Goal: Task Accomplishment & Management: Manage account settings

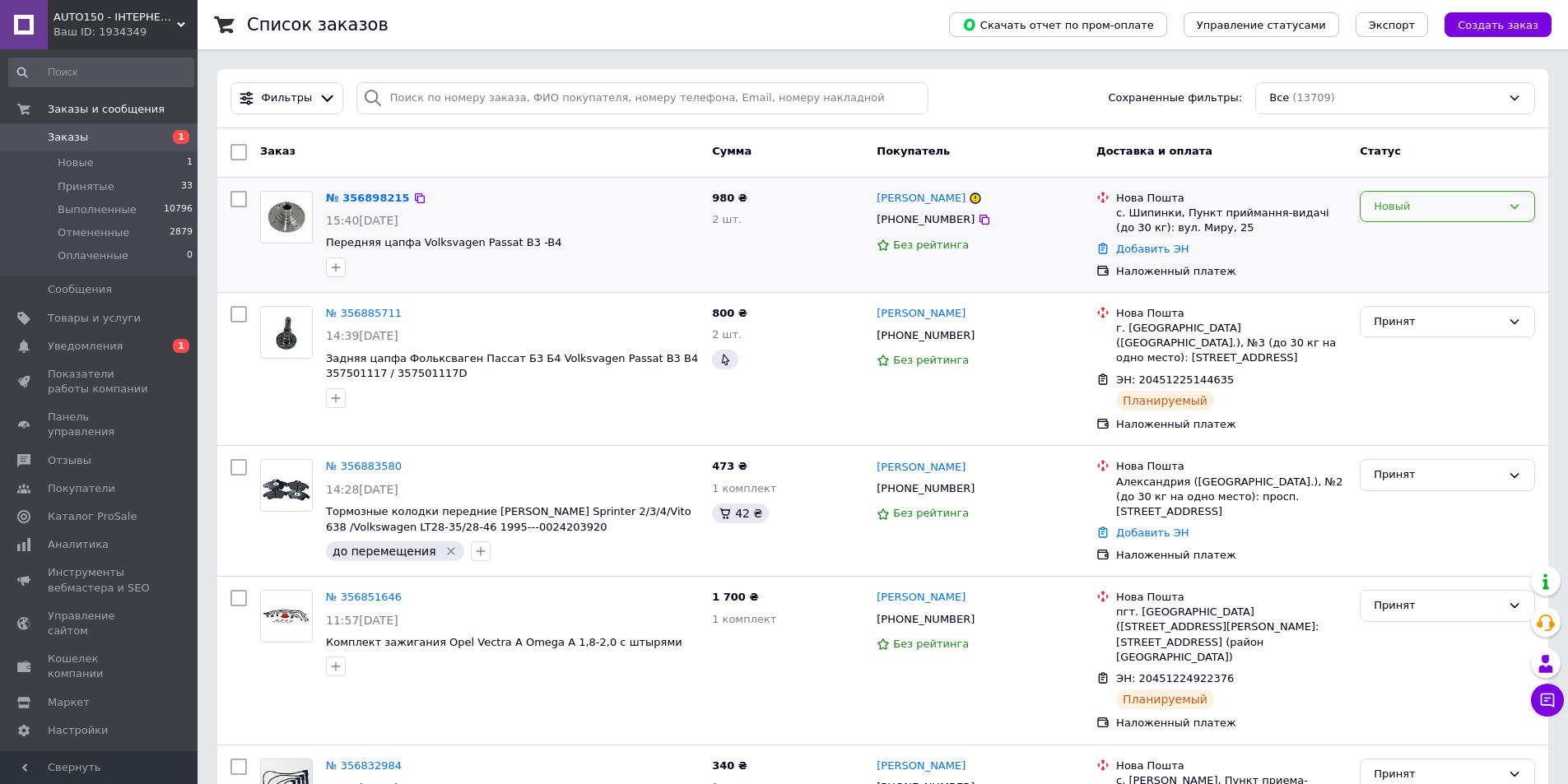
click at [1401, 213] on div "Новый" at bounding box center [1437, 207] width 127 height 17
drag, startPoint x: 1402, startPoint y: 236, endPoint x: 1051, endPoint y: 271, distance: 352.7
click at [1402, 237] on li "Принят" at bounding box center [1447, 240] width 174 height 30
click at [340, 202] on link "№ 356898215" at bounding box center [368, 198] width 83 height 13
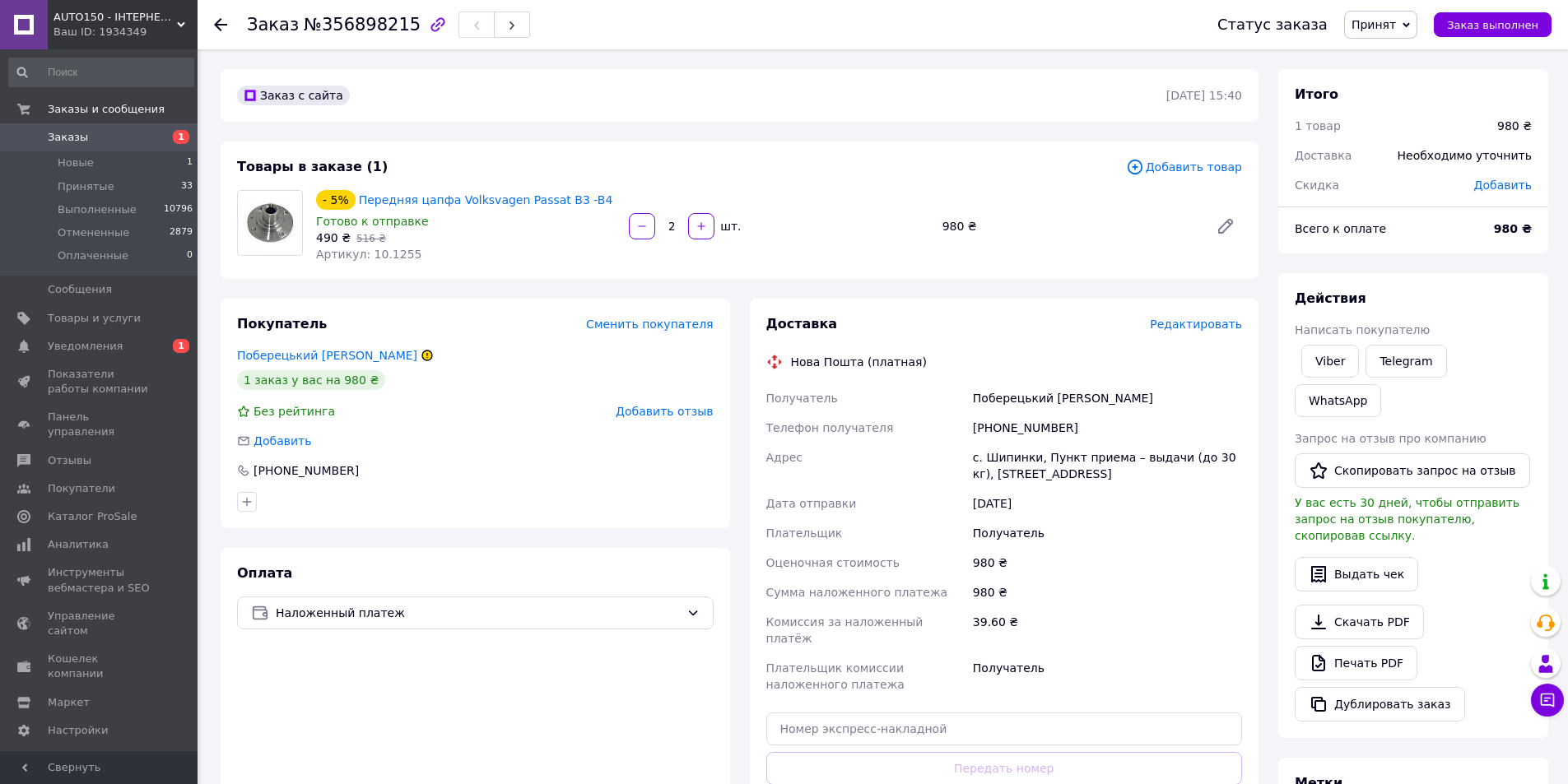
click at [380, 251] on span "Артикул: 10.1255" at bounding box center [369, 254] width 106 height 14
copy span "10.1255"
click at [1001, 419] on div "[PHONE_NUMBER]" at bounding box center [1108, 428] width 276 height 30
click at [1002, 421] on div "[PHONE_NUMBER]" at bounding box center [1108, 428] width 276 height 30
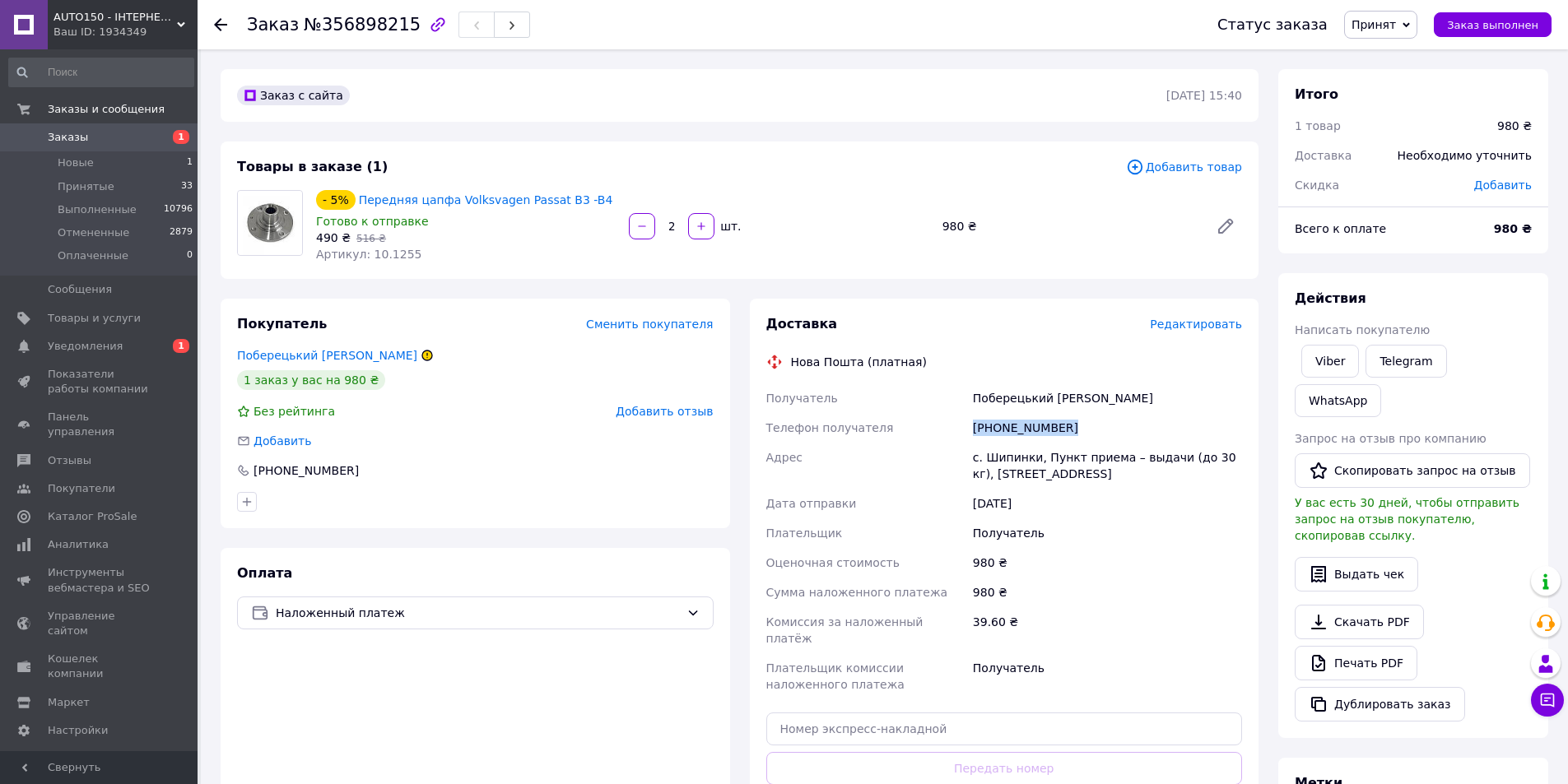
click at [1002, 421] on div "[PHONE_NUMBER]" at bounding box center [1108, 428] width 276 height 30
copy div "[PHONE_NUMBER]"
click at [136, 351] on span "Уведомления" at bounding box center [100, 345] width 105 height 15
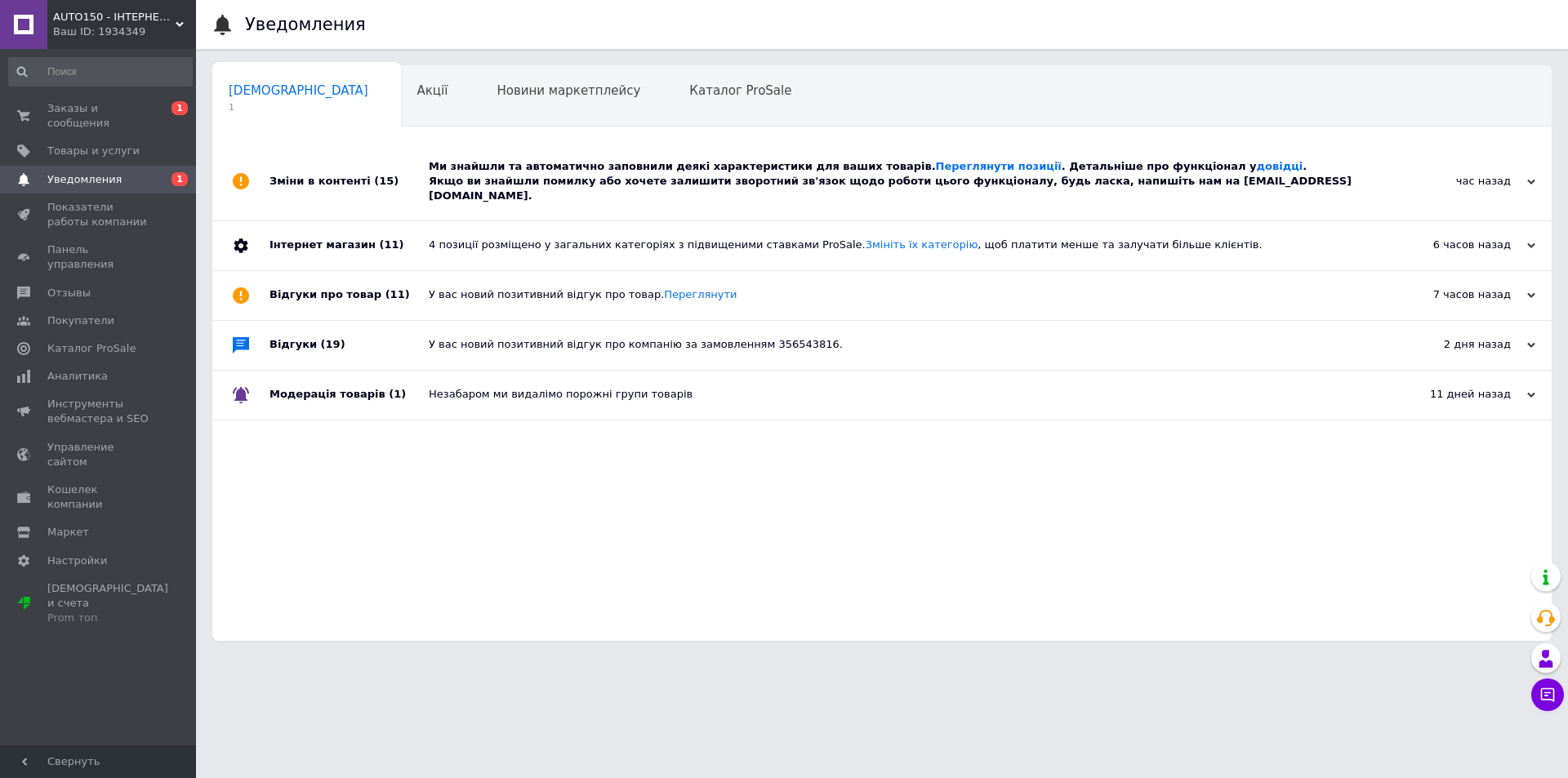
click at [761, 221] on div "4 позиції розміщено у загальних категоріях з підвищеними ставками ProSale. Змін…" at bounding box center [900, 246] width 943 height 49
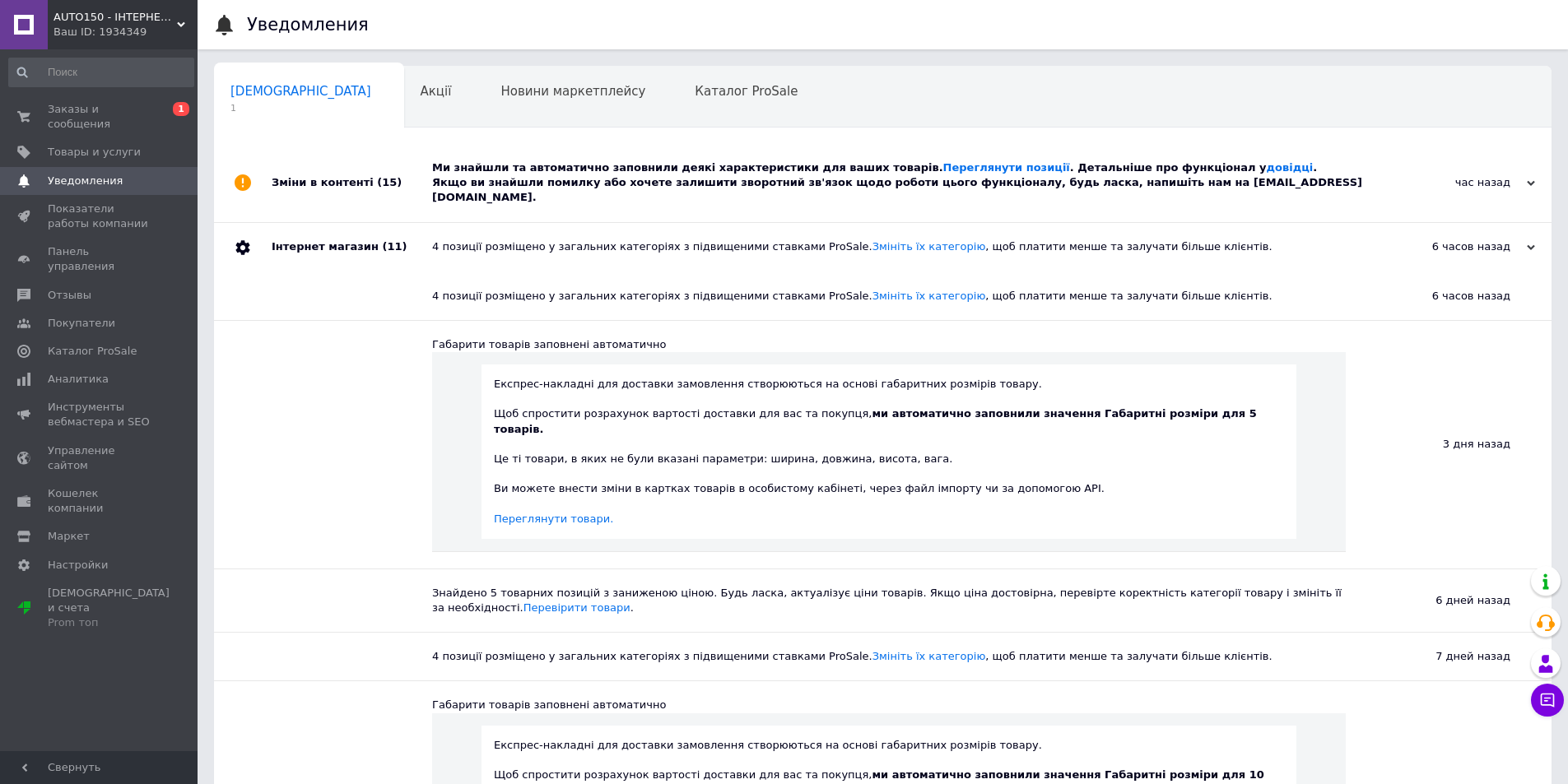
click at [770, 192] on div "Ми знайшли та автоматично заповнили деякі характеристики для ваших товарів. Пер…" at bounding box center [901, 182] width 938 height 79
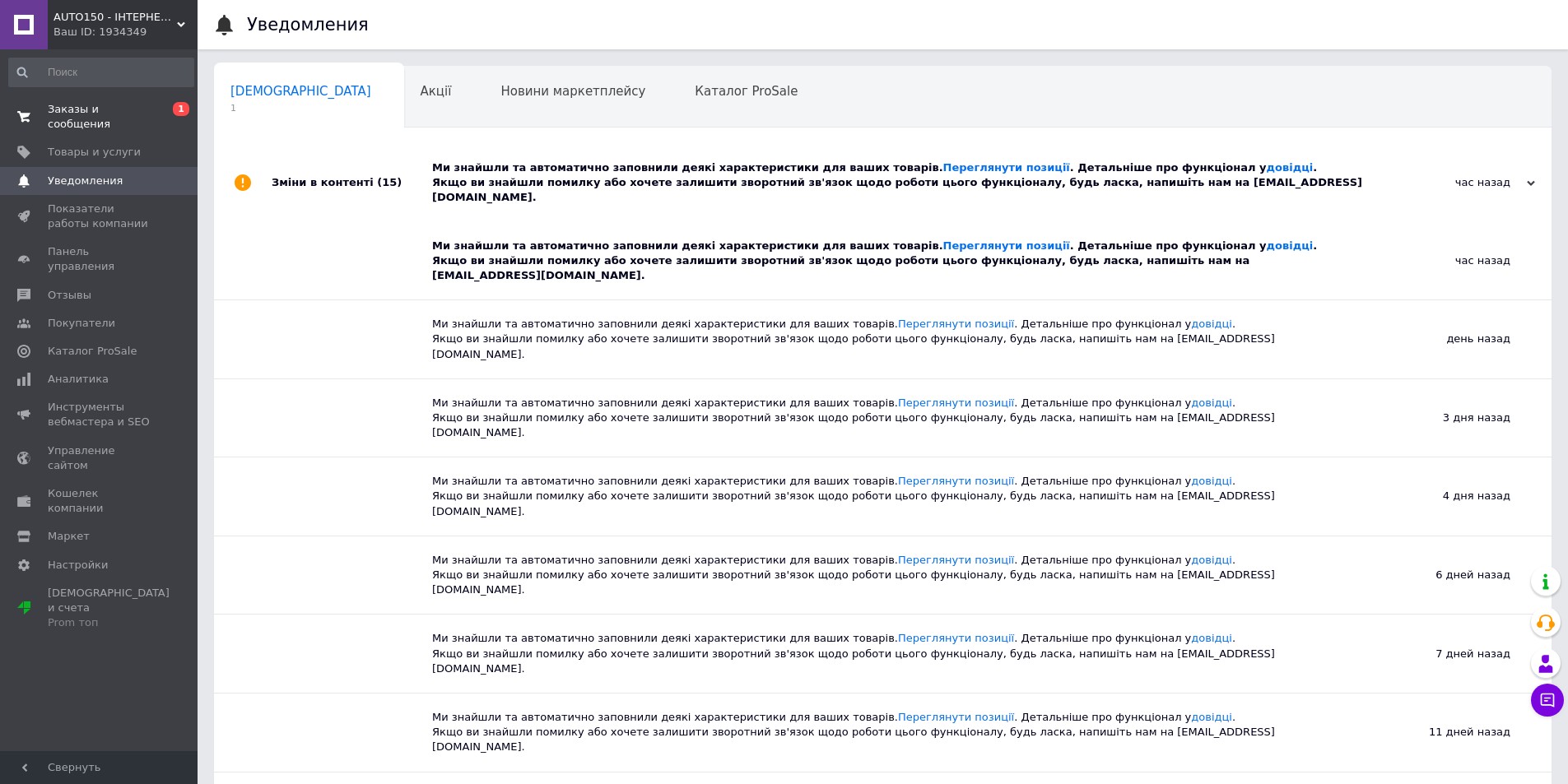
click at [173, 116] on span "0 1" at bounding box center [175, 116] width 46 height 30
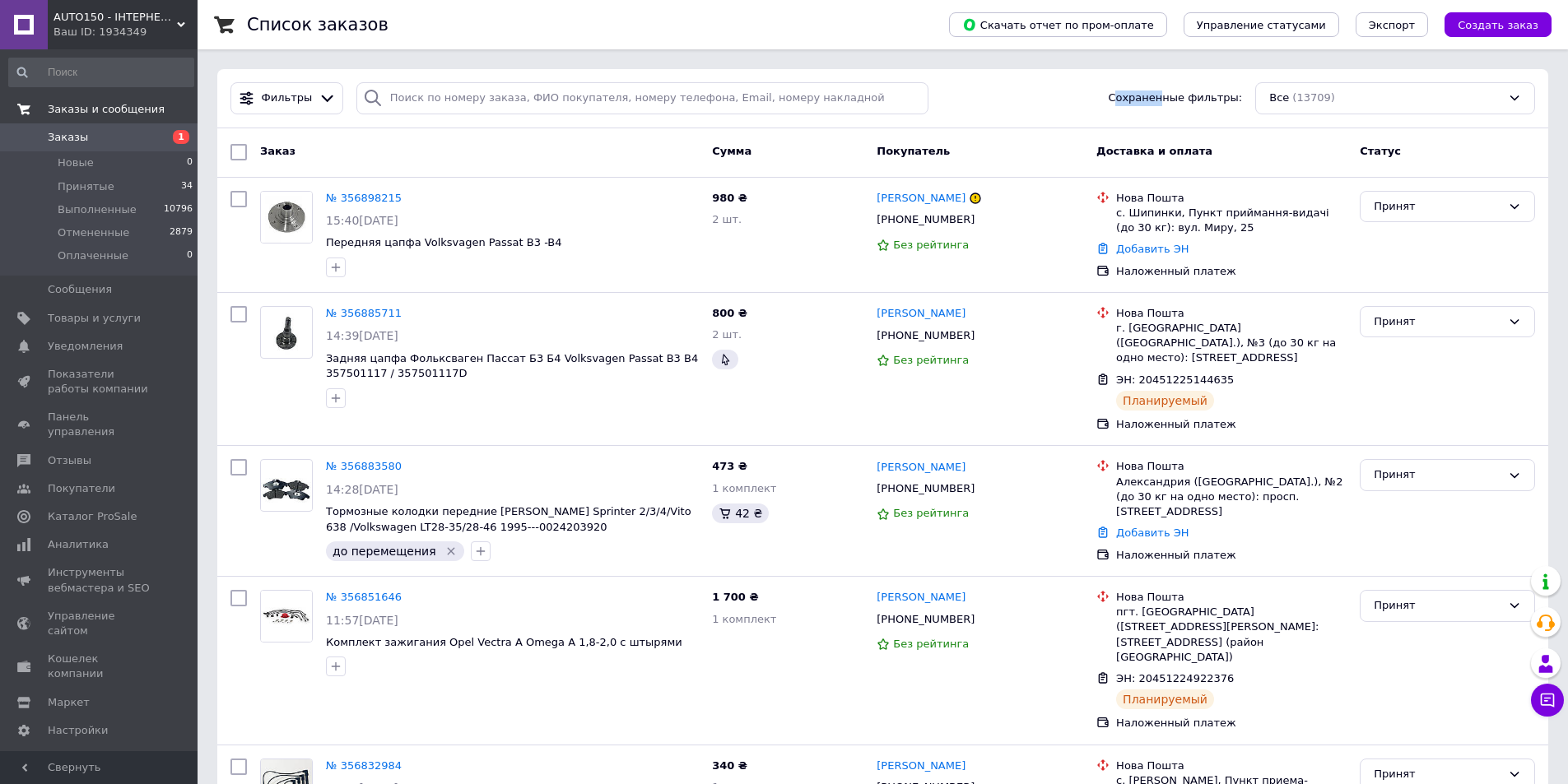
drag, startPoint x: 1137, startPoint y: 95, endPoint x: 1174, endPoint y: 99, distance: 37.2
click at [1174, 99] on span "Сохраненные фильтры:" at bounding box center [1175, 98] width 134 height 16
click at [978, 218] on icon at bounding box center [984, 220] width 14 height 14
click at [354, 200] on link "№ 356898215" at bounding box center [364, 198] width 76 height 13
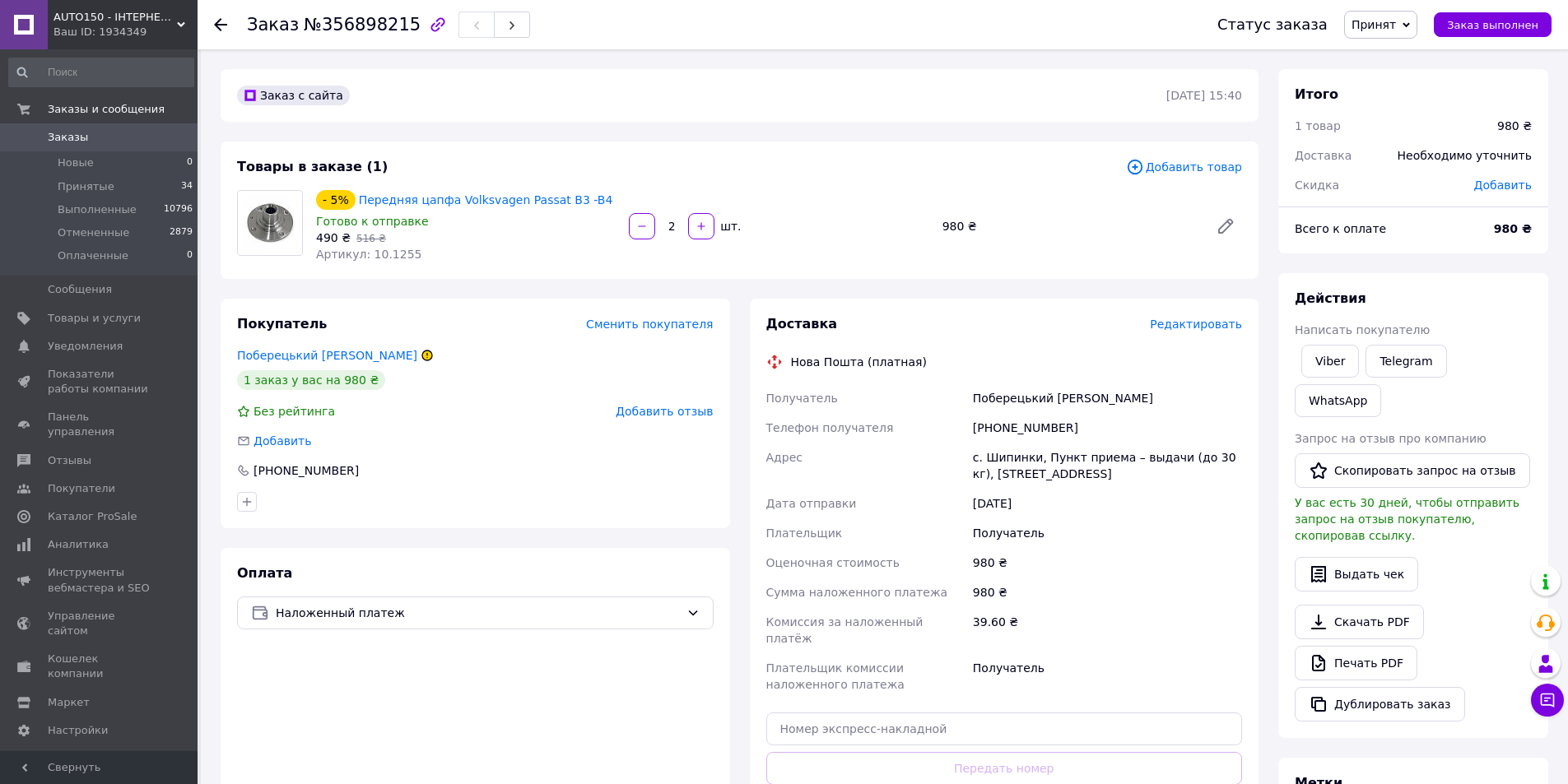
click at [387, 249] on span "Артикул: 10.1255" at bounding box center [369, 254] width 106 height 14
copy span "10.1255"
click at [1034, 424] on div "[PHONE_NUMBER]" at bounding box center [1108, 428] width 276 height 30
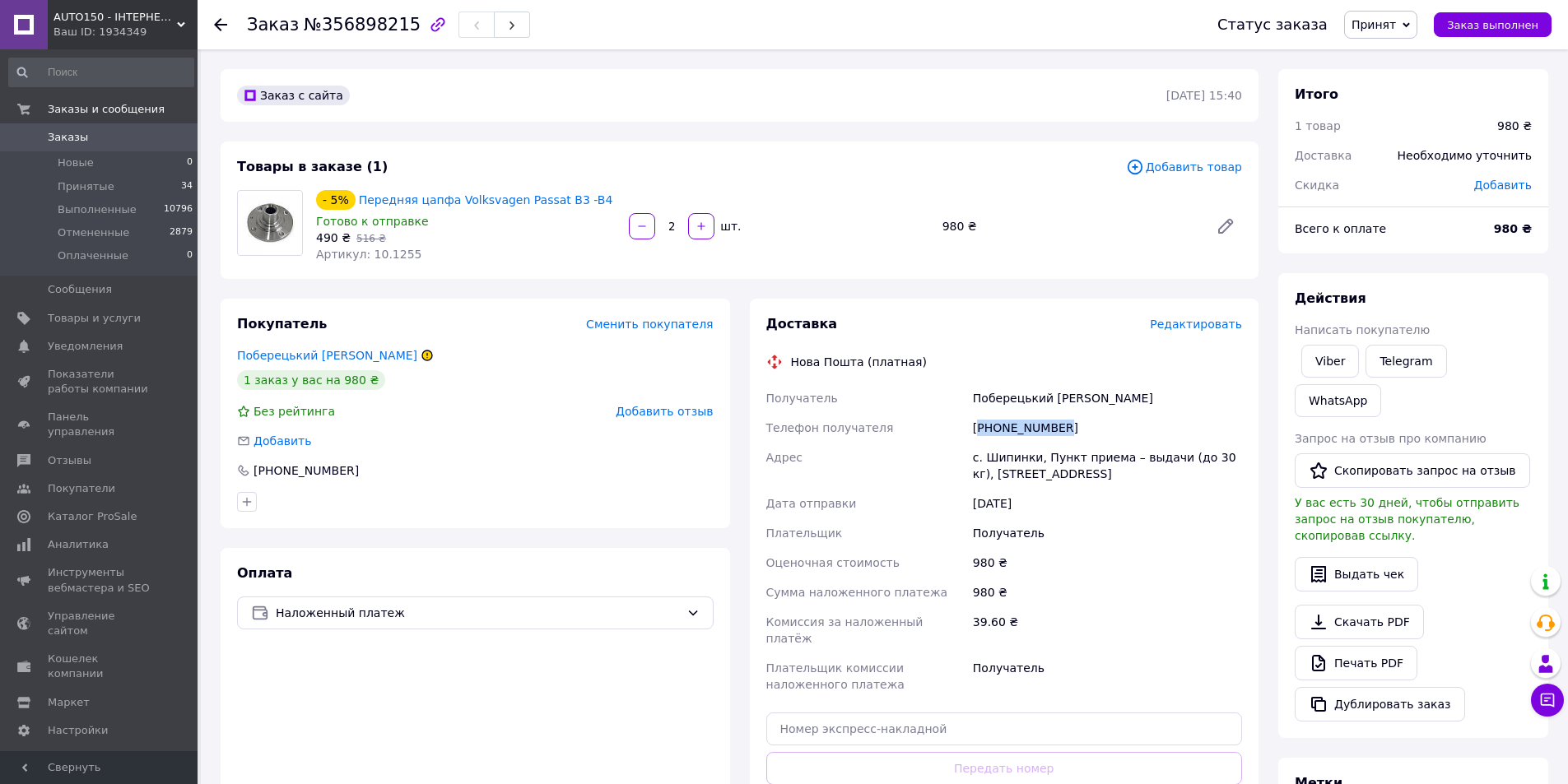
click at [1034, 424] on div "[PHONE_NUMBER]" at bounding box center [1108, 428] width 276 height 30
click at [106, 193] on span "Принятые" at bounding box center [85, 186] width 56 height 15
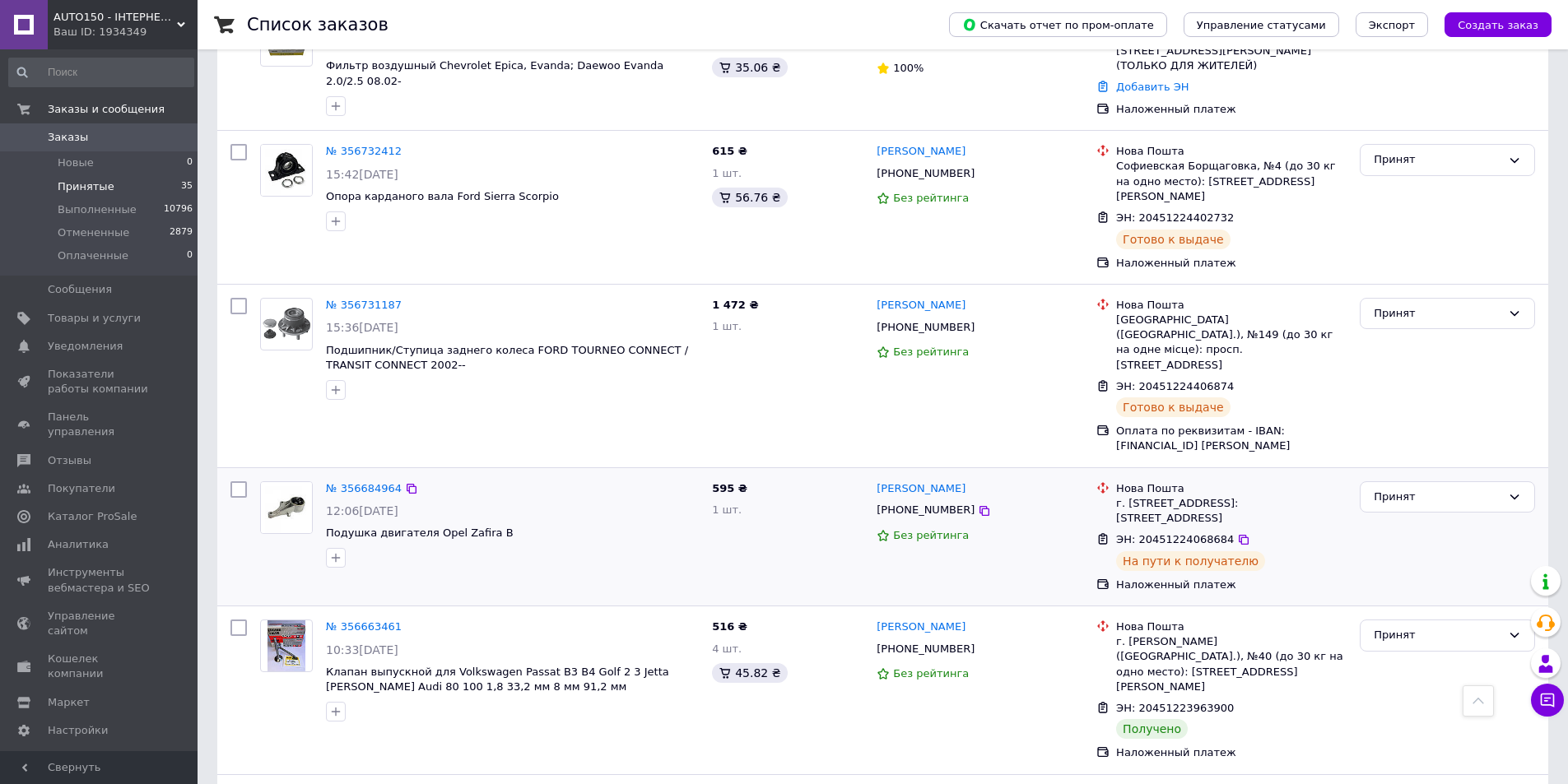
scroll to position [1810, 0]
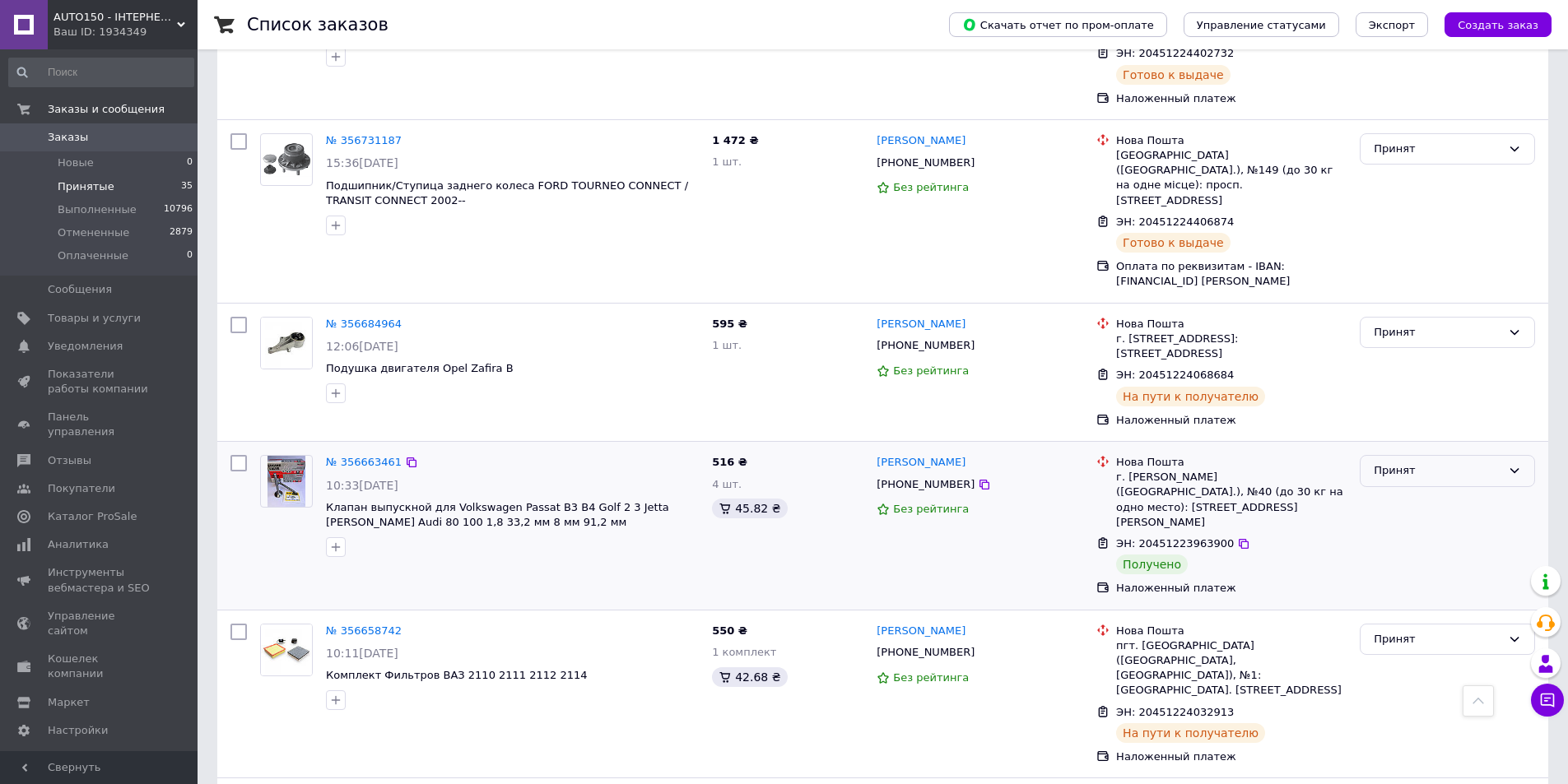
click at [1466, 462] on div "Принят" at bounding box center [1437, 471] width 127 height 17
click at [1454, 490] on li "Выполнен" at bounding box center [1447, 505] width 174 height 30
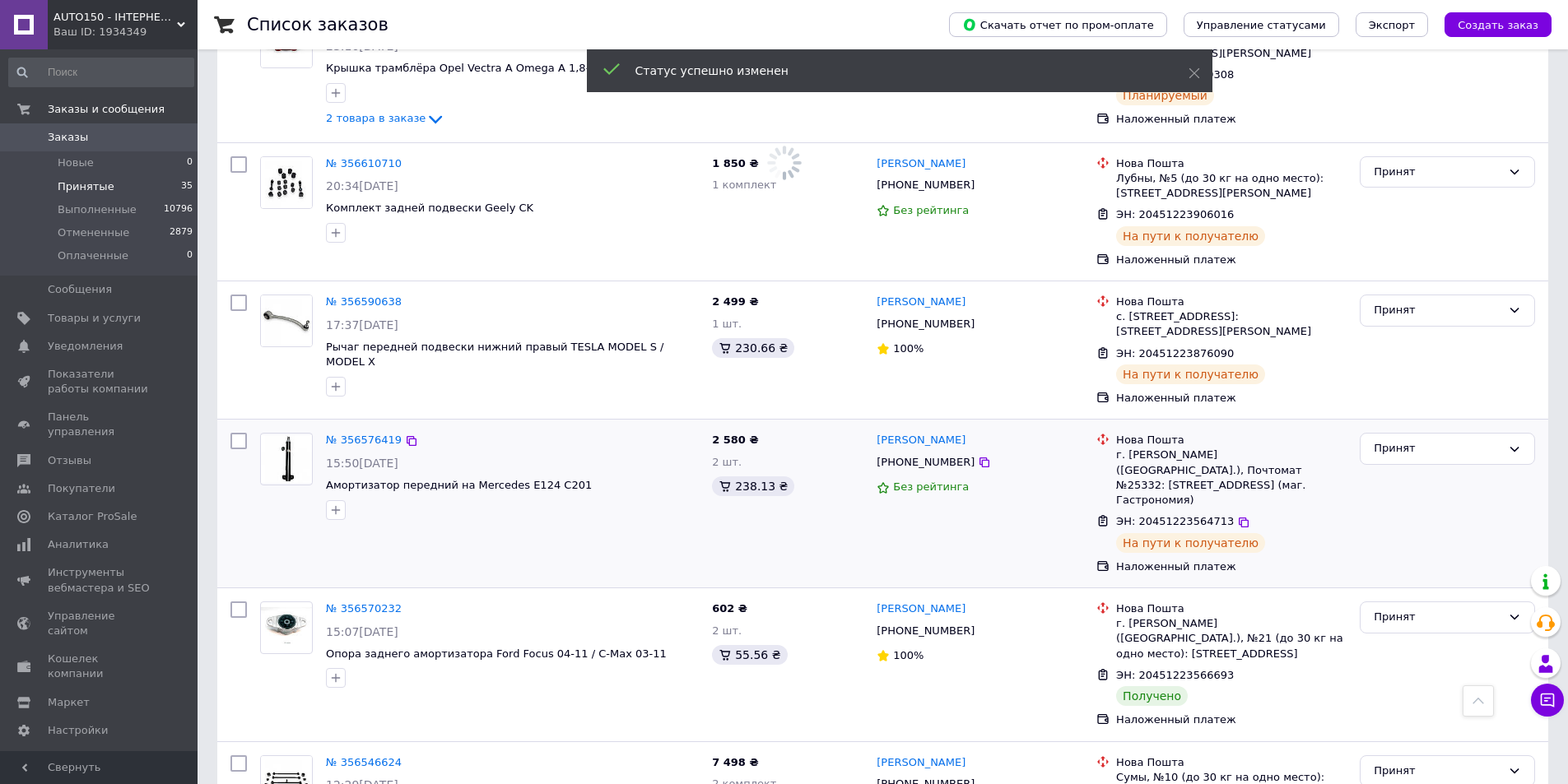
scroll to position [2961, 0]
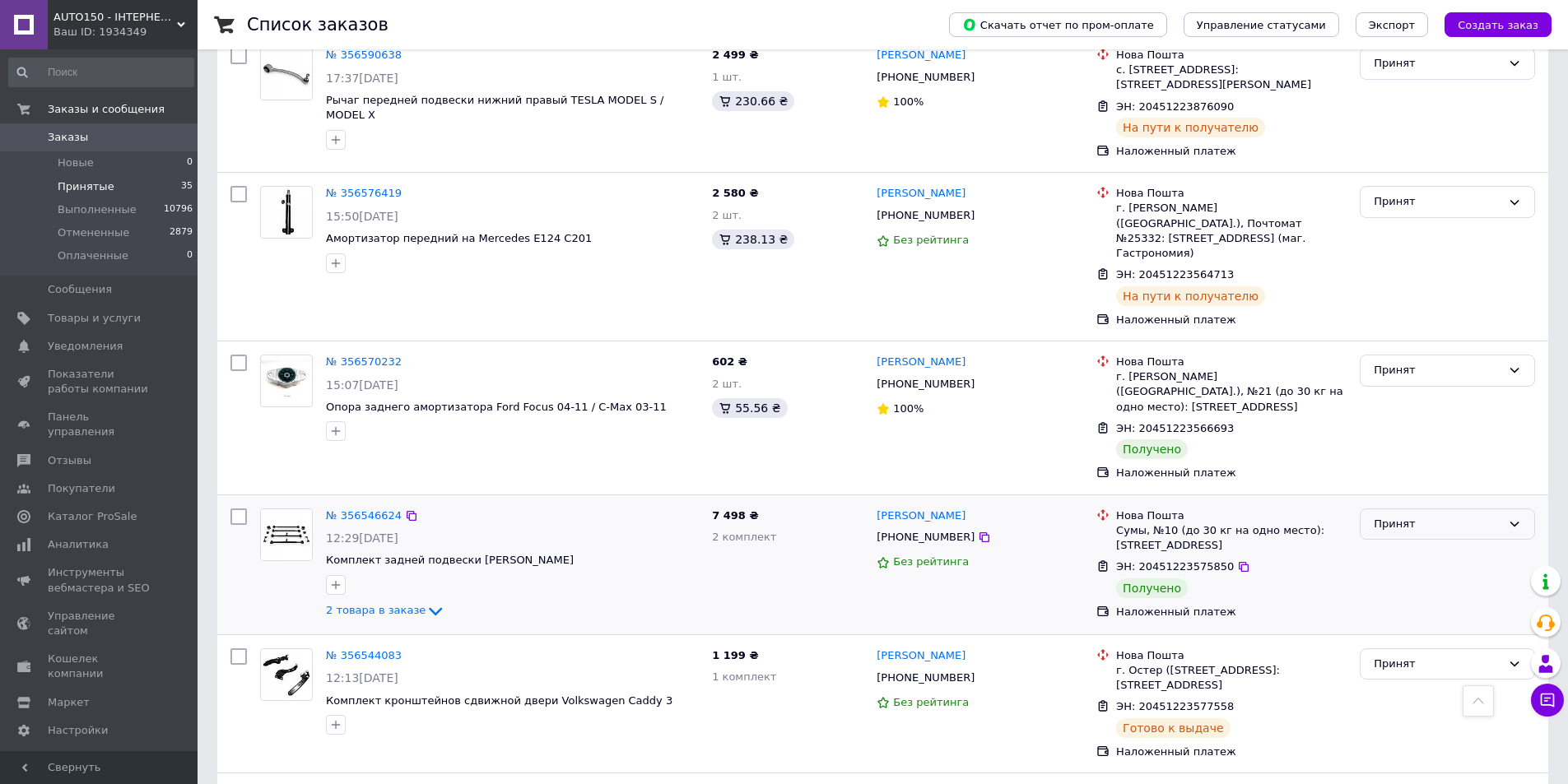
click at [1432, 516] on div "Принят" at bounding box center [1437, 525] width 127 height 17
click at [1436, 543] on li "Выполнен" at bounding box center [1447, 558] width 174 height 30
click at [1419, 348] on div "Принят" at bounding box center [1448, 418] width 188 height 140
click at [1419, 362] on div "Принят" at bounding box center [1437, 371] width 127 height 17
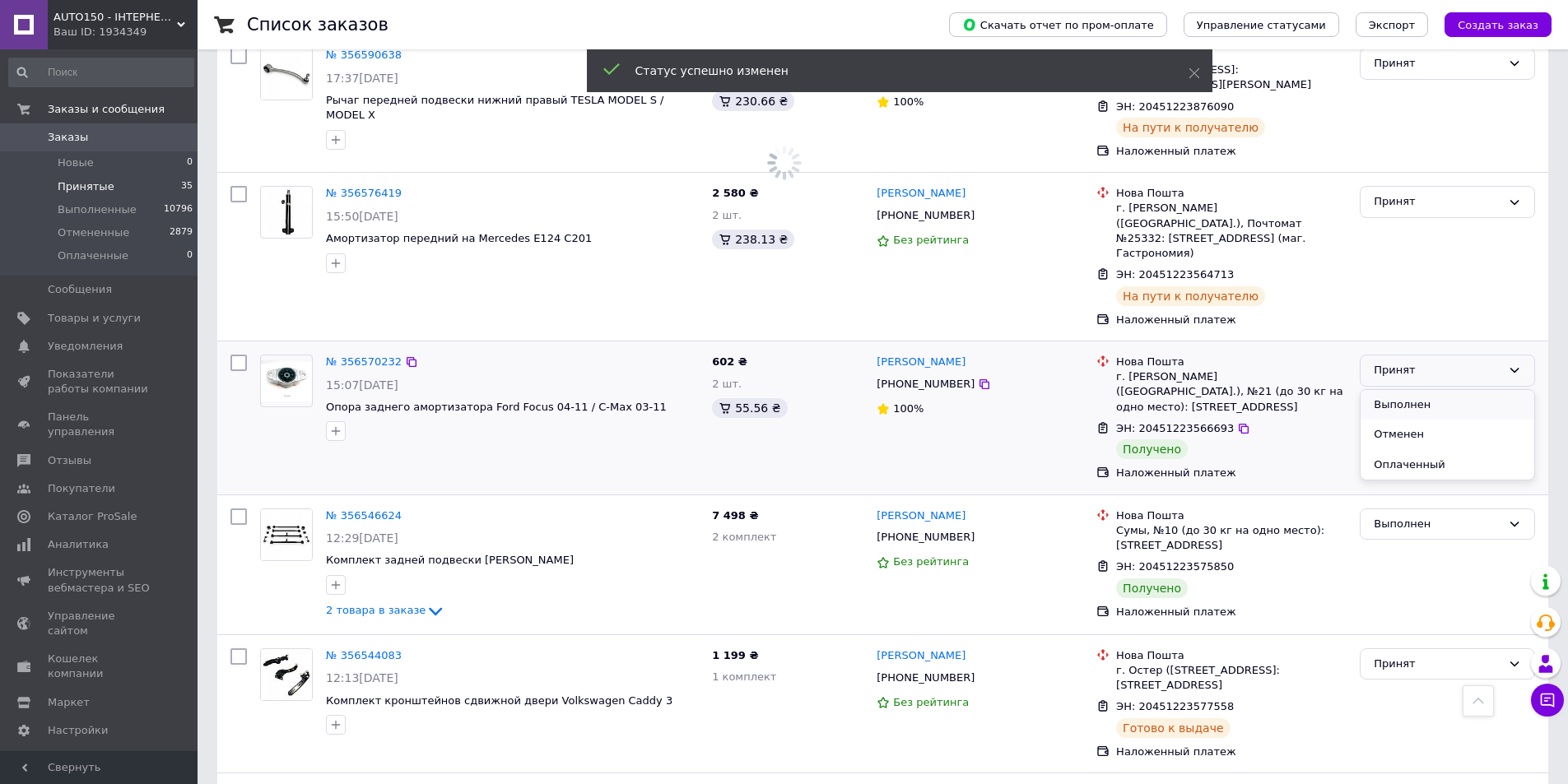
click at [1428, 390] on li "Выполнен" at bounding box center [1447, 405] width 174 height 30
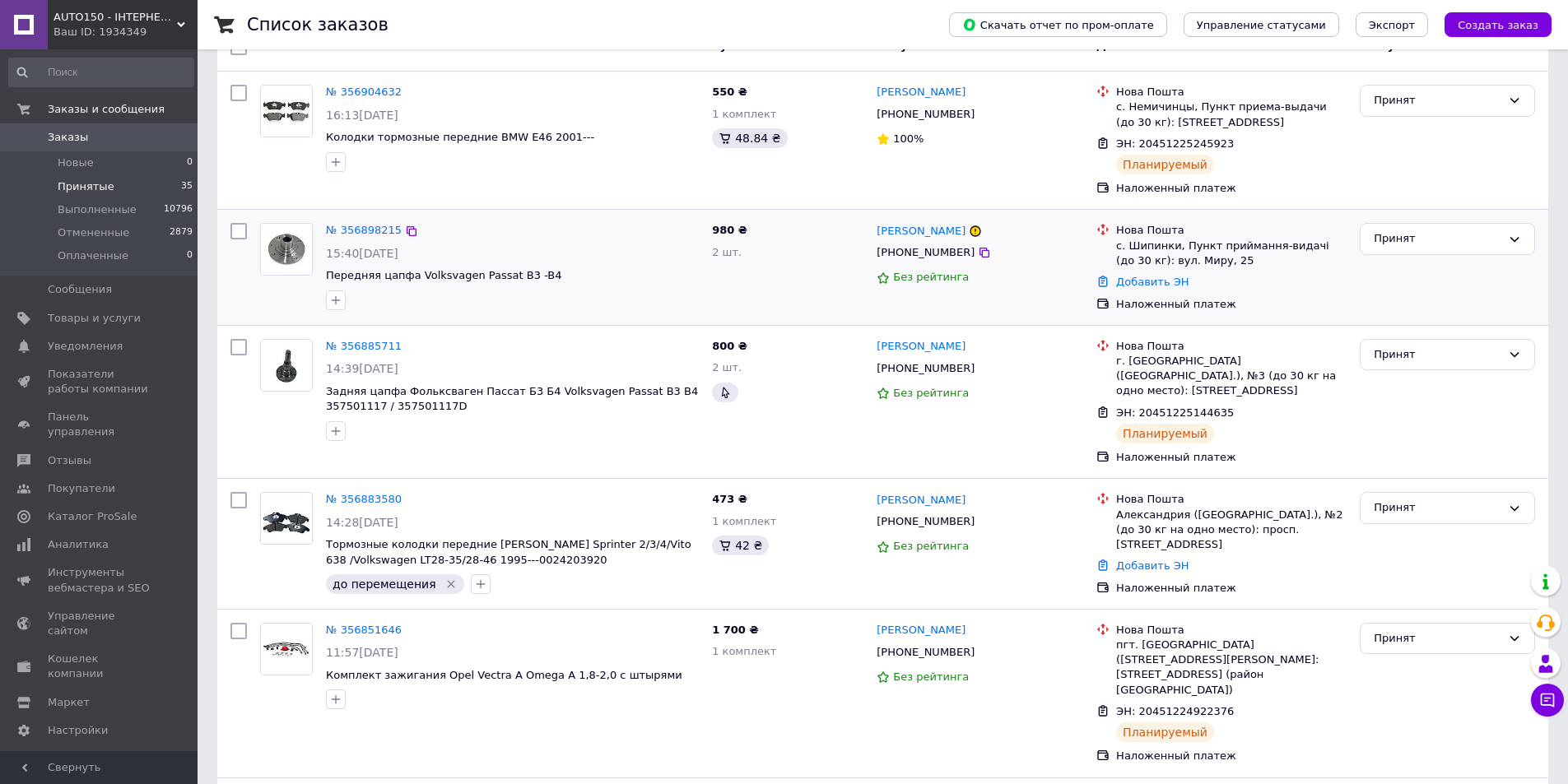
scroll to position [0, 0]
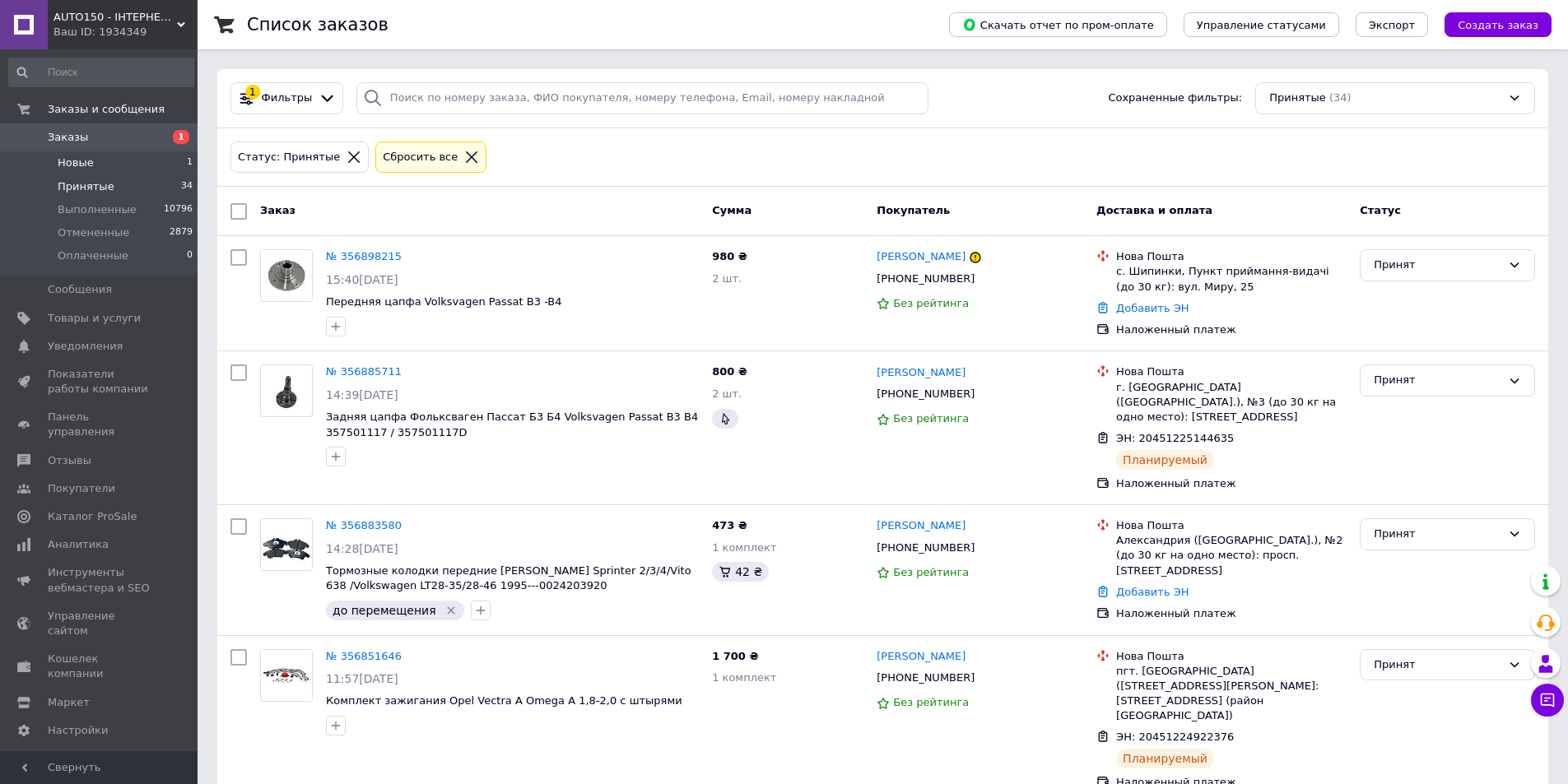
click at [143, 161] on li "Новые 1" at bounding box center [101, 163] width 203 height 23
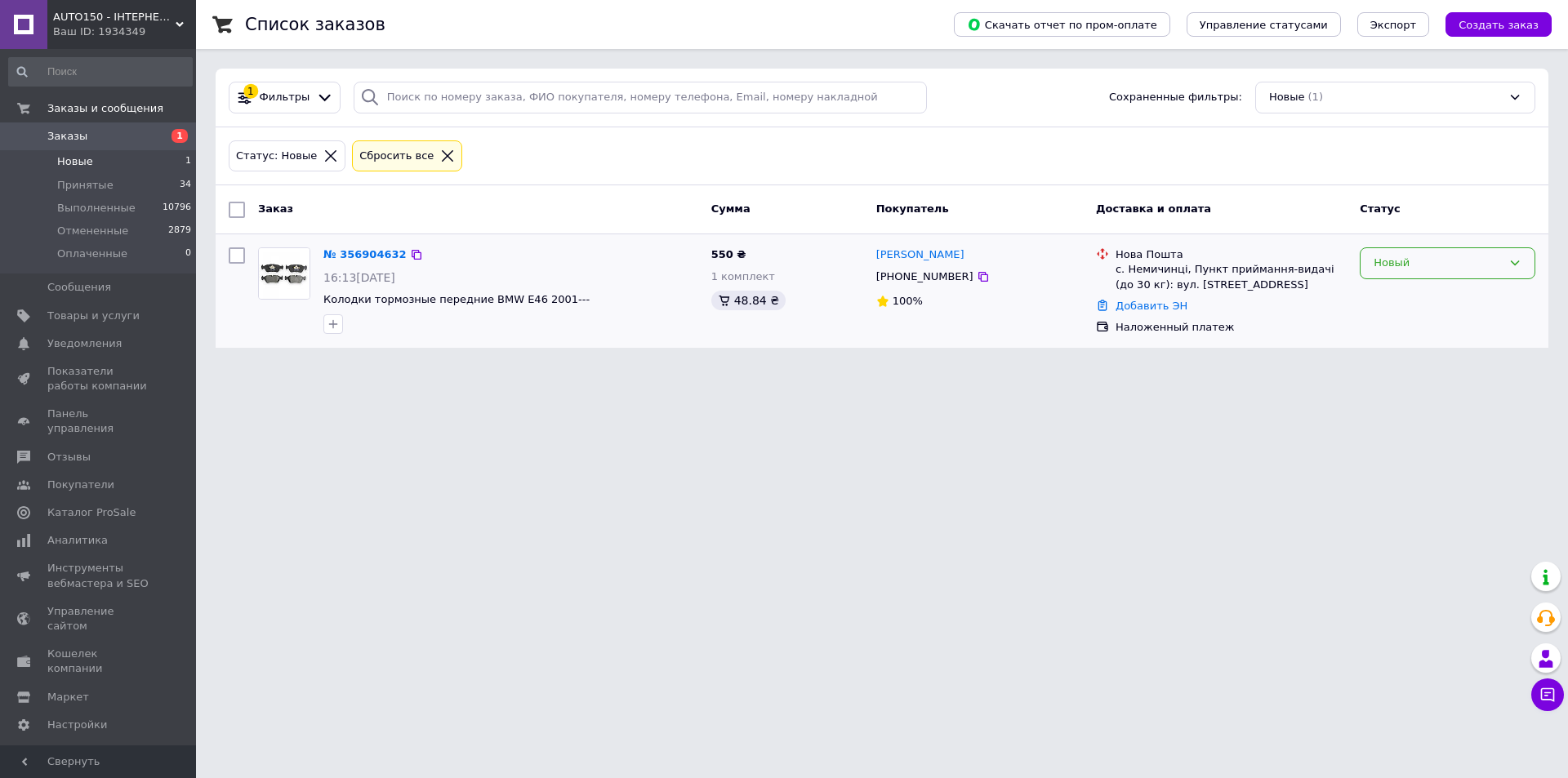
click at [1406, 269] on div "Новый" at bounding box center [1437, 263] width 128 height 17
click at [1421, 302] on li "Принят" at bounding box center [1447, 297] width 174 height 30
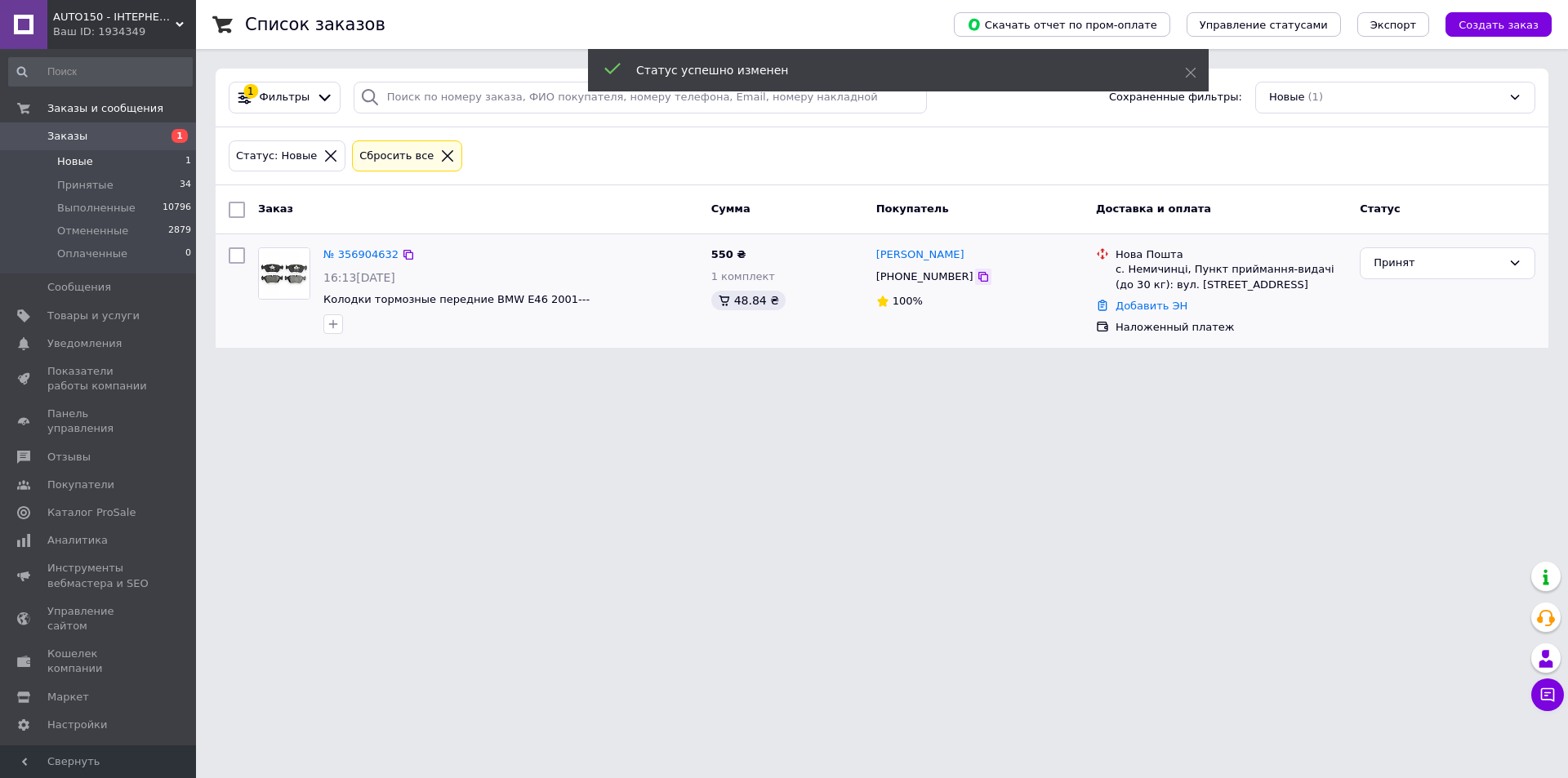
click at [975, 276] on div at bounding box center [982, 276] width 16 height 16
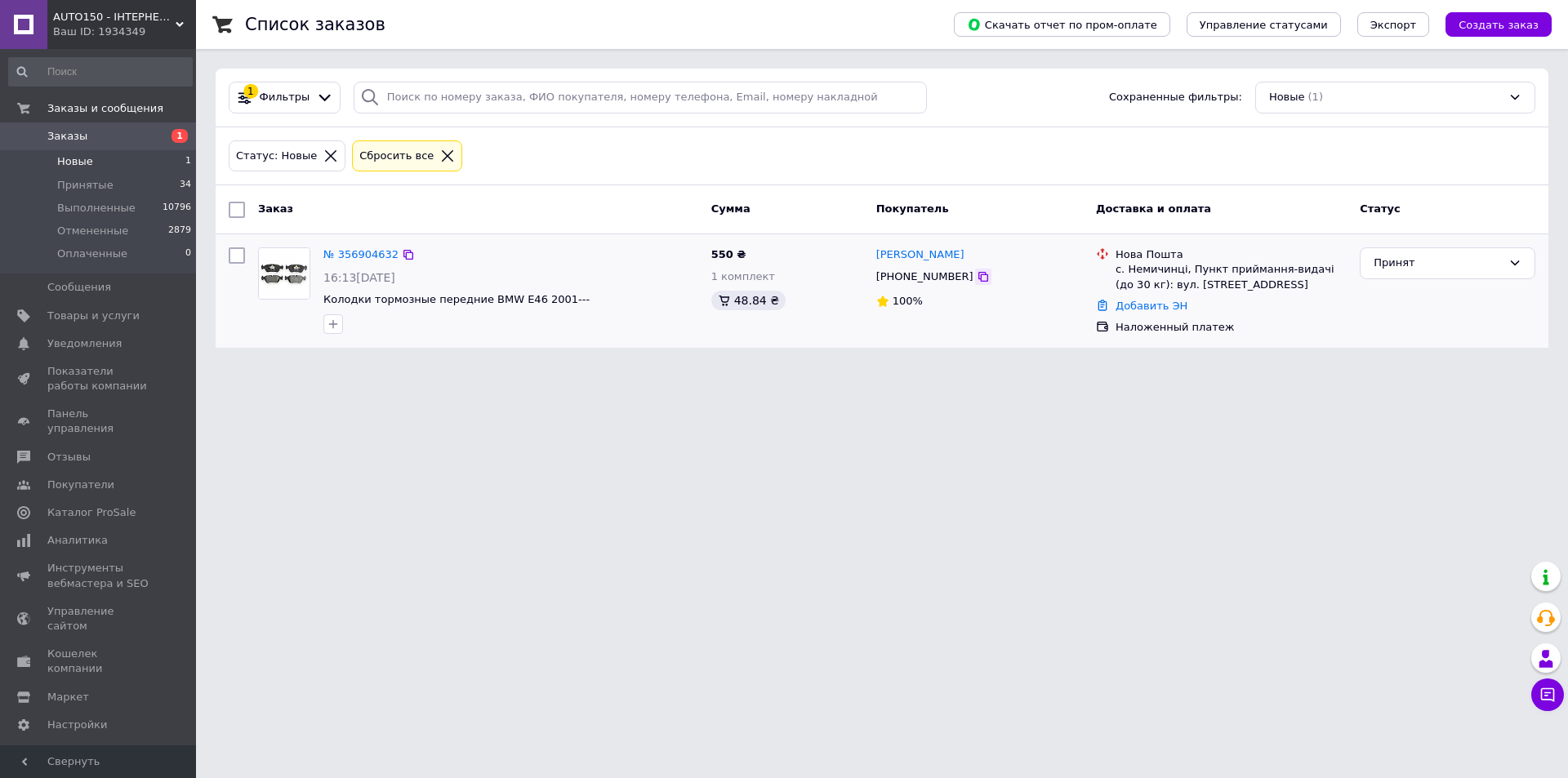
click at [977, 276] on icon at bounding box center [983, 277] width 13 height 13
click at [106, 185] on li "Принятые 34" at bounding box center [100, 186] width 201 height 23
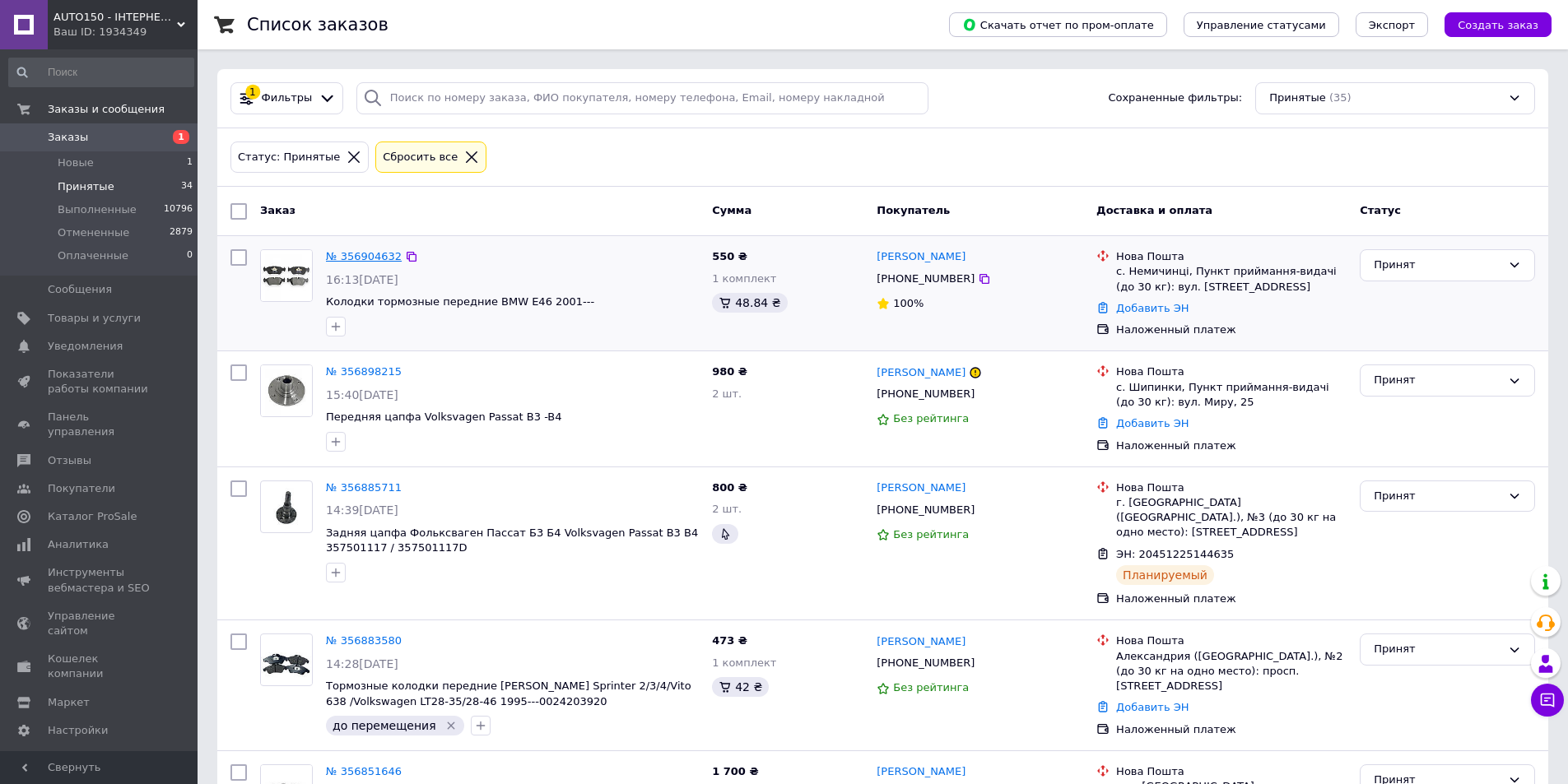
click at [357, 261] on link "№ 356904632" at bounding box center [364, 256] width 76 height 13
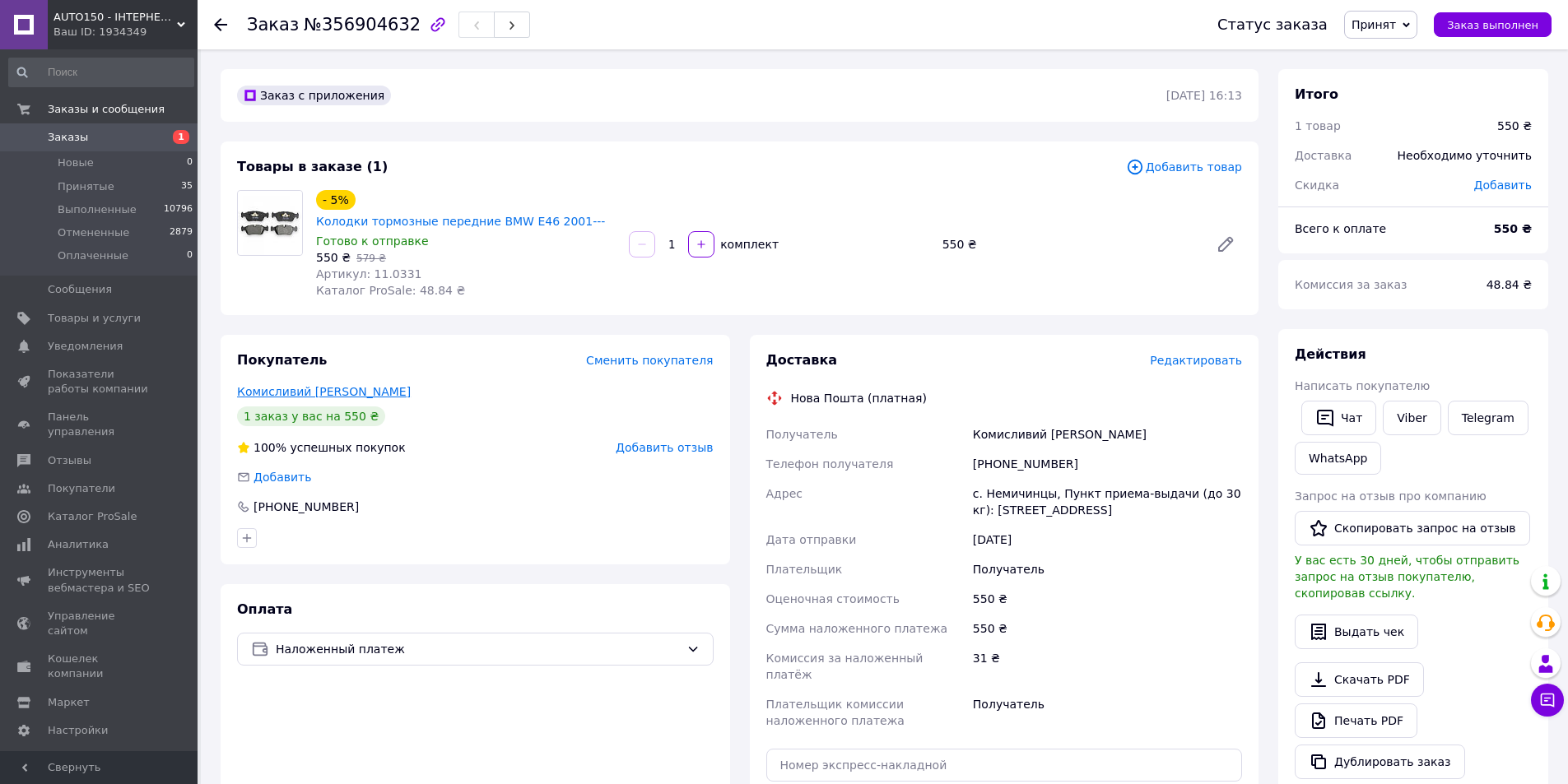
click at [322, 385] on link "Комисливий Дмитро" at bounding box center [323, 392] width 174 height 14
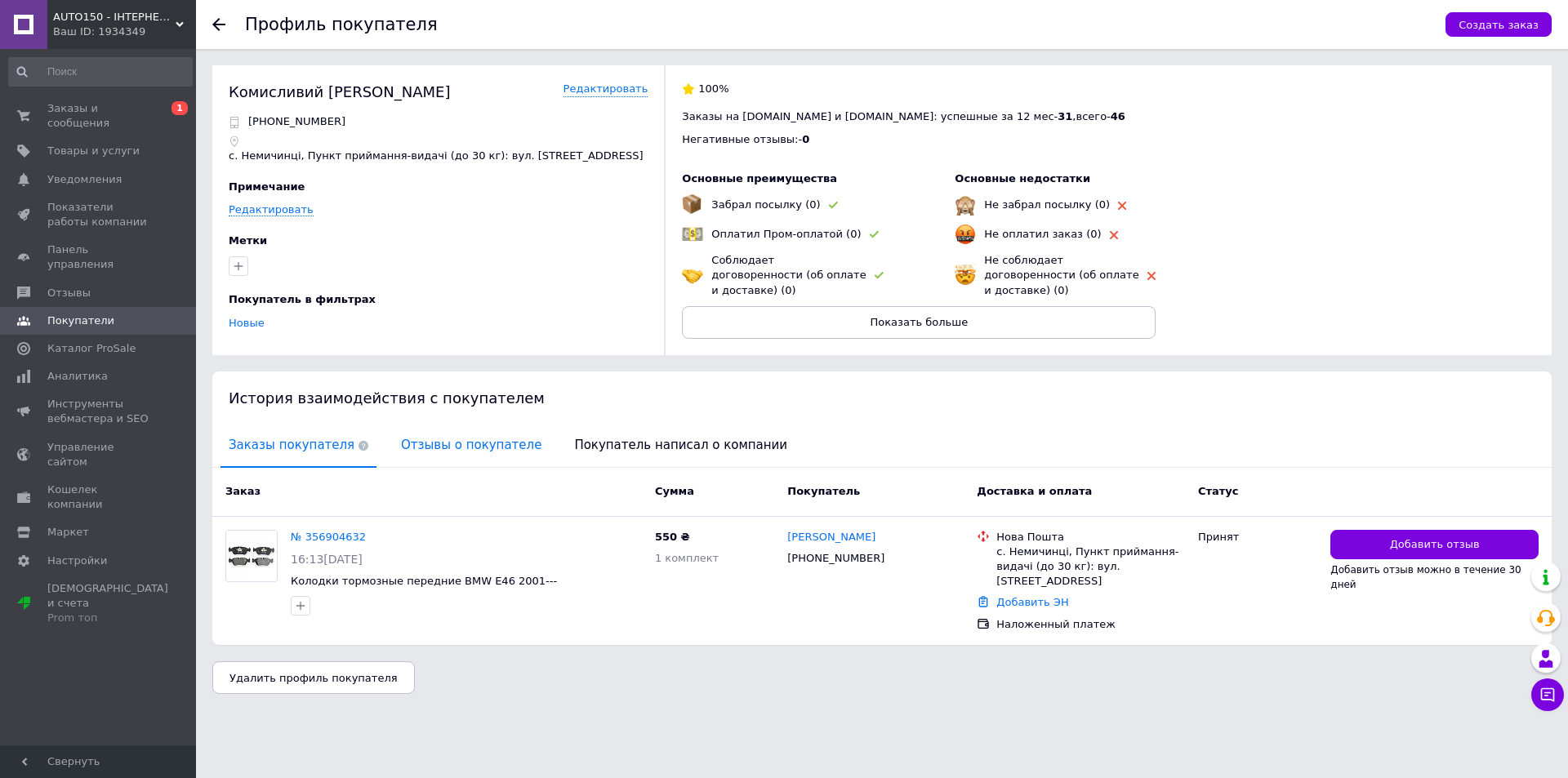
drag, startPoint x: 389, startPoint y: 455, endPoint x: 399, endPoint y: 446, distance: 13.5
click at [393, 468] on div "Заказ Сумма Покупатель Доставка и оплата Статус" at bounding box center [881, 492] width 1339 height 49
click at [402, 441] on span "Отзывы о покупателе" at bounding box center [471, 445] width 157 height 41
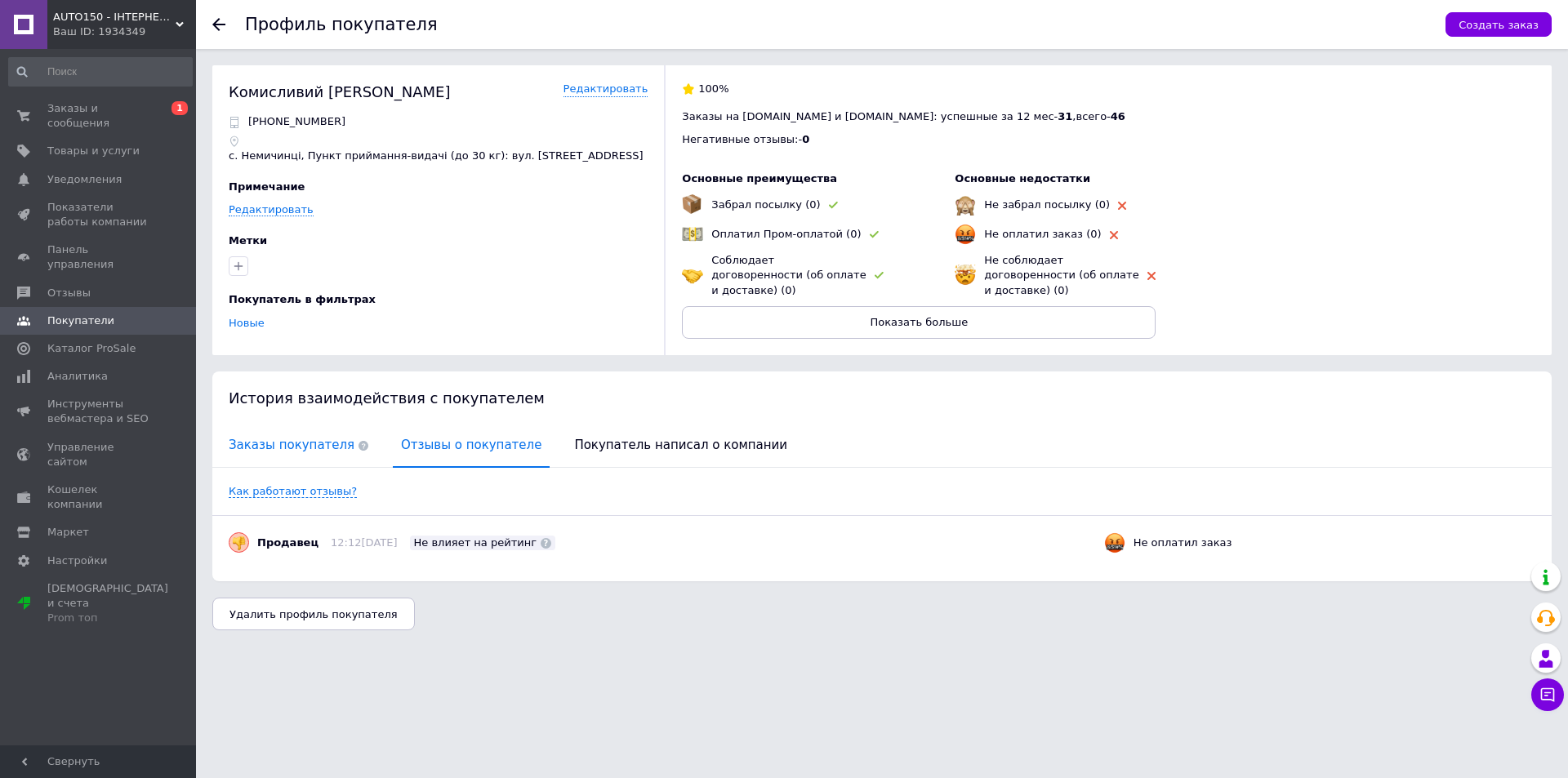
click at [276, 439] on span "Заказы покупателя" at bounding box center [299, 445] width 156 height 41
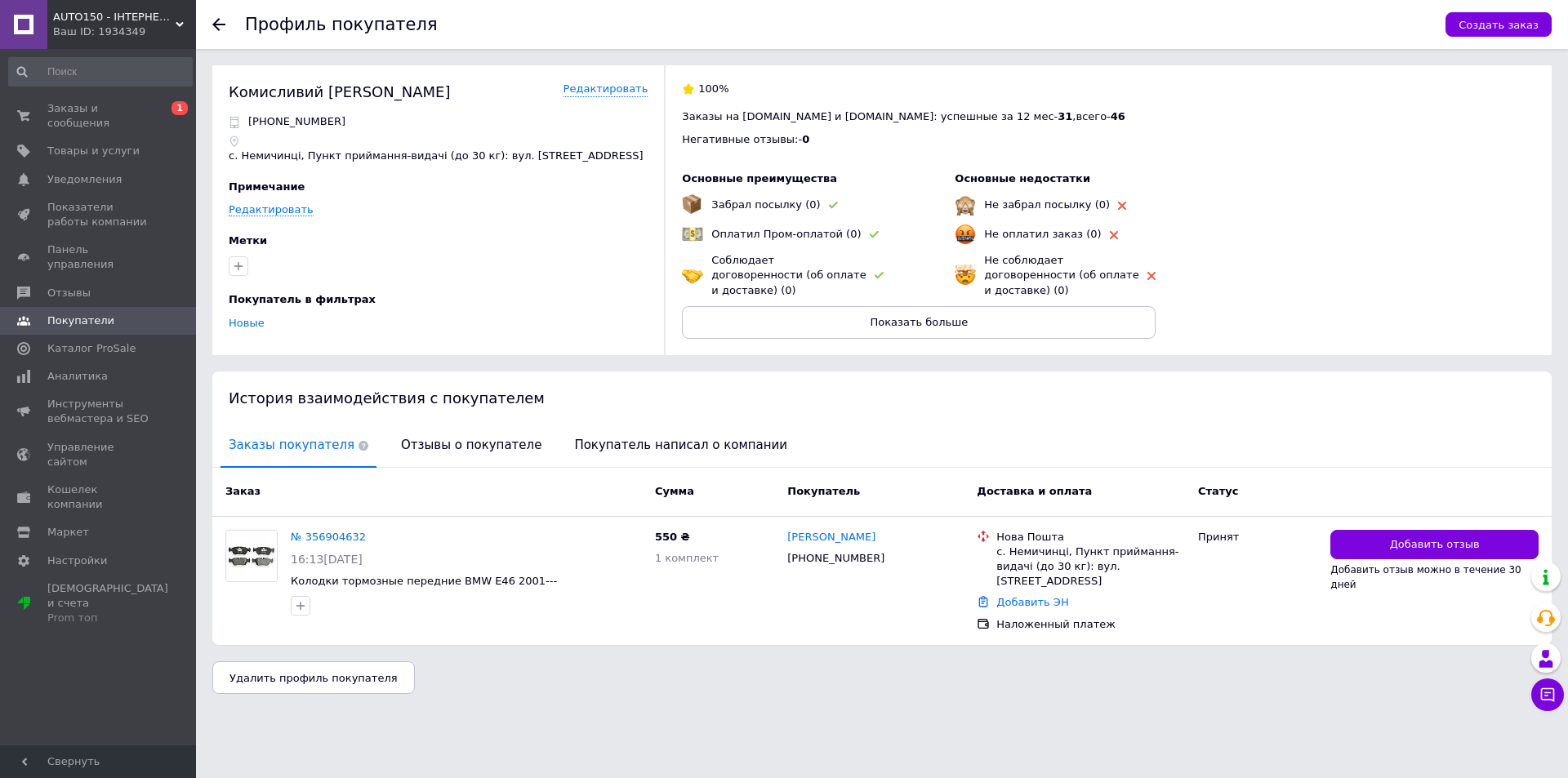
click at [212, 26] on div "Профиль покупателя Создать заказ" at bounding box center [881, 24] width 1372 height 49
click at [213, 24] on use at bounding box center [219, 25] width 13 height 13
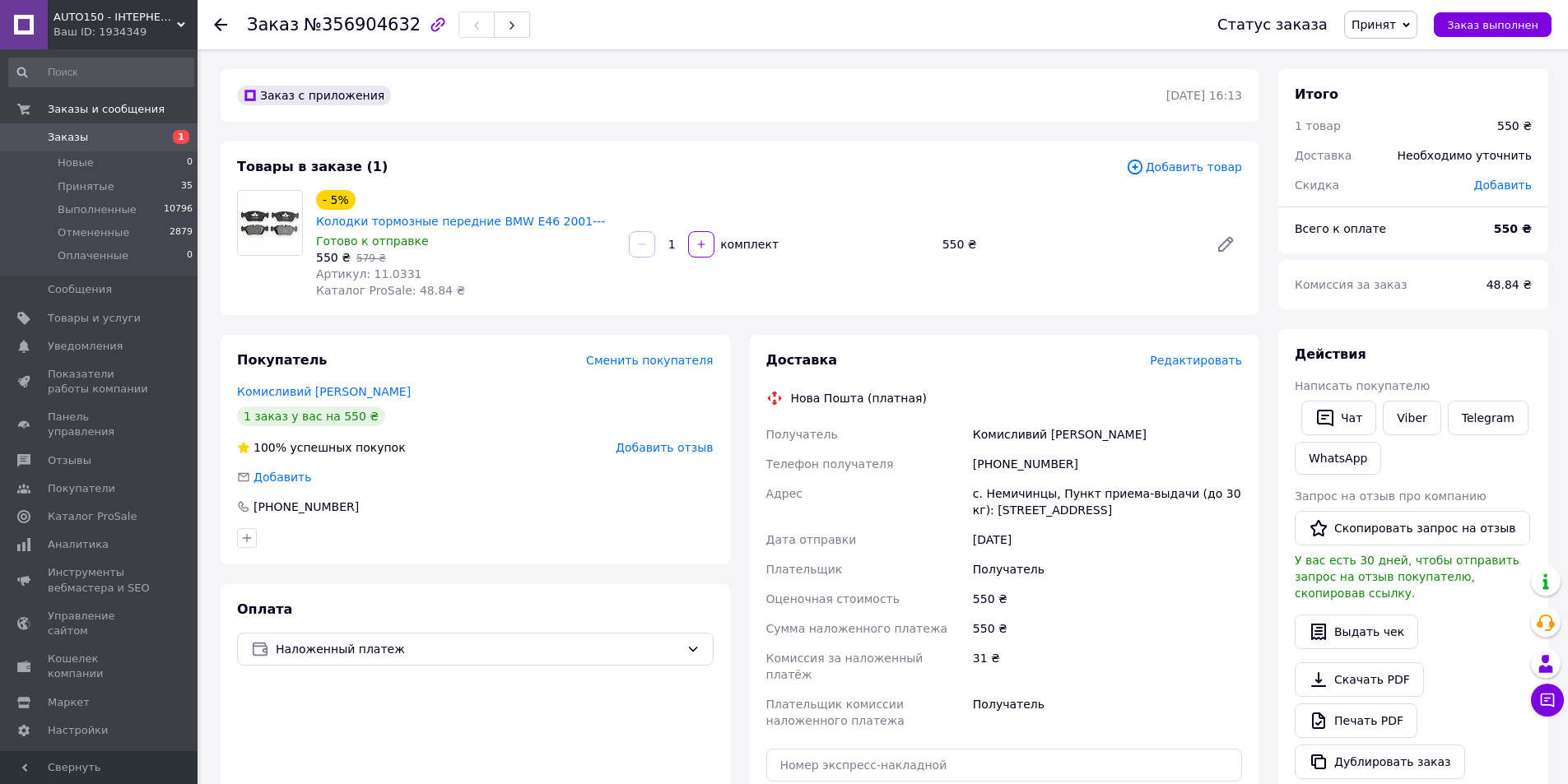
click at [1019, 419] on div "Комисливий Дмитро" at bounding box center [1108, 434] width 276 height 30
drag, startPoint x: 1019, startPoint y: 414, endPoint x: 1031, endPoint y: 426, distance: 17.0
click at [1042, 423] on div "Комисливий Дмитро" at bounding box center [1108, 434] width 276 height 30
click at [1014, 419] on div "Комисливий Дмитро" at bounding box center [1108, 434] width 276 height 30
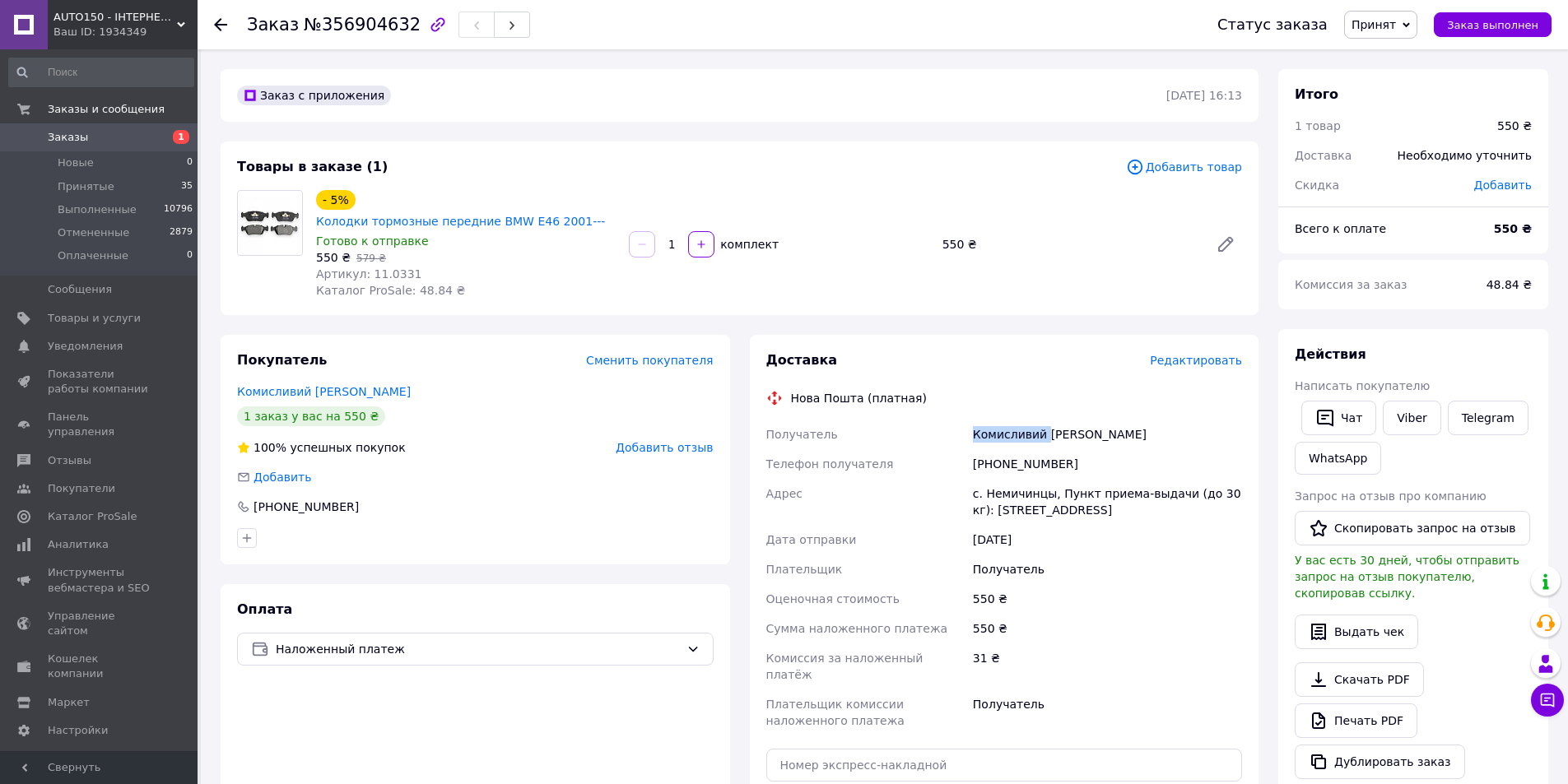
click at [1014, 419] on div "Комисливий Дмитро" at bounding box center [1108, 434] width 276 height 30
copy div "Комисливий"
click at [1063, 419] on div "Комисливий Дмитро" at bounding box center [1108, 434] width 276 height 30
copy div "Дмитро"
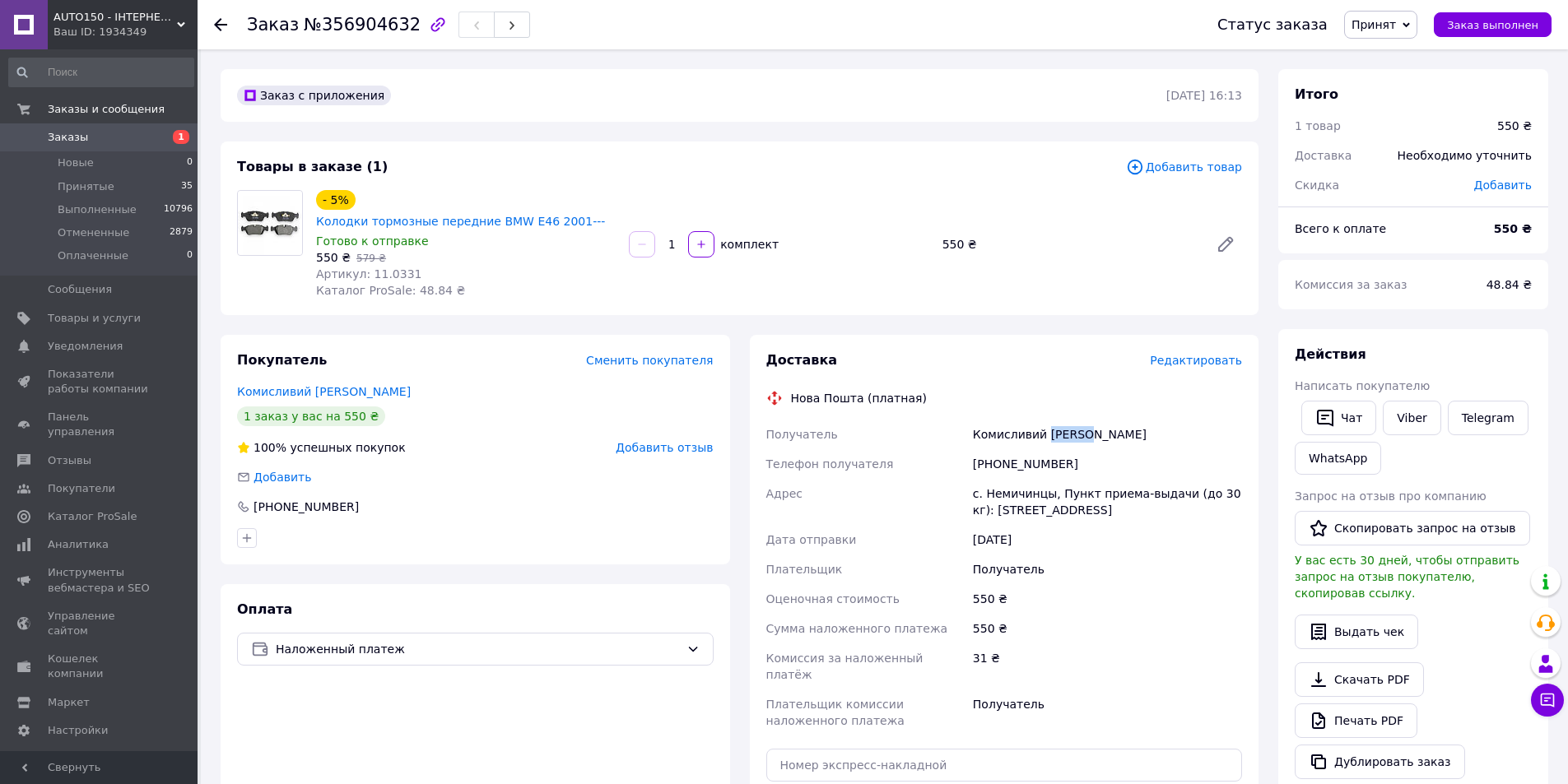
click at [1022, 453] on div "[PHONE_NUMBER]" at bounding box center [1108, 464] width 276 height 30
click at [1018, 449] on div "[PHONE_NUMBER]" at bounding box center [1108, 464] width 276 height 30
copy div "[PHONE_NUMBER]"
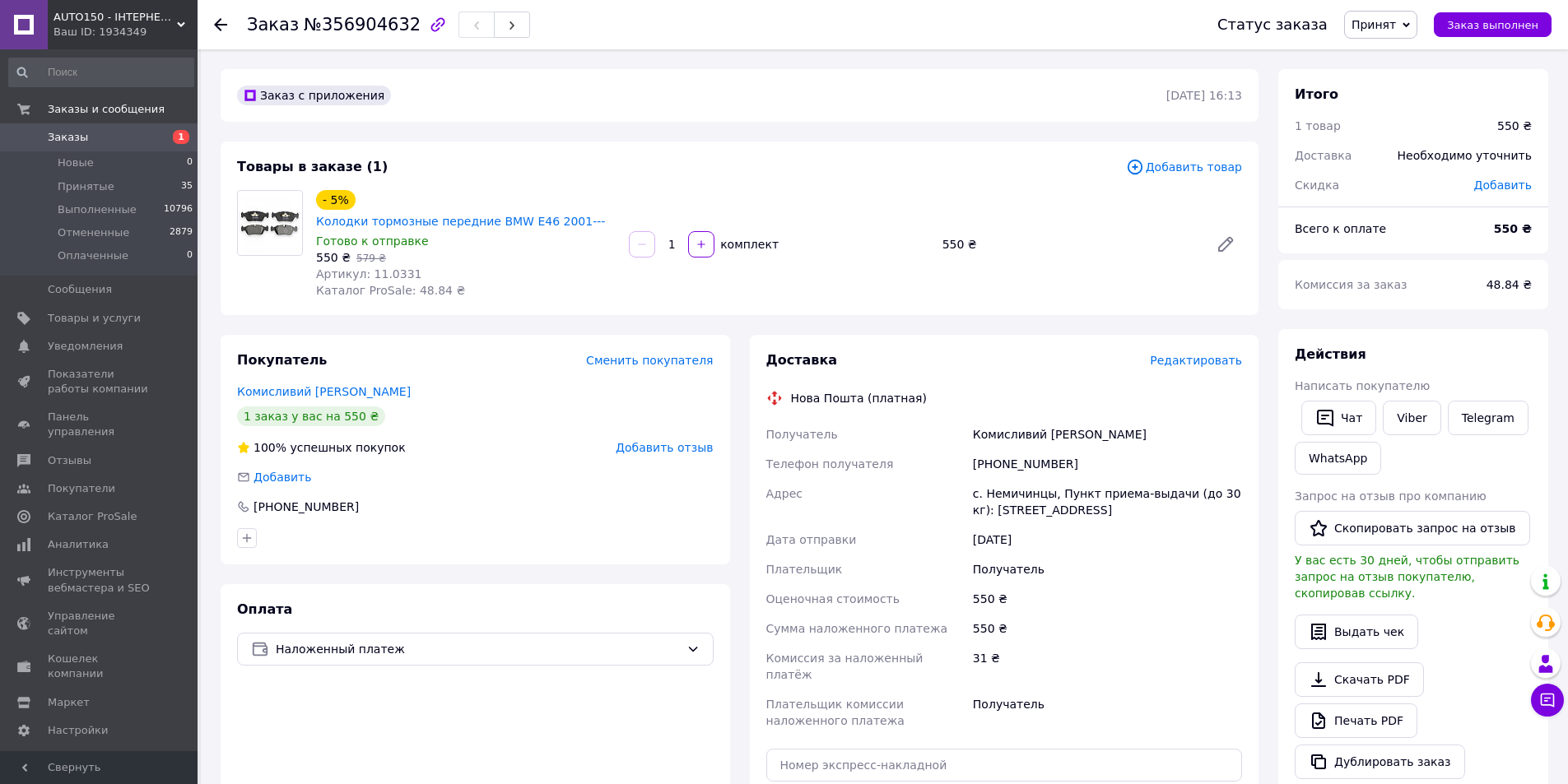
click at [380, 268] on span "Артикул: 11.0331" at bounding box center [369, 275] width 106 height 14
copy span "11.0331"
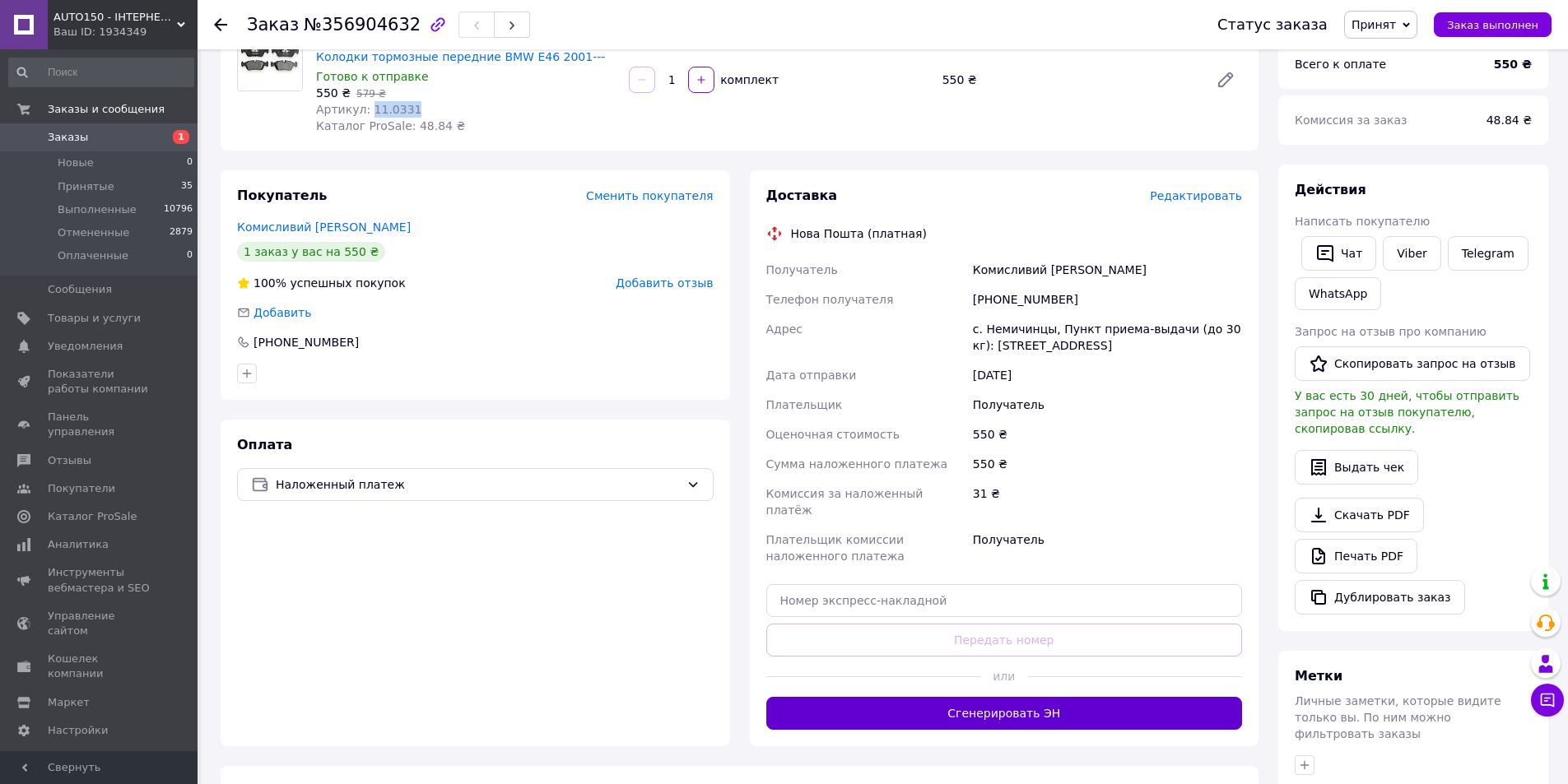
click at [984, 697] on button "Сгенерировать ЭН" at bounding box center [1004, 713] width 477 height 33
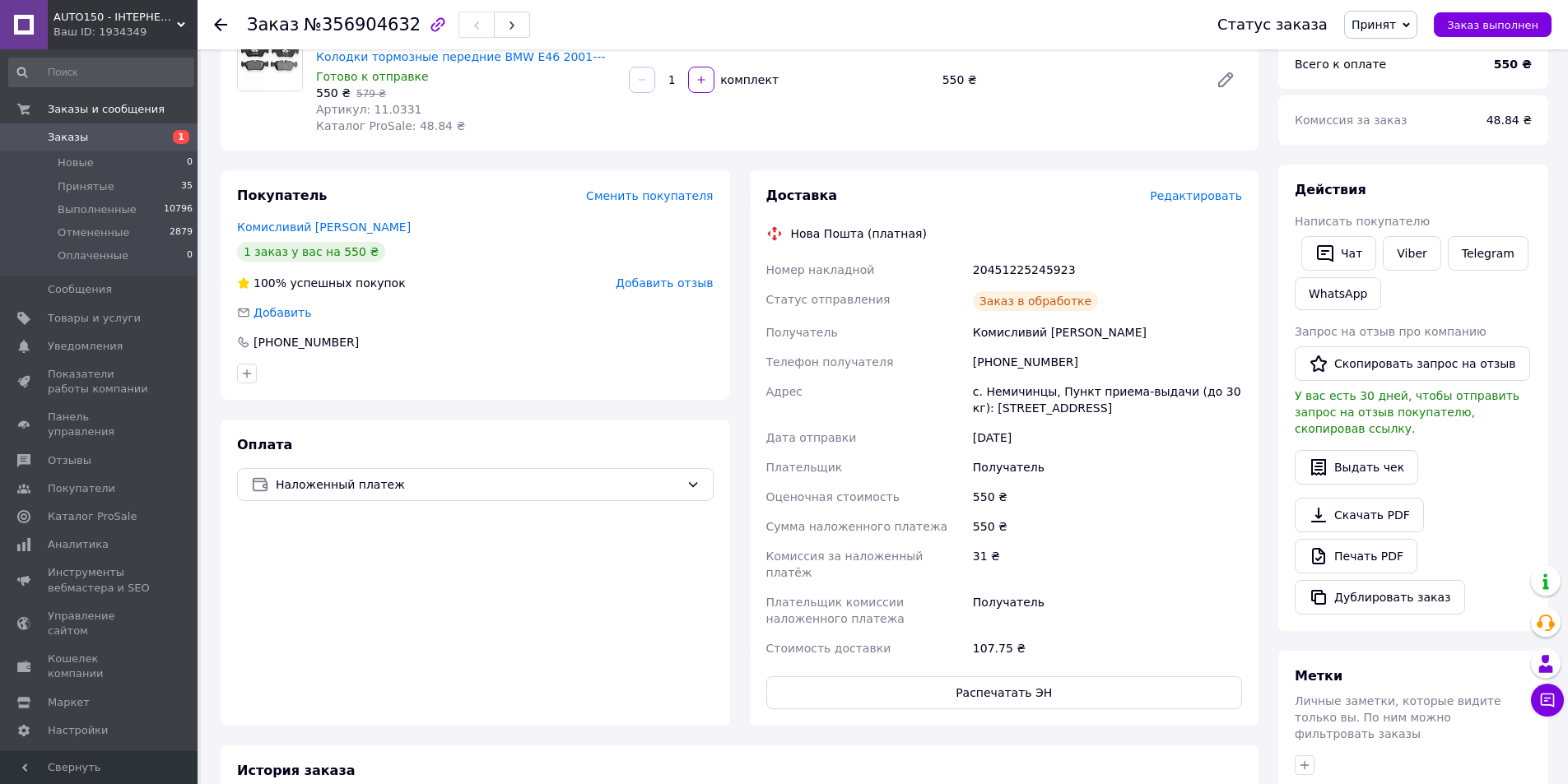
click at [1017, 255] on div "20451225245923" at bounding box center [1108, 270] width 276 height 30
copy div "20451225245923"
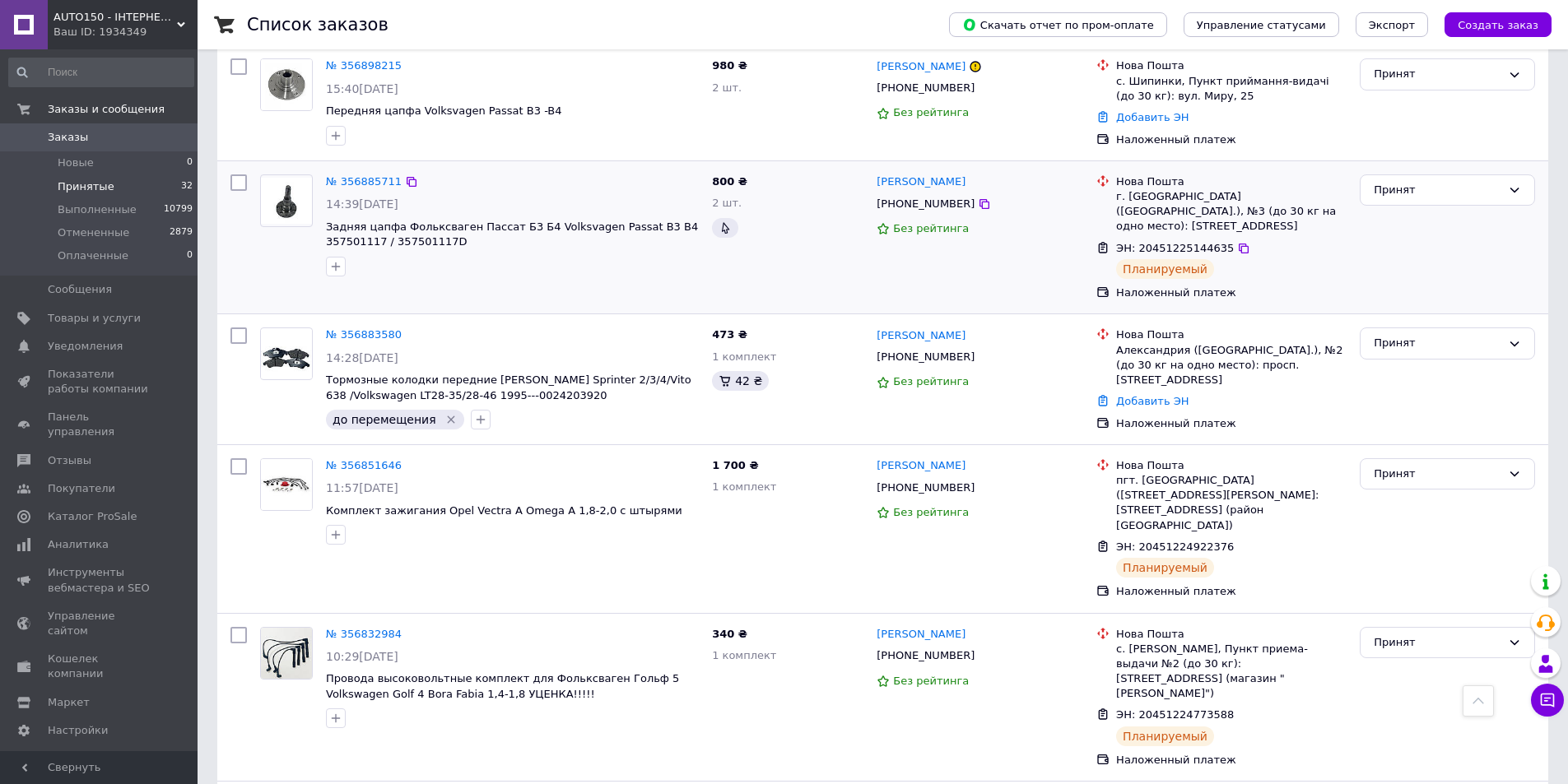
scroll to position [165, 0]
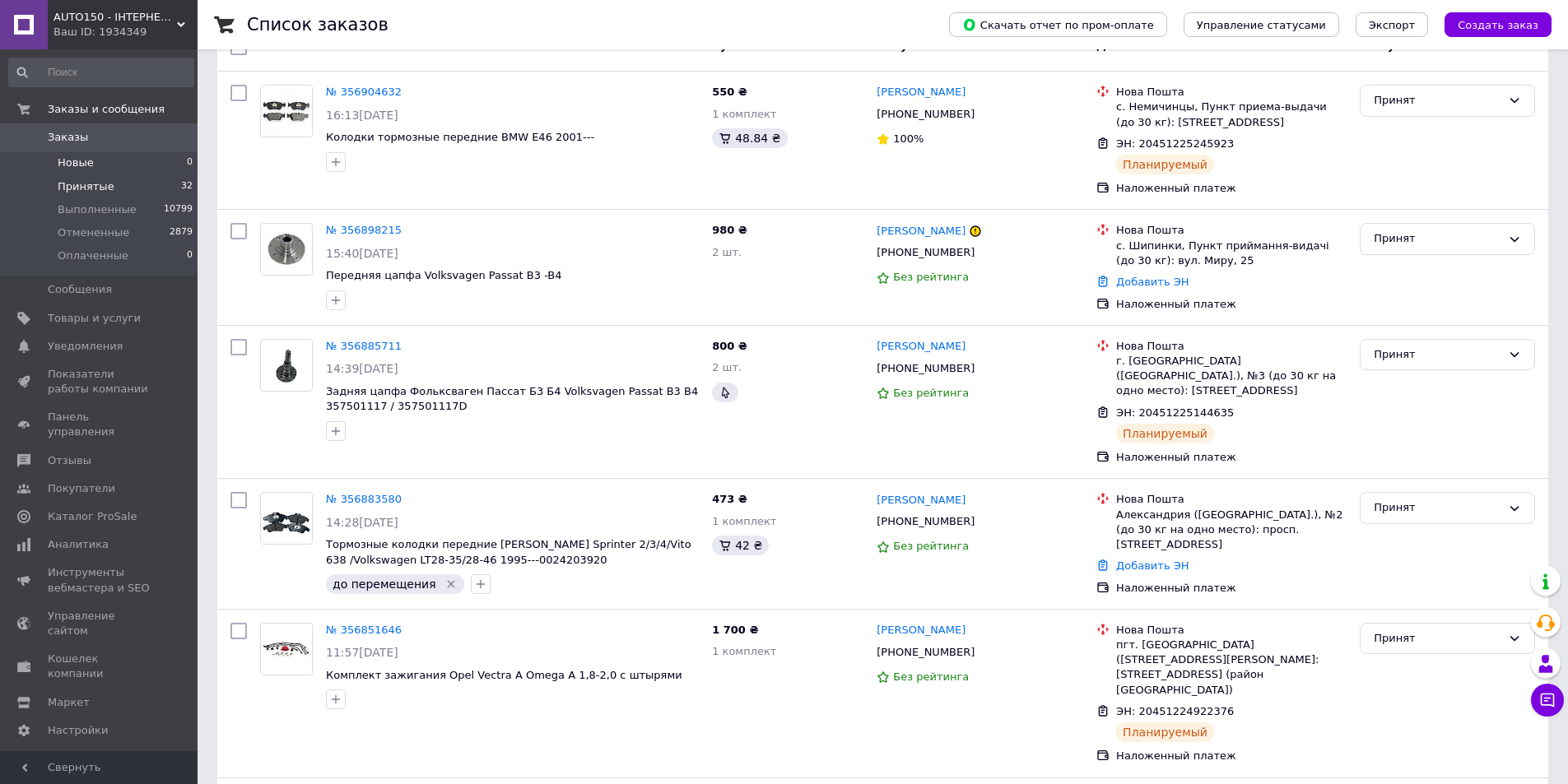
click at [134, 159] on li "Новые 0" at bounding box center [101, 163] width 203 height 23
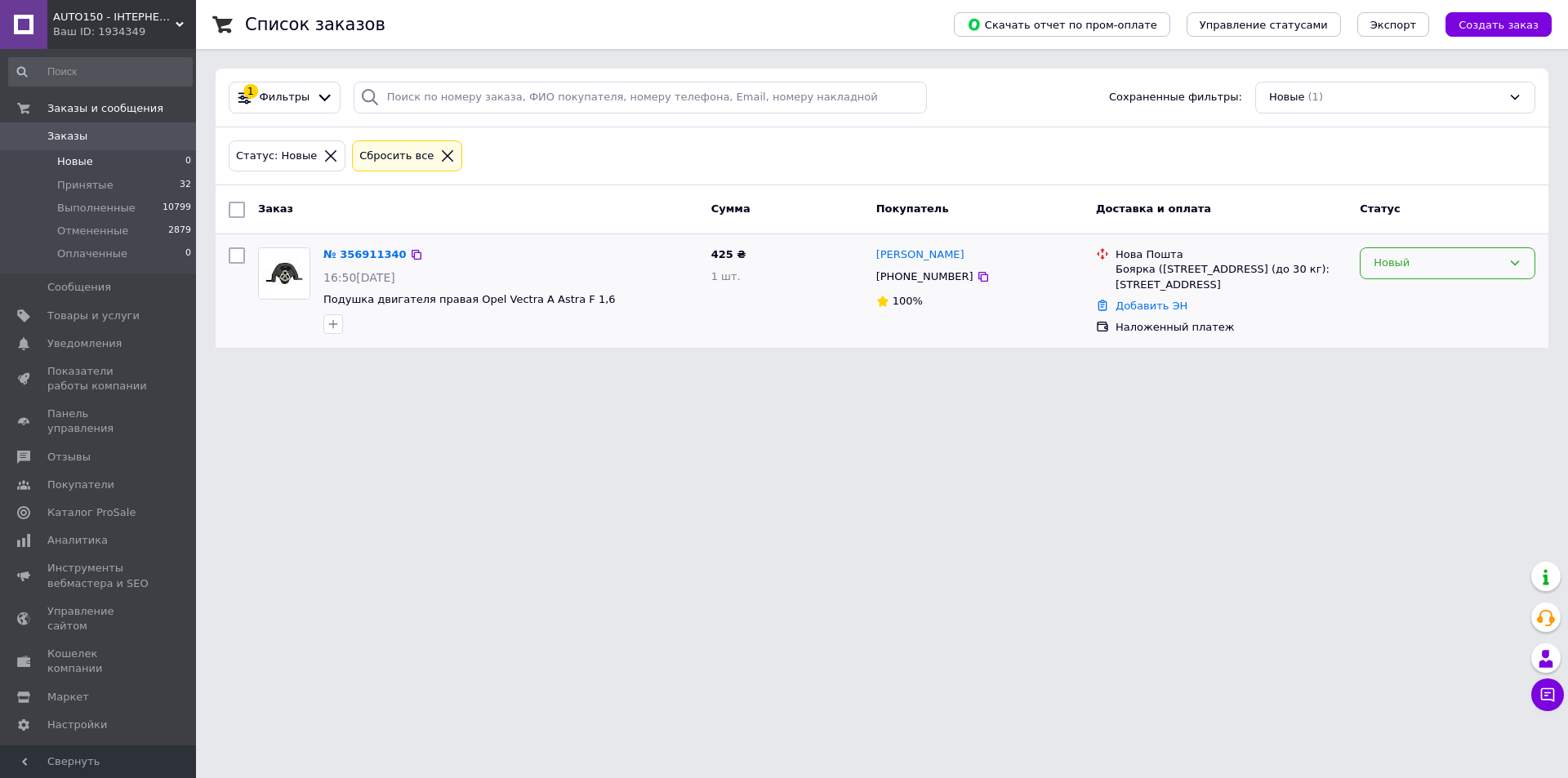
click at [1401, 254] on div "Новый" at bounding box center [1448, 263] width 175 height 32
click at [1360, 283] on div "Новый Принят Выполнен Отменен Оплаченный" at bounding box center [1448, 291] width 189 height 100
drag, startPoint x: 1446, startPoint y: 260, endPoint x: 1428, endPoint y: 278, distance: 25.5
click at [1444, 260] on div "Новый" at bounding box center [1437, 263] width 128 height 17
click at [1417, 298] on li "Принят" at bounding box center [1447, 297] width 174 height 30
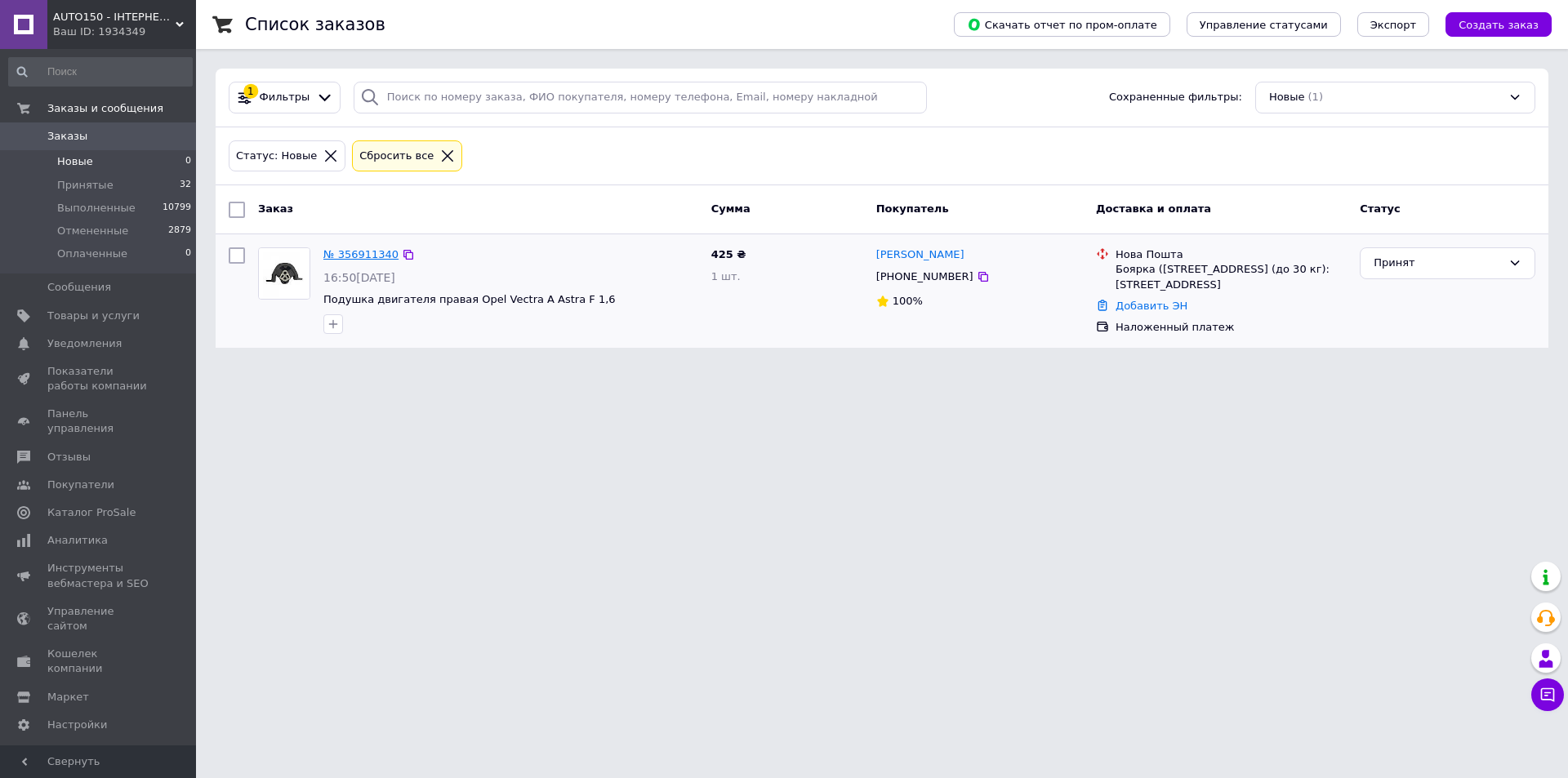
click at [373, 255] on link "№ 356911340" at bounding box center [361, 254] width 75 height 13
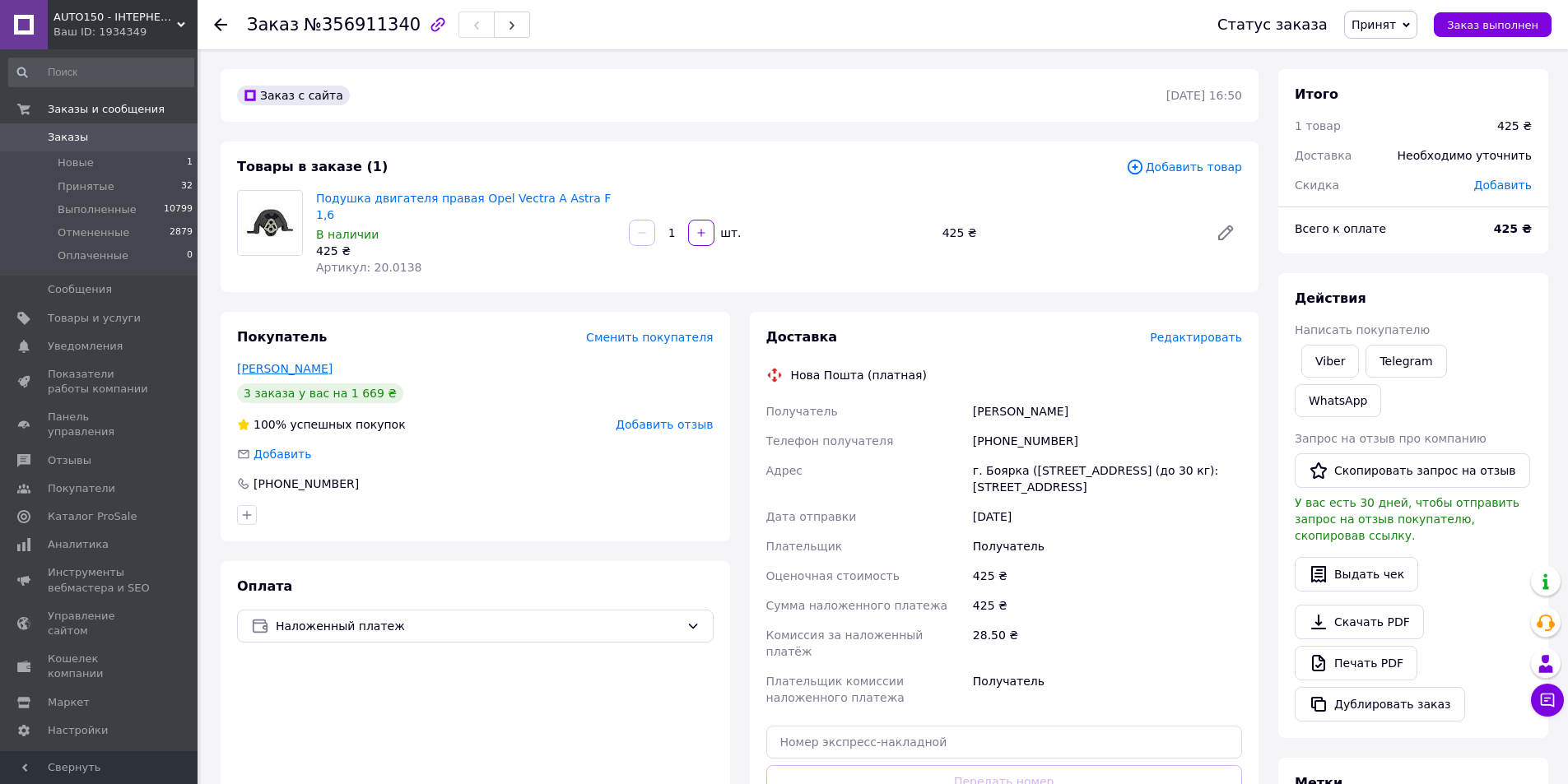
click at [317, 362] on link "Підручний Віктор" at bounding box center [284, 369] width 95 height 14
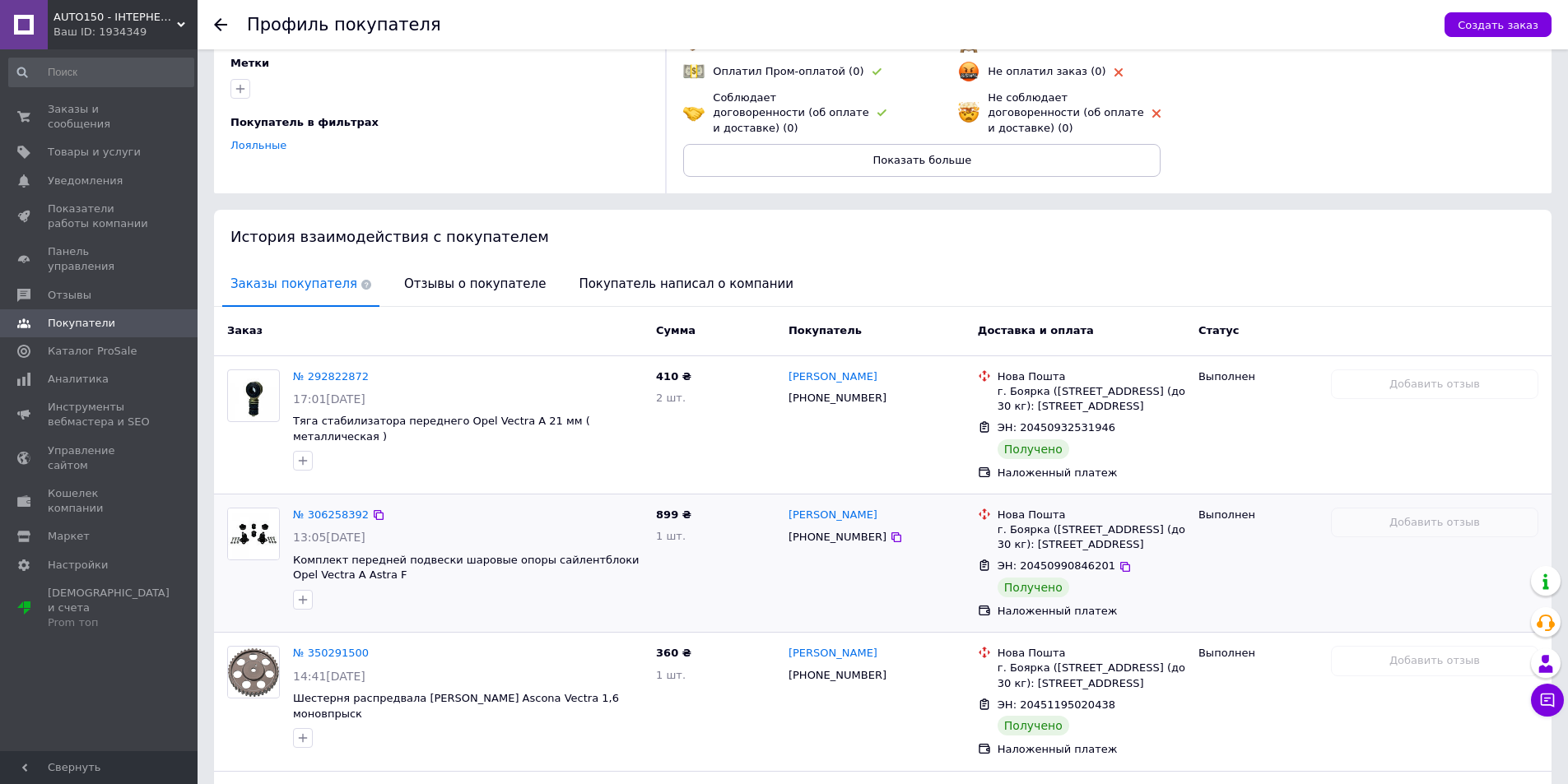
scroll to position [317, 0]
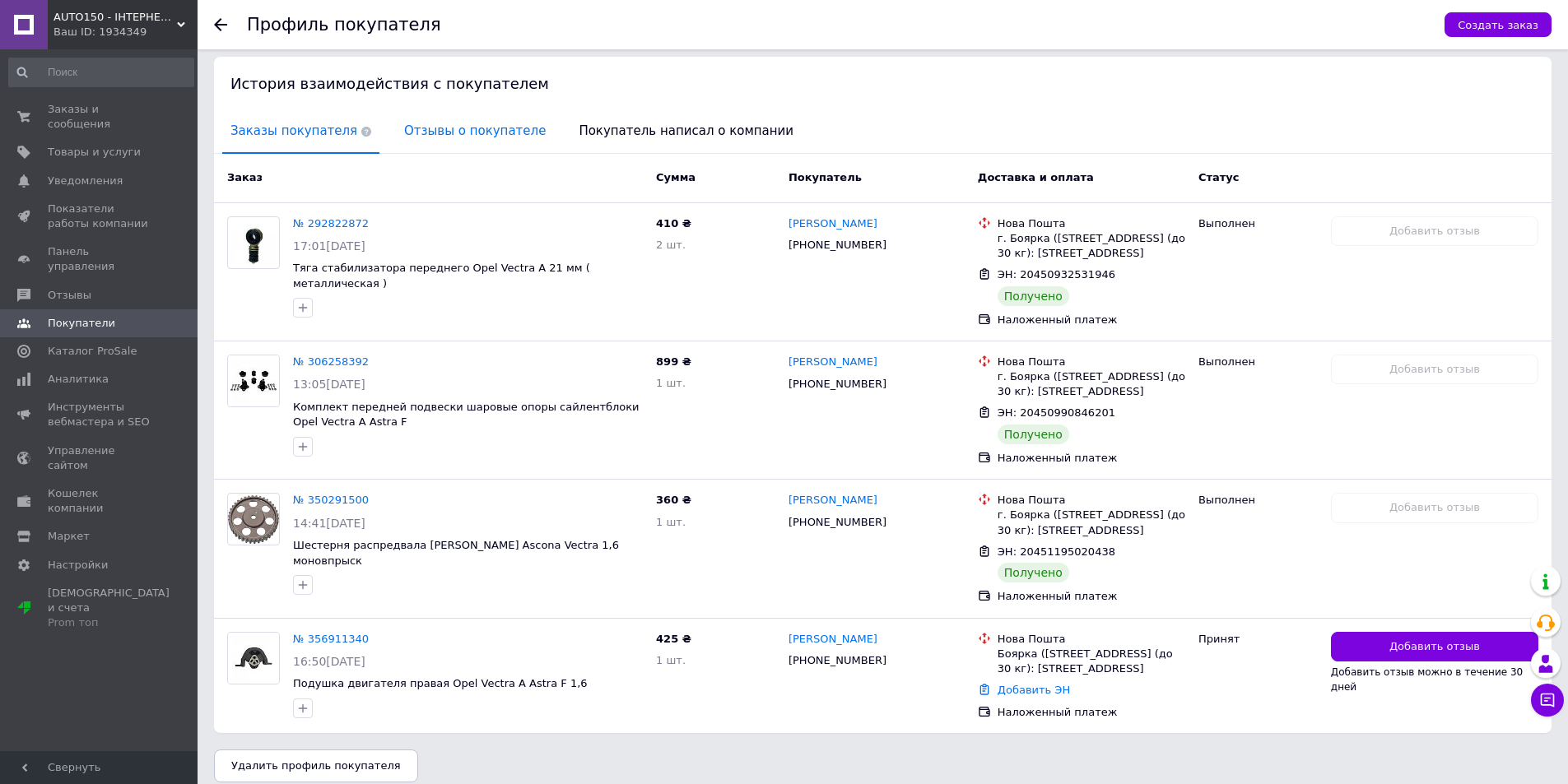
click at [455, 123] on span "Отзывы о покупателе" at bounding box center [475, 131] width 158 height 42
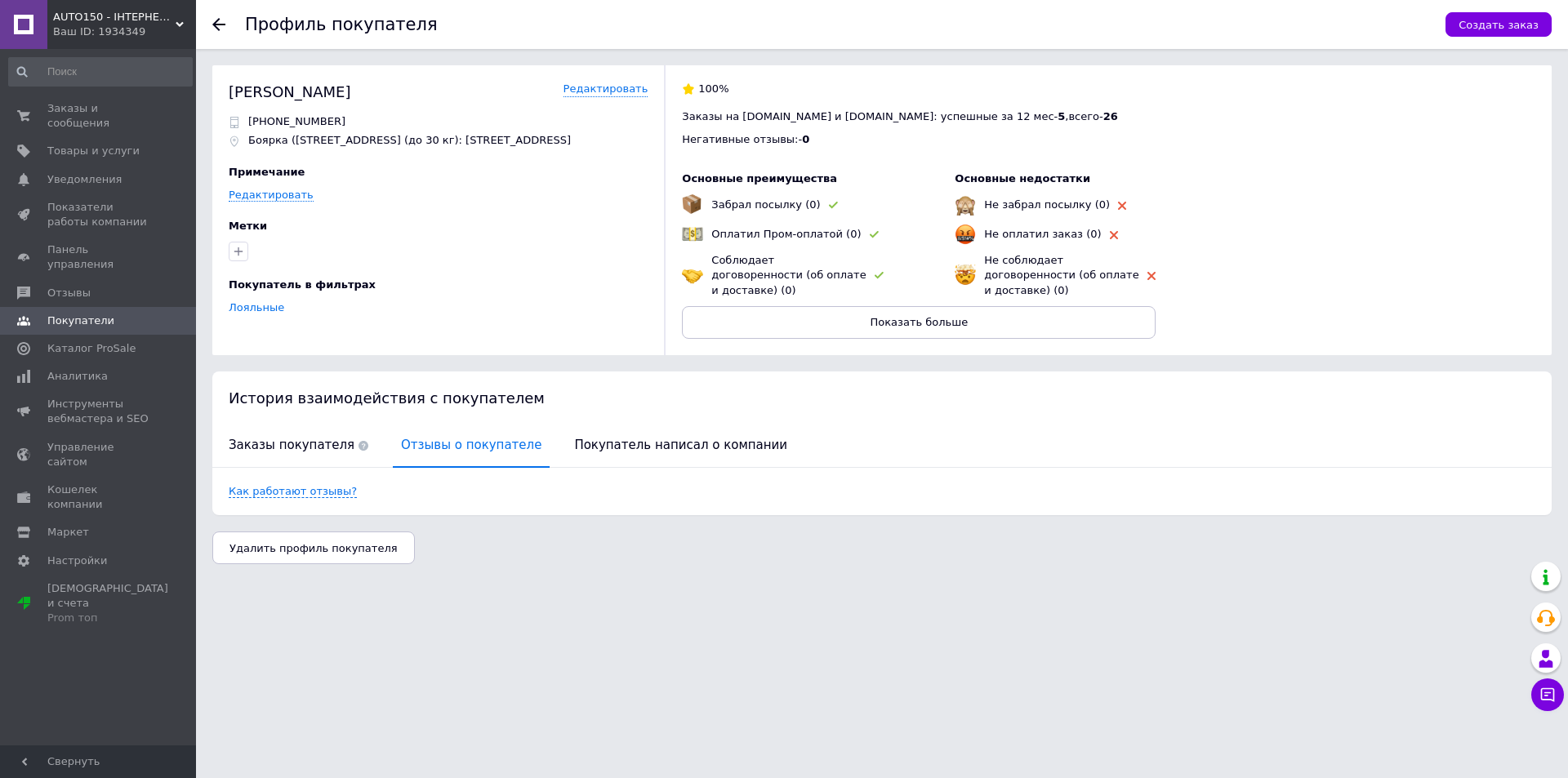
click at [329, 425] on span "Заказы покупателя" at bounding box center [299, 445] width 156 height 41
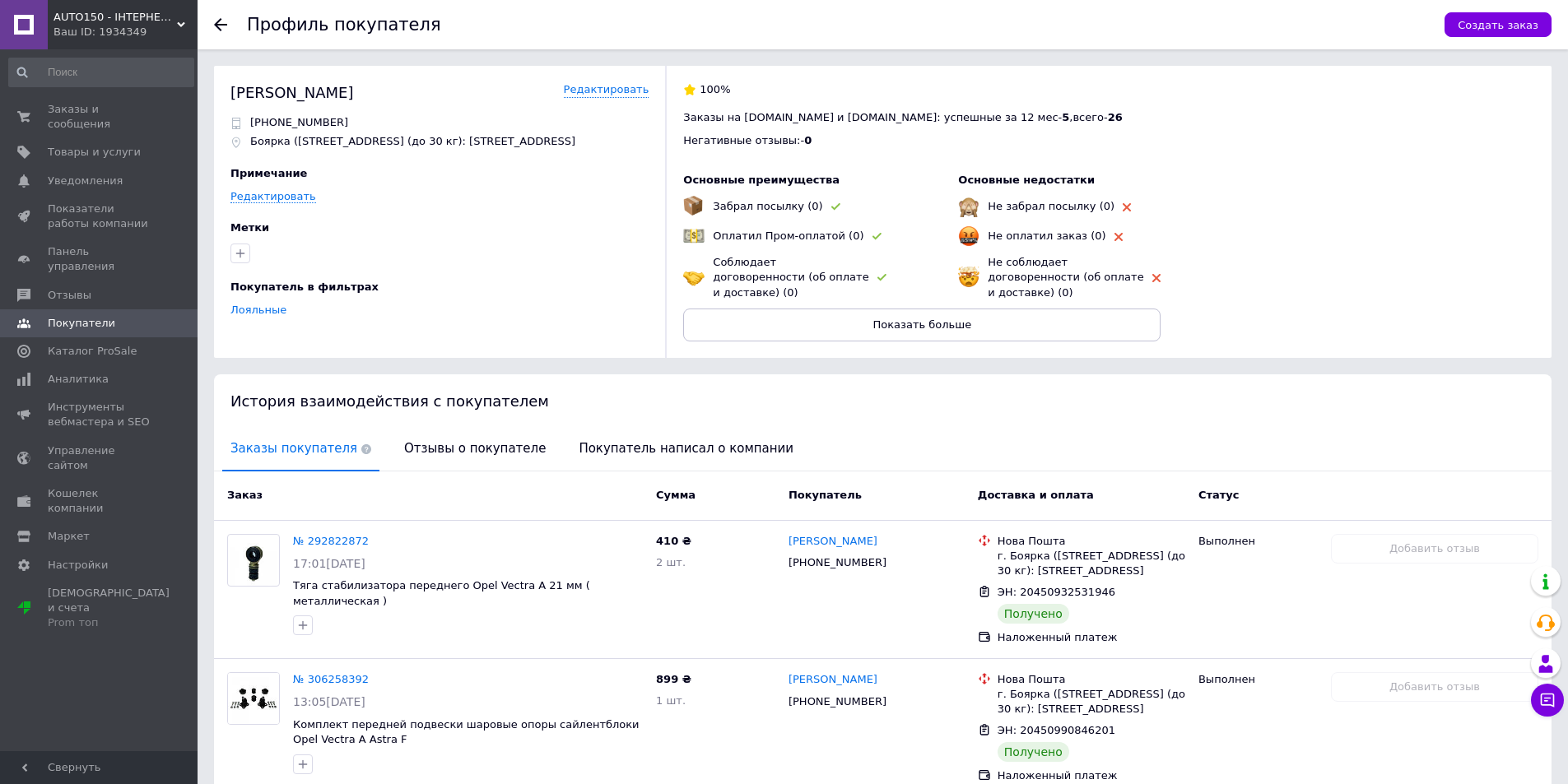
drag, startPoint x: 317, startPoint y: 421, endPoint x: 349, endPoint y: 395, distance: 41.2
click at [317, 428] on span "Заказы покупателя" at bounding box center [301, 448] width 157 height 42
click at [224, 25] on use at bounding box center [220, 25] width 14 height 14
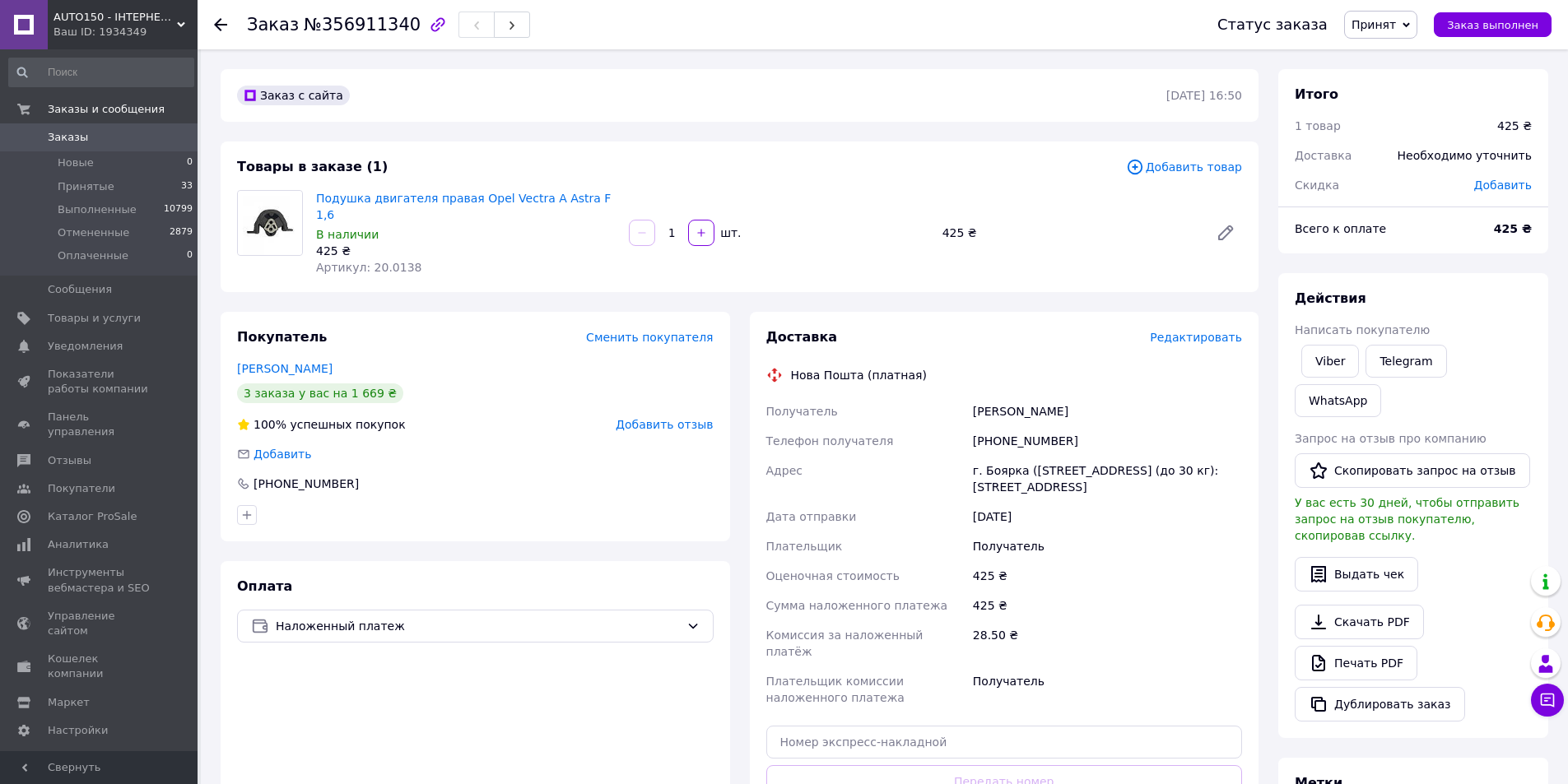
click at [390, 261] on span "Артикул: 20.0138" at bounding box center [369, 268] width 106 height 14
copy span "20.0138"
click at [225, 30] on icon at bounding box center [220, 25] width 14 height 14
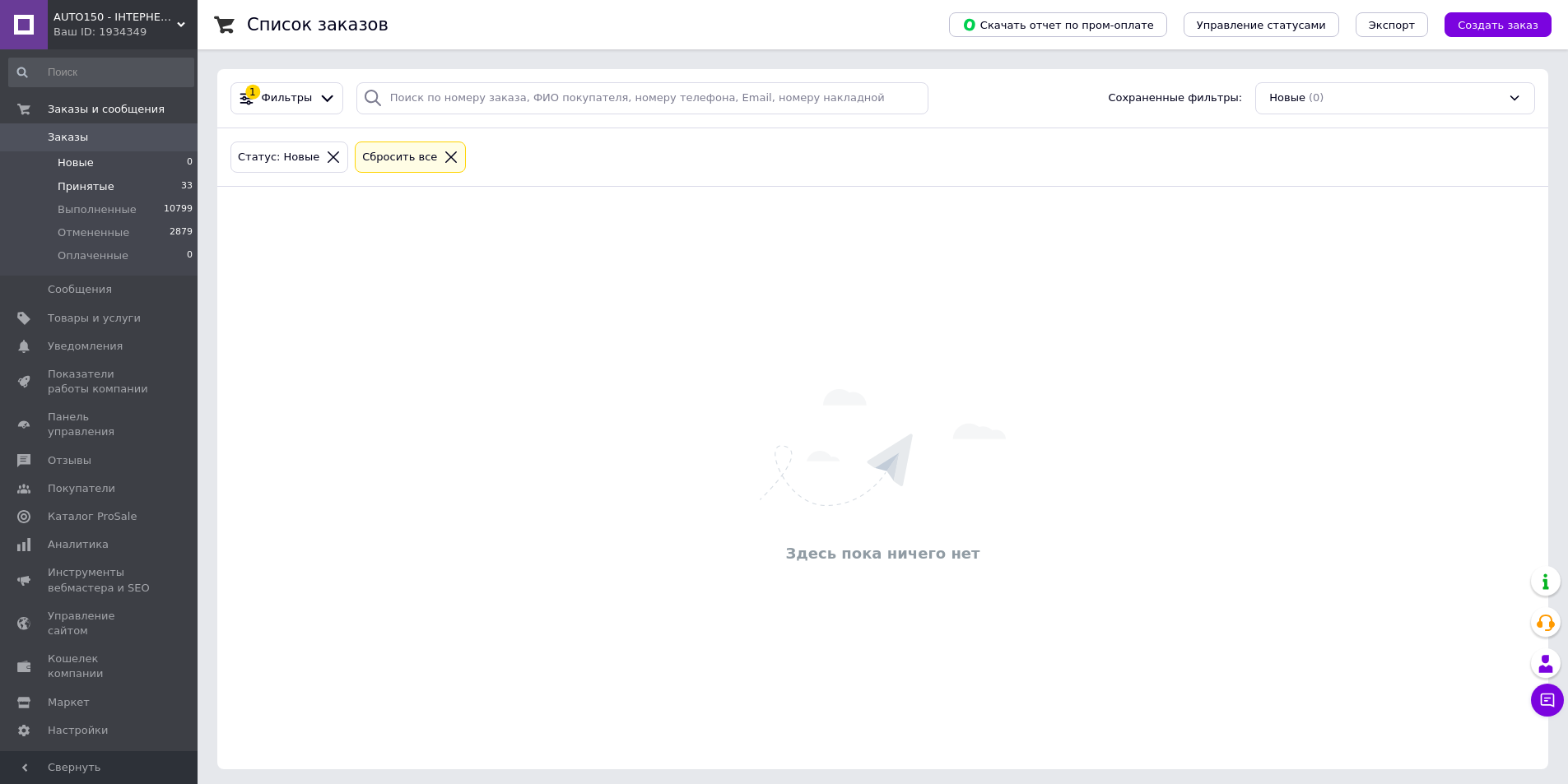
click at [56, 184] on li "Принятые 33" at bounding box center [101, 187] width 203 height 23
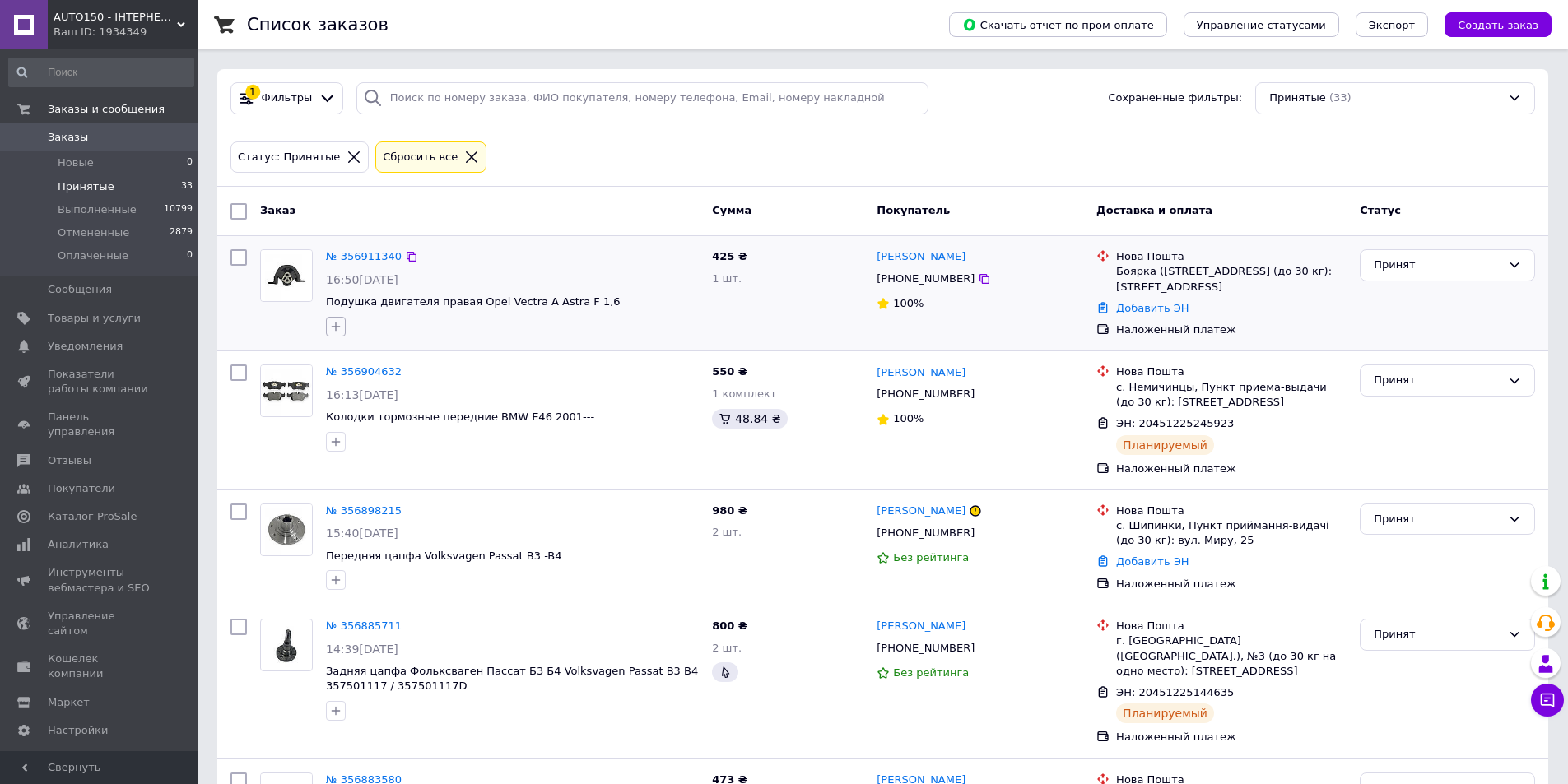
click at [342, 326] on icon "button" at bounding box center [336, 327] width 14 height 14
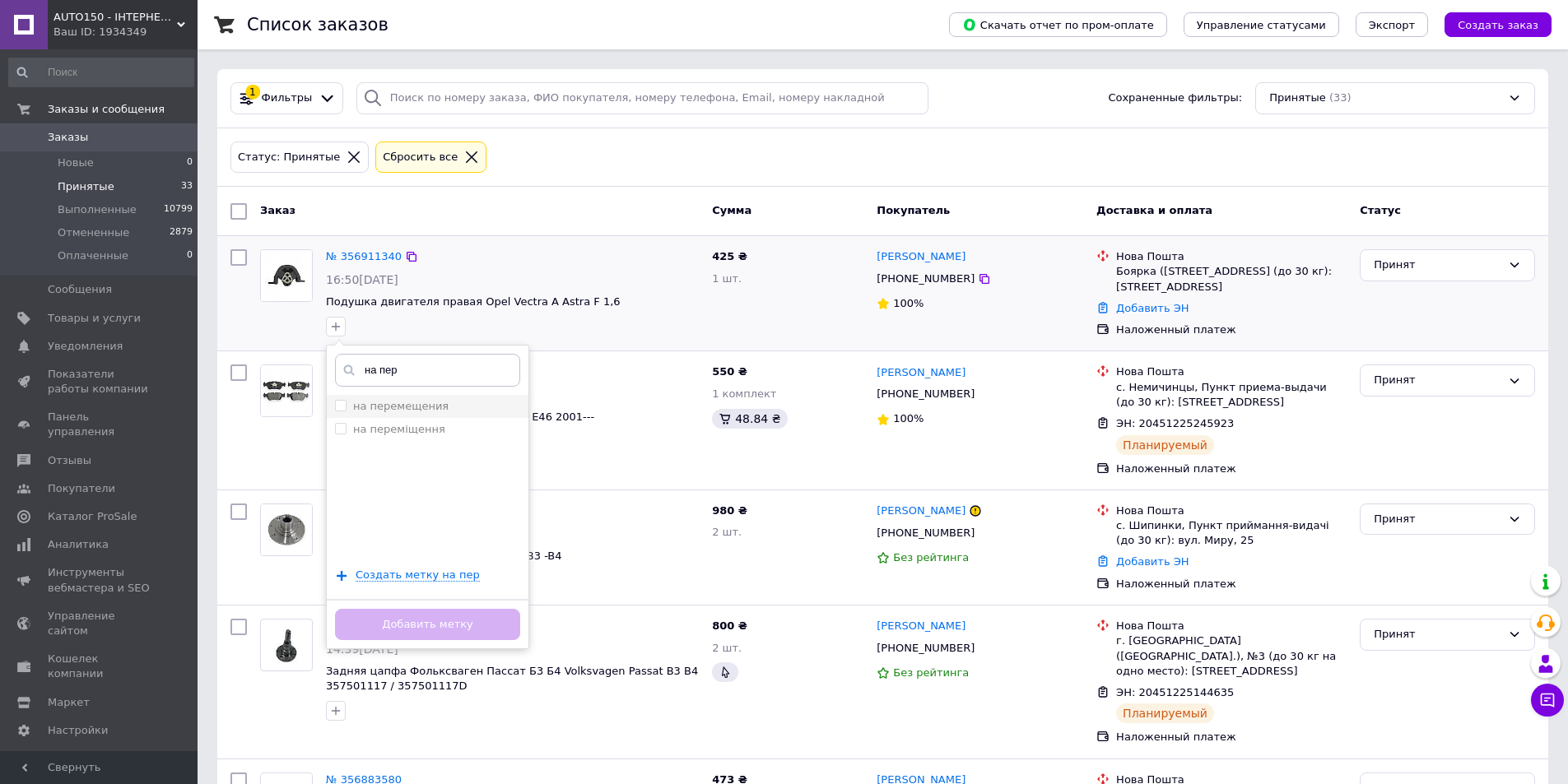
type input "на пер"
click at [427, 408] on label "на перемещения" at bounding box center [401, 406] width 95 height 13
checkbox input "true"
click at [455, 620] on button "Добавить метку" at bounding box center [427, 624] width 185 height 32
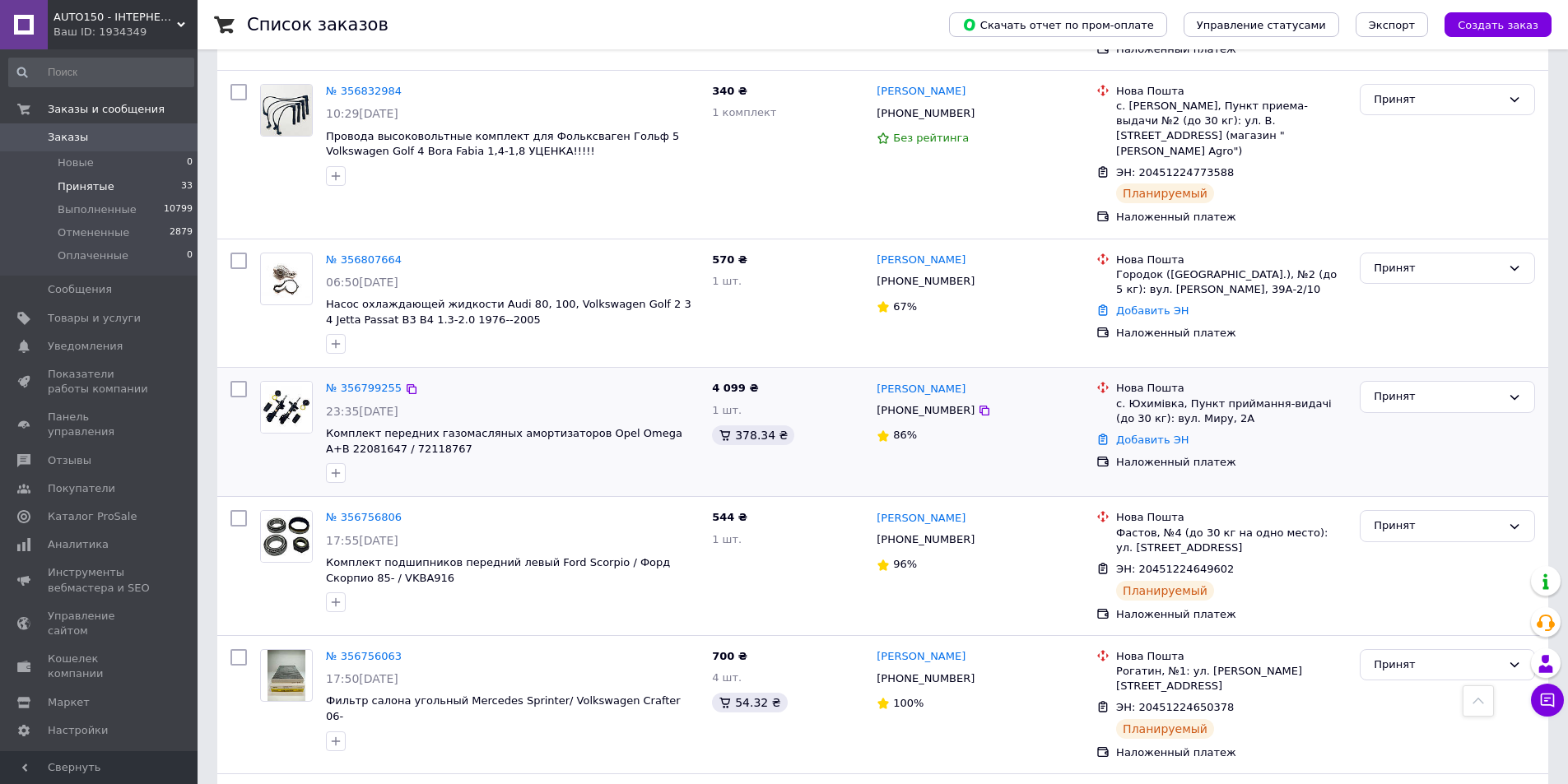
scroll to position [1152, 0]
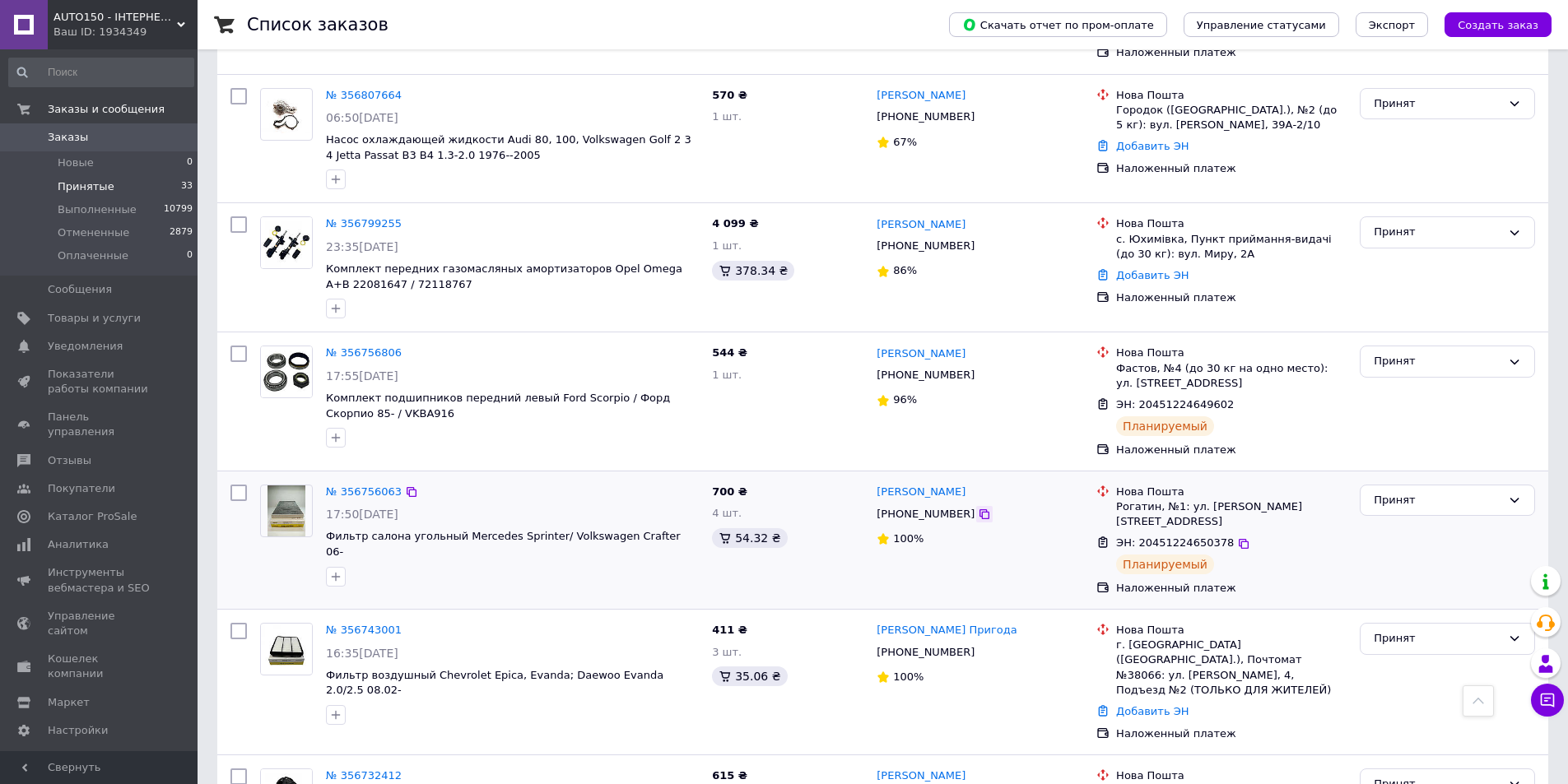
click at [980, 509] on icon at bounding box center [984, 514] width 10 height 10
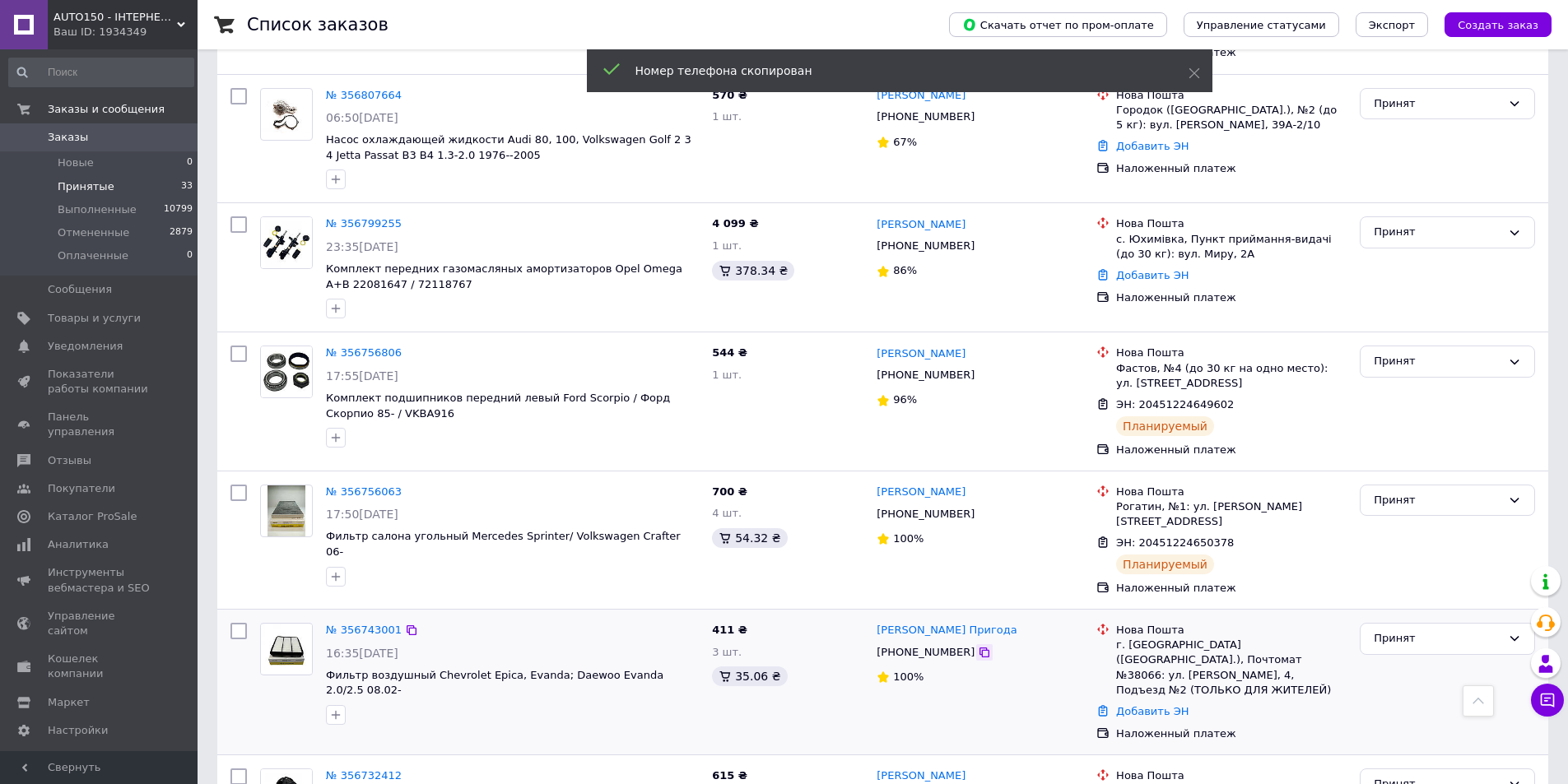
click at [978, 645] on icon at bounding box center [984, 652] width 14 height 14
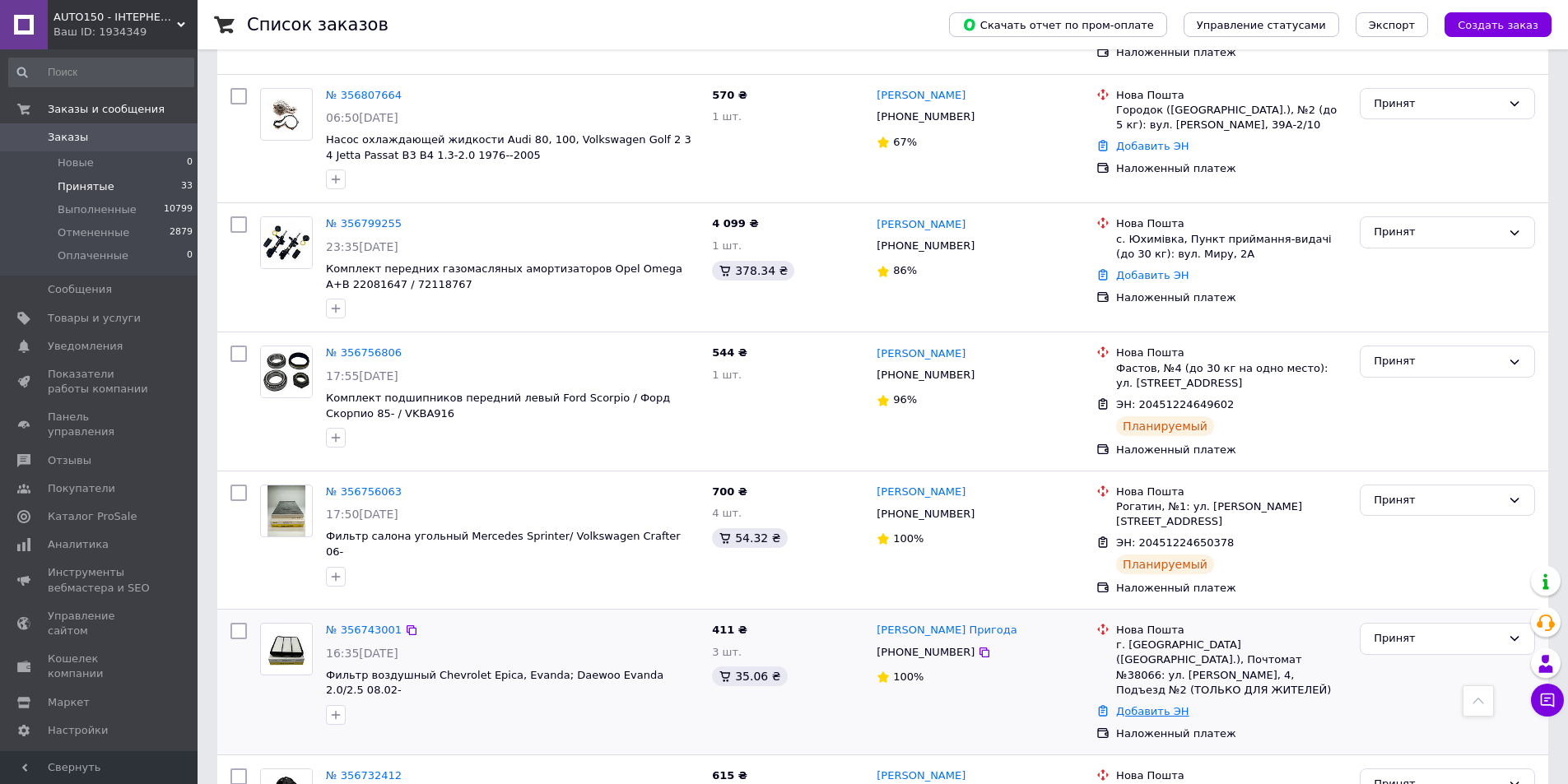
click at [1154, 705] on link "Добавить ЭН" at bounding box center [1152, 711] width 73 height 13
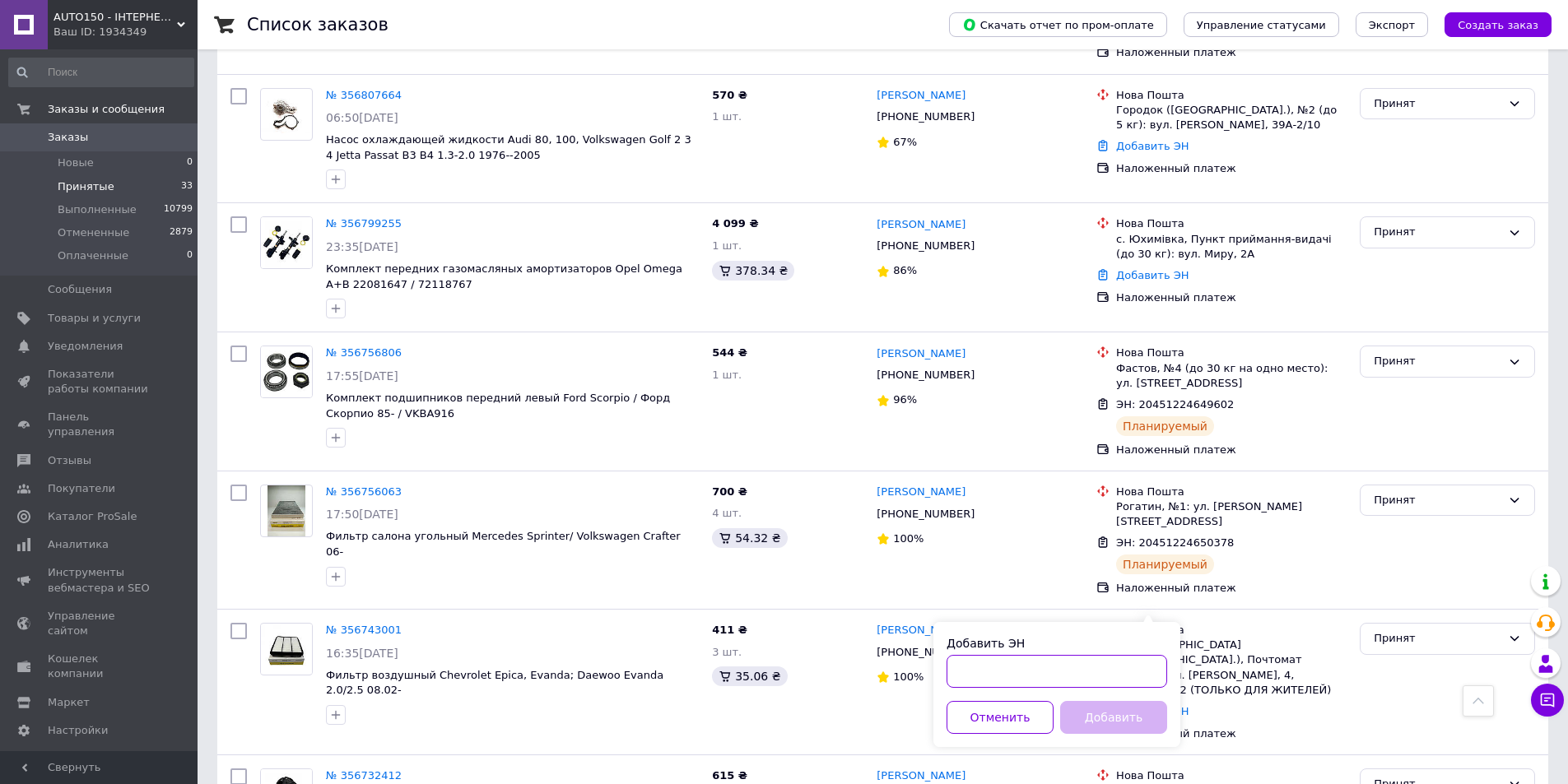
click at [1040, 675] on input "Добавить ЭН" at bounding box center [1056, 671] width 220 height 33
paste input "20451224443117"
type input "20451224443117"
click at [1089, 719] on button "Добавить" at bounding box center [1114, 717] width 107 height 33
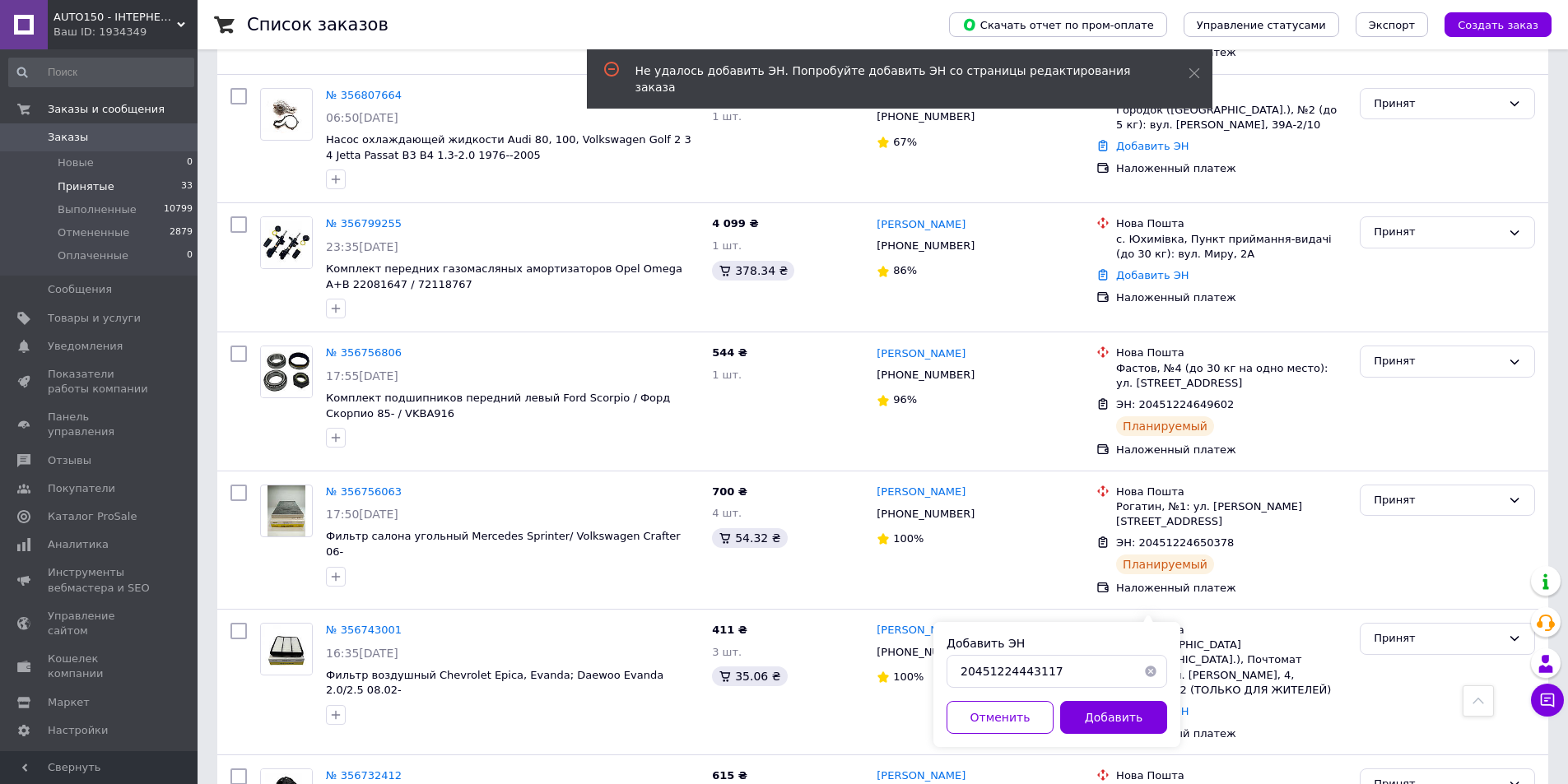
click at [1000, 743] on div "Добавить ЭН 20451224443117 Отменить Добавить" at bounding box center [1056, 684] width 247 height 125
click at [997, 718] on button "Отменить" at bounding box center [1000, 717] width 107 height 33
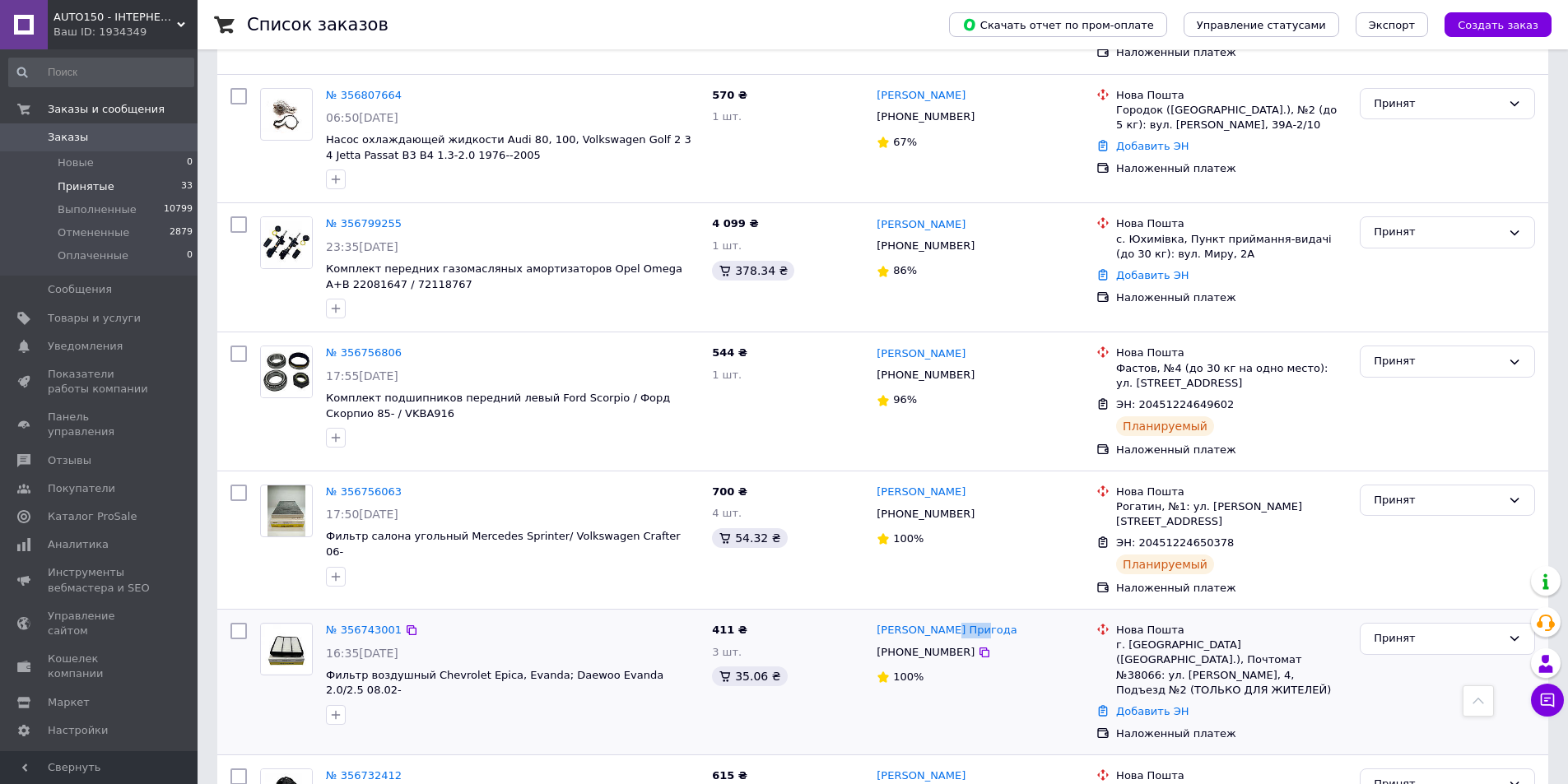
drag, startPoint x: 889, startPoint y: 536, endPoint x: 847, endPoint y: 531, distance: 42.3
click at [846, 616] on div "№ 356743001 16:35, 11.08.2025 Фильтр воздушный Chevrolet Epica, Evanda; Daewoo …" at bounding box center [883, 682] width 1318 height 132
click at [1164, 637] on div "г. [GEOGRAPHIC_DATA] ([GEOGRAPHIC_DATA].), Почтомат №38066: ул. [PERSON_NAME], …" at bounding box center [1231, 668] width 230 height 60
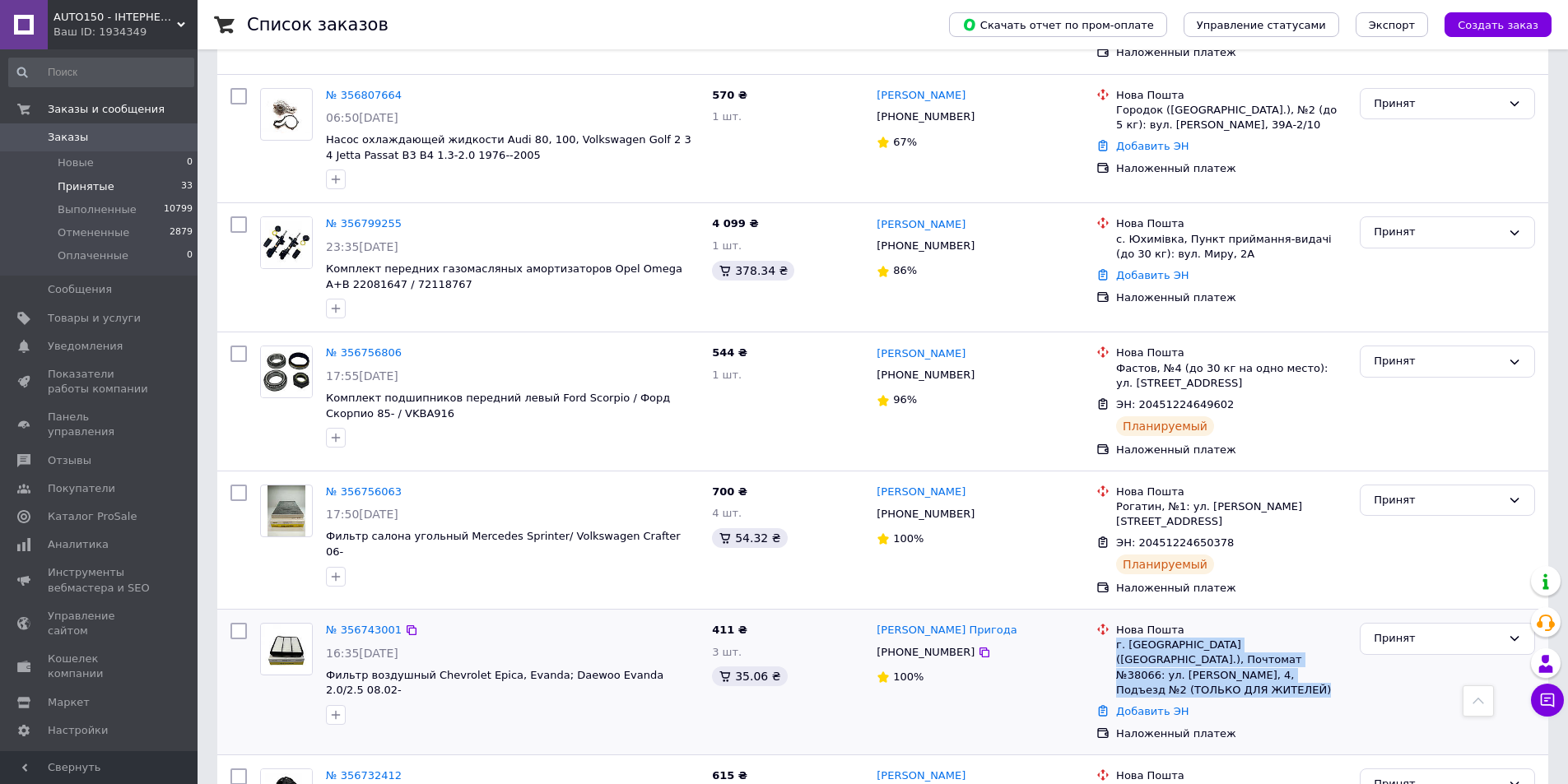
copy ul "г. [GEOGRAPHIC_DATA] ([GEOGRAPHIC_DATA].), Почтомат №38066: ул. [PERSON_NAME], …"
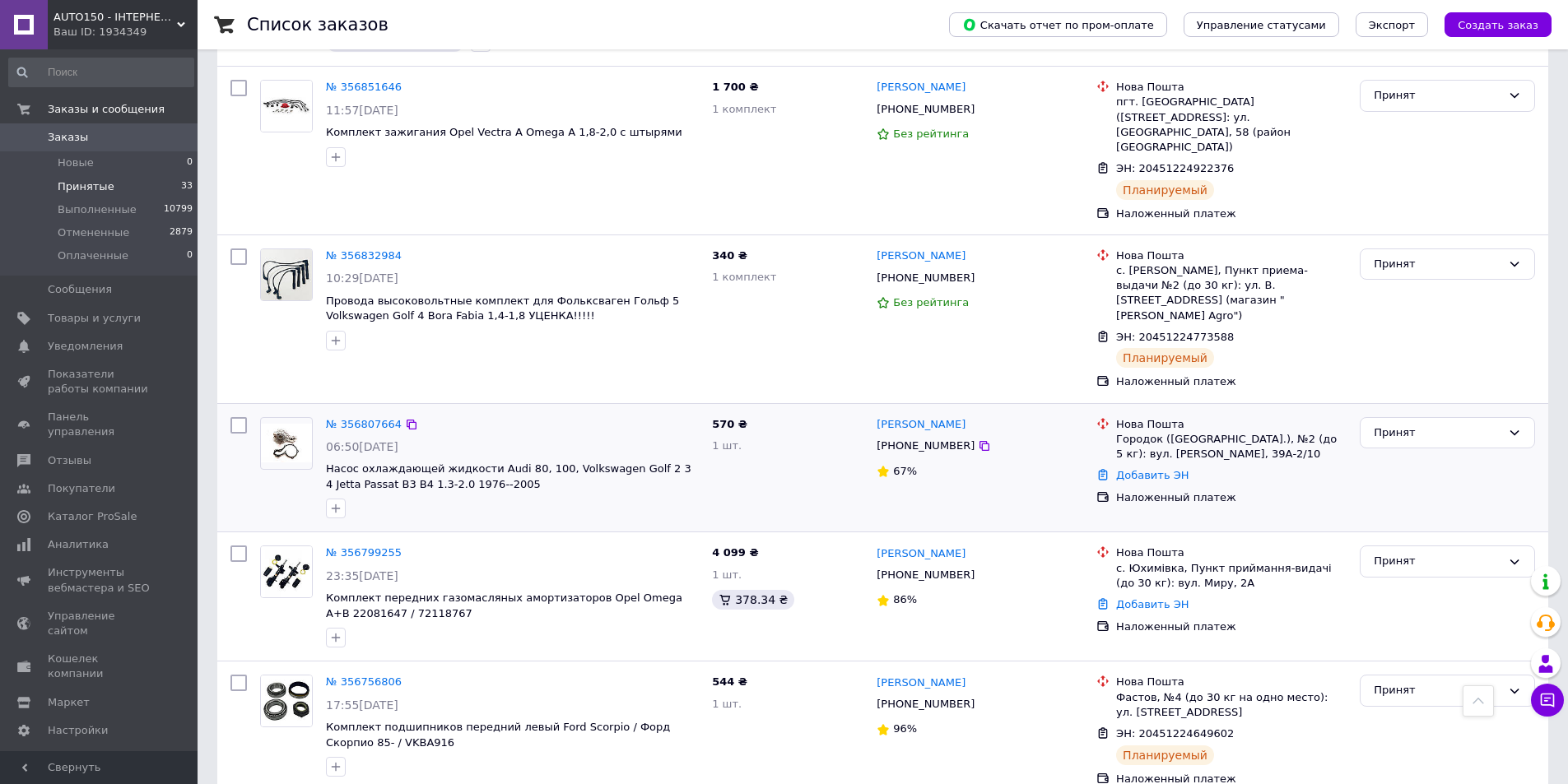
drag, startPoint x: 969, startPoint y: 353, endPoint x: 859, endPoint y: 350, distance: 110.0
click at [867, 410] on div "№ 356807664 06:50, 12.08.2025 Насос охлаждающей жидкости Audi 80, 100, Volkswag…" at bounding box center [883, 468] width 1318 height 115
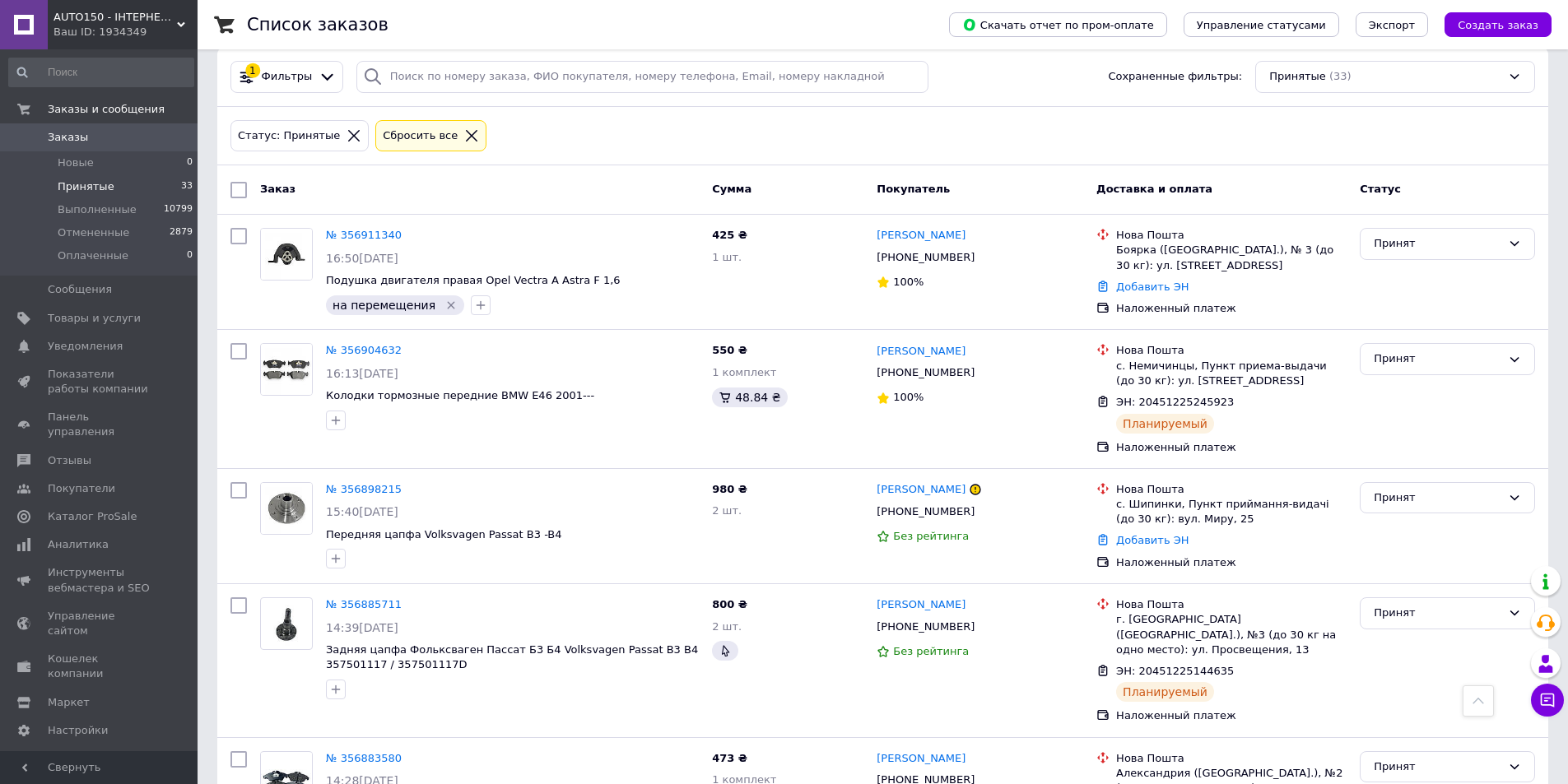
scroll to position [0, 0]
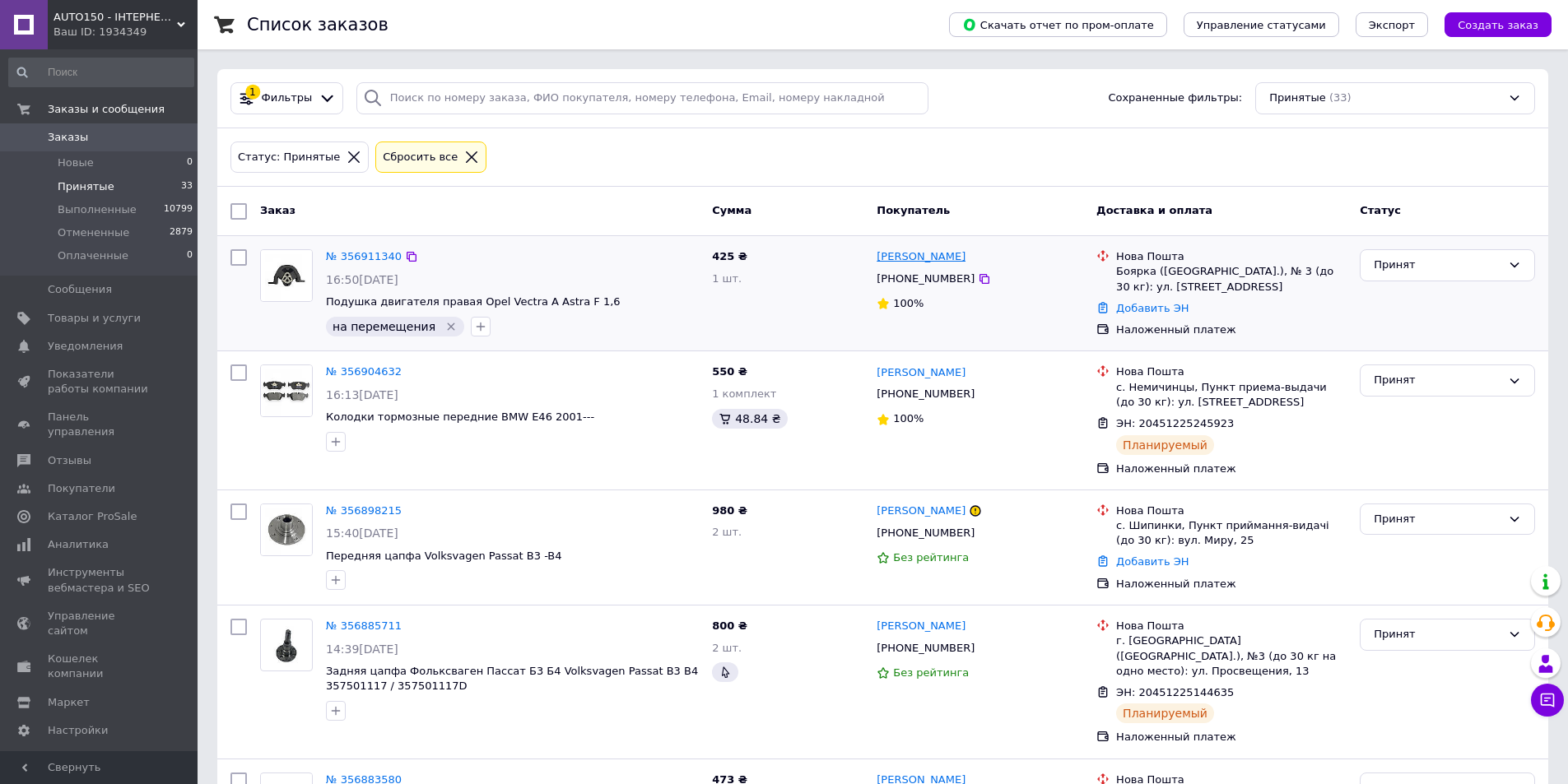
drag, startPoint x: 999, startPoint y: 256, endPoint x: 883, endPoint y: 255, distance: 116.0
click at [883, 255] on div "[PERSON_NAME]" at bounding box center [980, 256] width 210 height 18
click at [999, 198] on div "Покупатель" at bounding box center [980, 212] width 219 height 30
drag, startPoint x: 597, startPoint y: 305, endPoint x: 467, endPoint y: 306, distance: 130.0
click at [467, 306] on span "Подушка двигателя правая Opel Vectra A Astra F 1,6" at bounding box center [513, 302] width 373 height 16
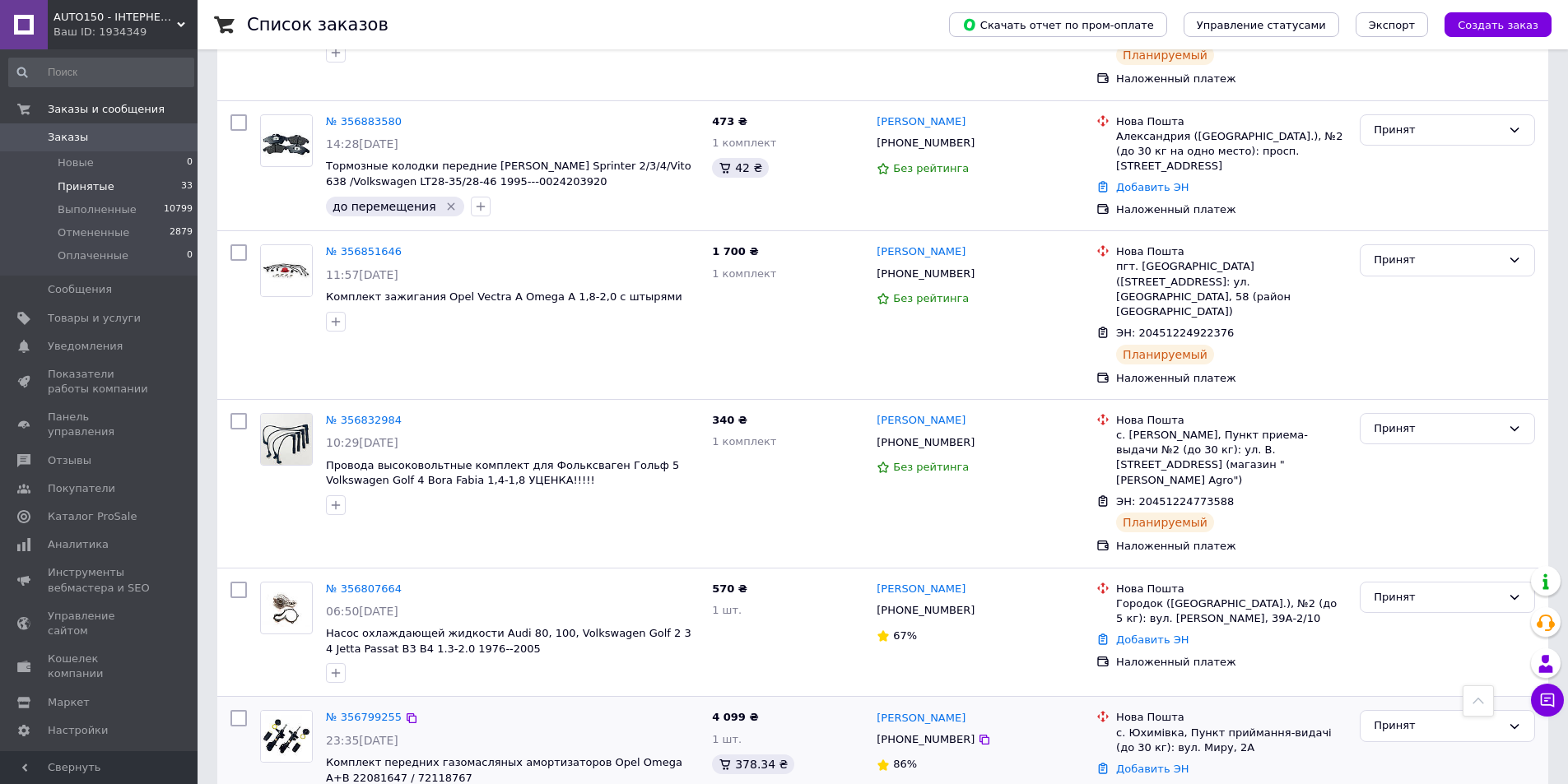
scroll to position [740, 0]
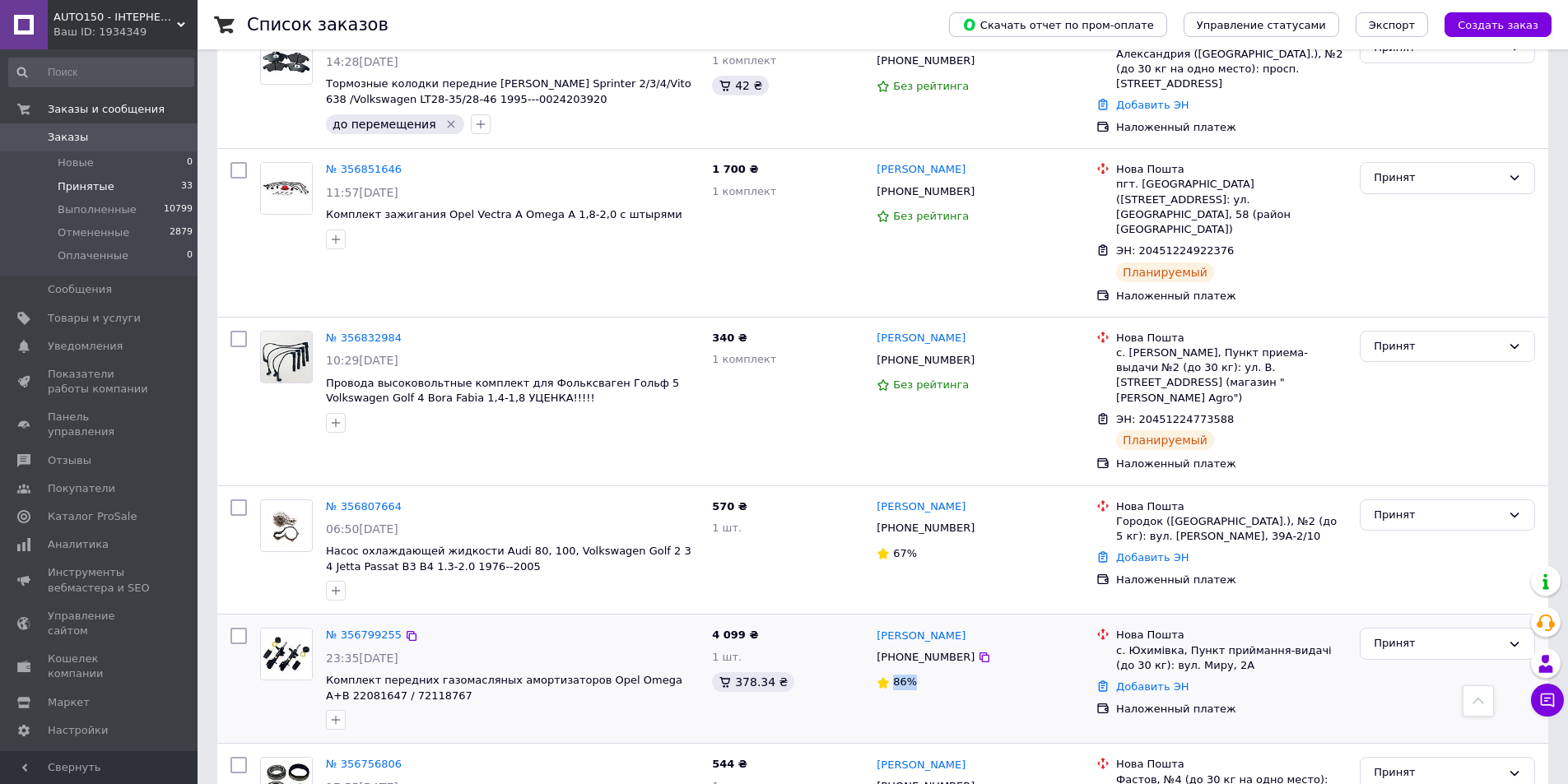
drag, startPoint x: 892, startPoint y: 608, endPoint x: 849, endPoint y: 605, distance: 43.1
click at [847, 621] on div "№ 356799255 23:35, 11.08.2025 Комплект передних газомасляных амортизаторов Opel…" at bounding box center [883, 678] width 1318 height 115
click at [928, 629] on link "[PERSON_NAME]" at bounding box center [921, 637] width 89 height 16
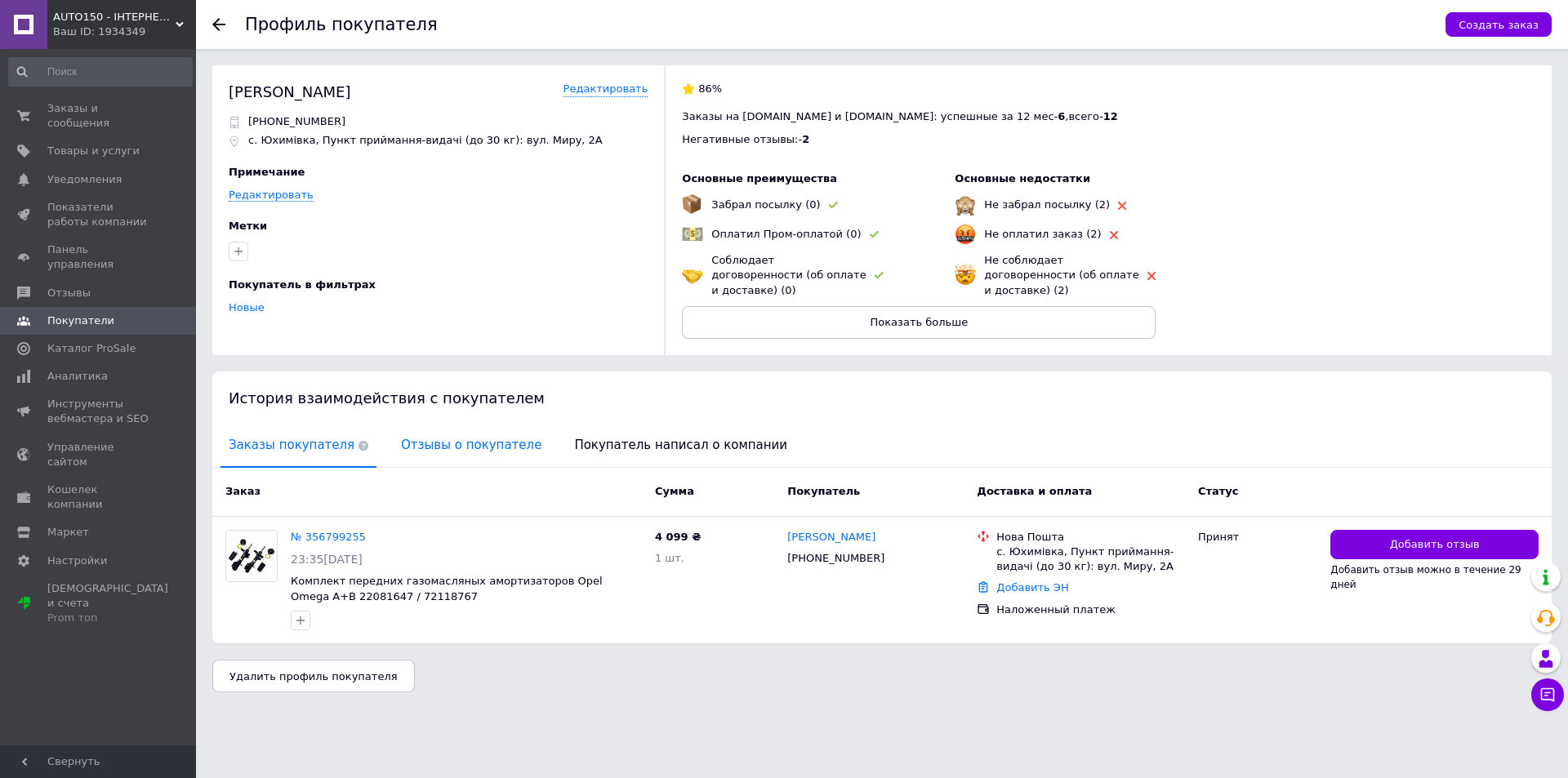
click at [406, 450] on div "Отзывы о покупателе" at bounding box center [471, 446] width 157 height 43
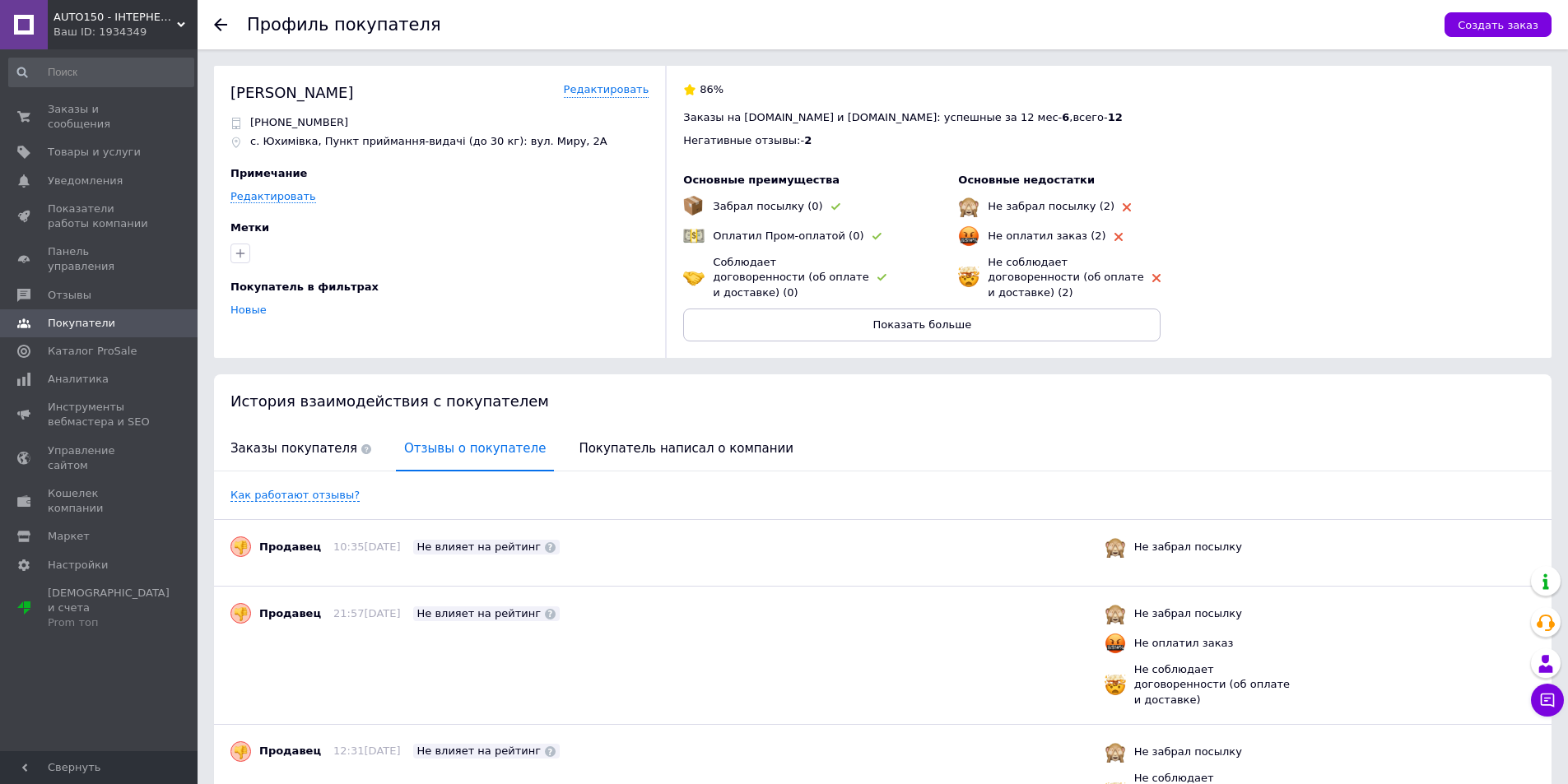
click at [411, 444] on span "Отзывы о покупателе" at bounding box center [475, 448] width 158 height 42
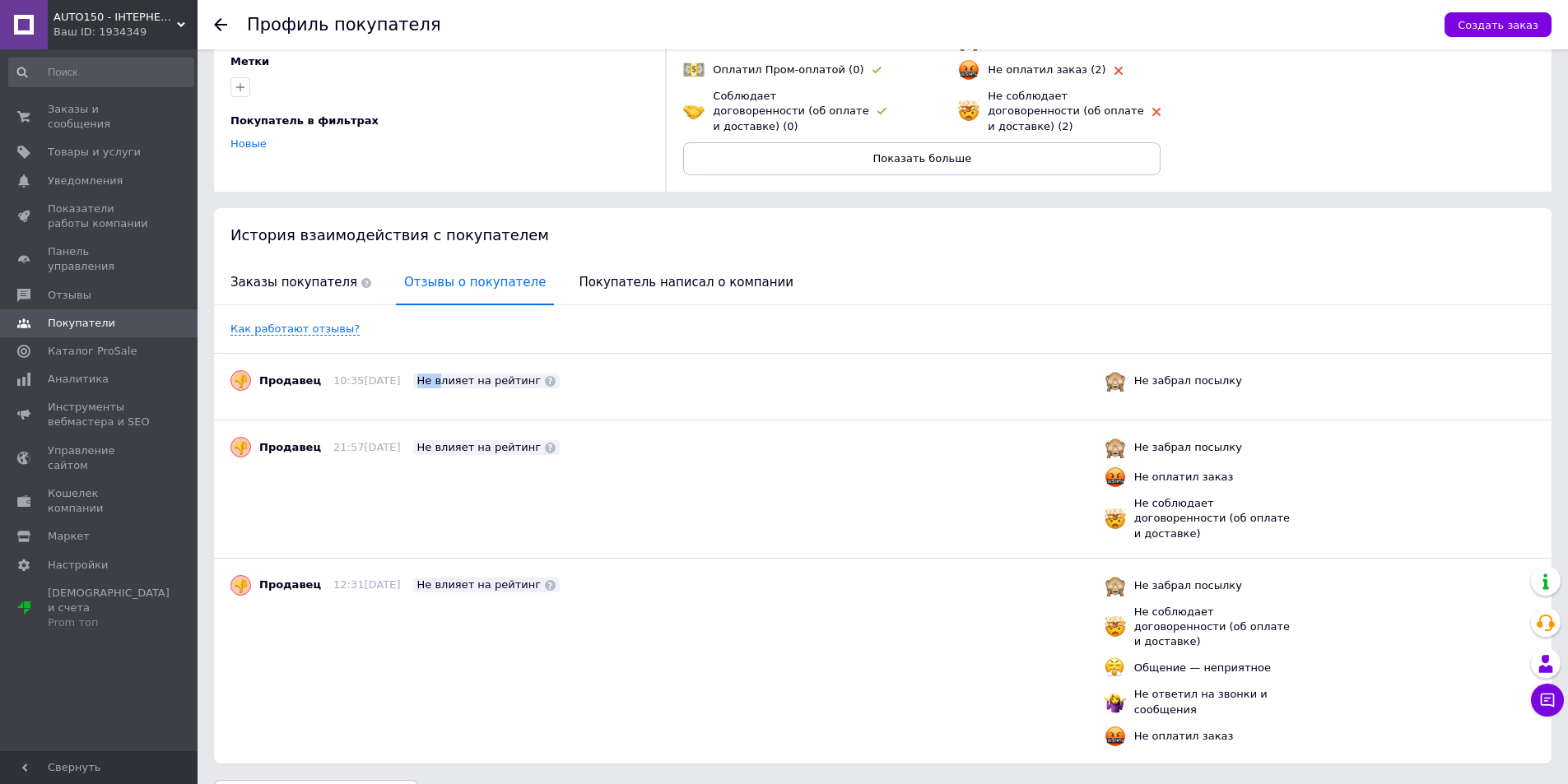
drag, startPoint x: 434, startPoint y: 365, endPoint x: 351, endPoint y: 364, distance: 83.0
click at [351, 374] on div "10:35, 30.11.2024 Не влияет на рейтинг" at bounding box center [441, 380] width 239 height 15
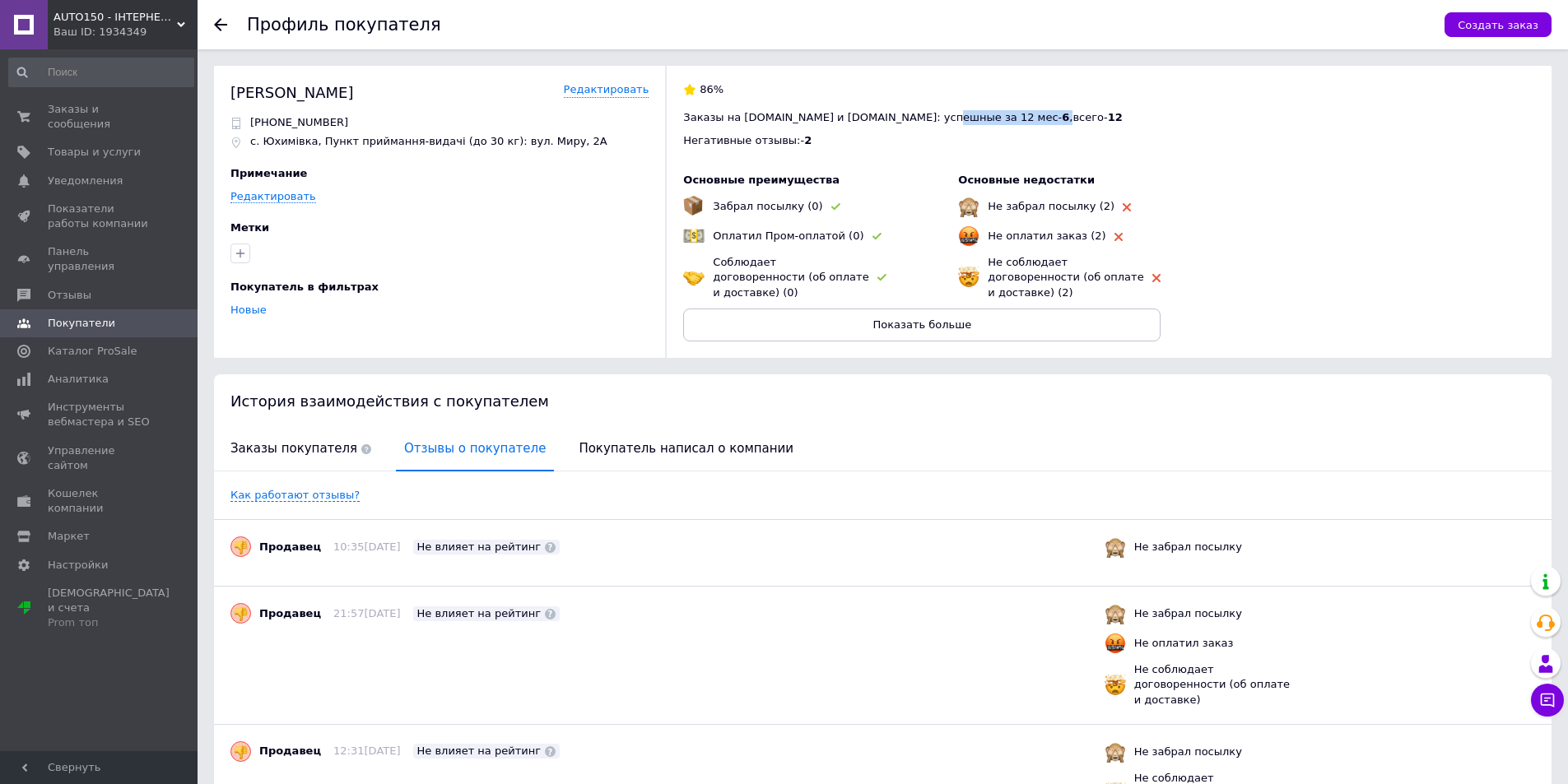
drag, startPoint x: 903, startPoint y: 118, endPoint x: 943, endPoint y: 117, distance: 40.0
click at [943, 117] on span "Заказы на Prom.ua и Bigl.ua: успешные за 12 мес - 6 , всего - 12" at bounding box center [903, 116] width 440 height 13
click at [864, 121] on span "Заказы на Prom.ua и Bigl.ua: успешные за 12 мес - 6 , всего - 12" at bounding box center [903, 116] width 440 height 13
drag, startPoint x: 846, startPoint y: 117, endPoint x: 956, endPoint y: 118, distance: 110.0
click at [956, 118] on span "Заказы на Prom.ua и Bigl.ua: успешные за 12 мес - 6 , всего - 12" at bounding box center [903, 116] width 440 height 13
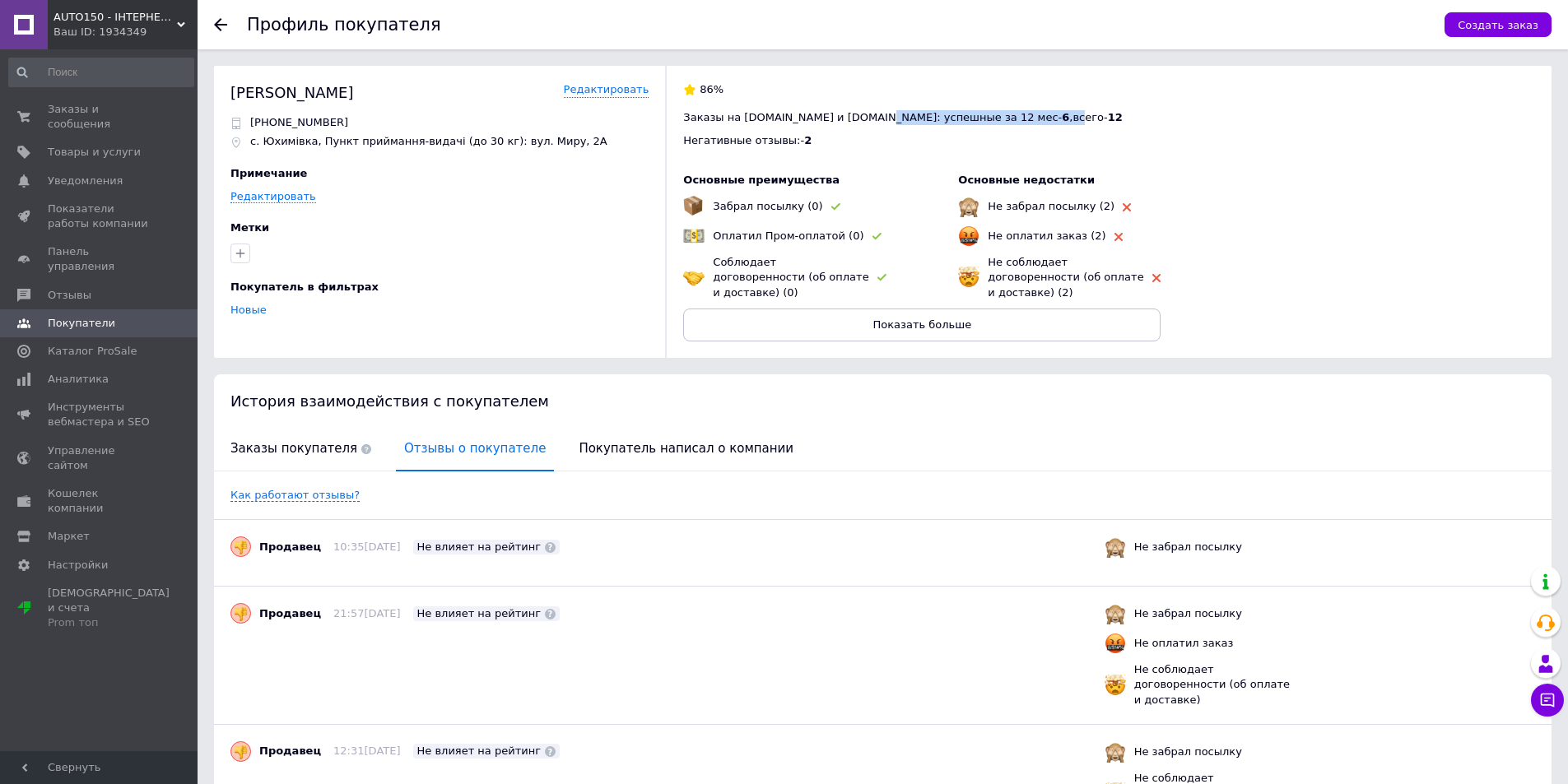
scroll to position [166, 0]
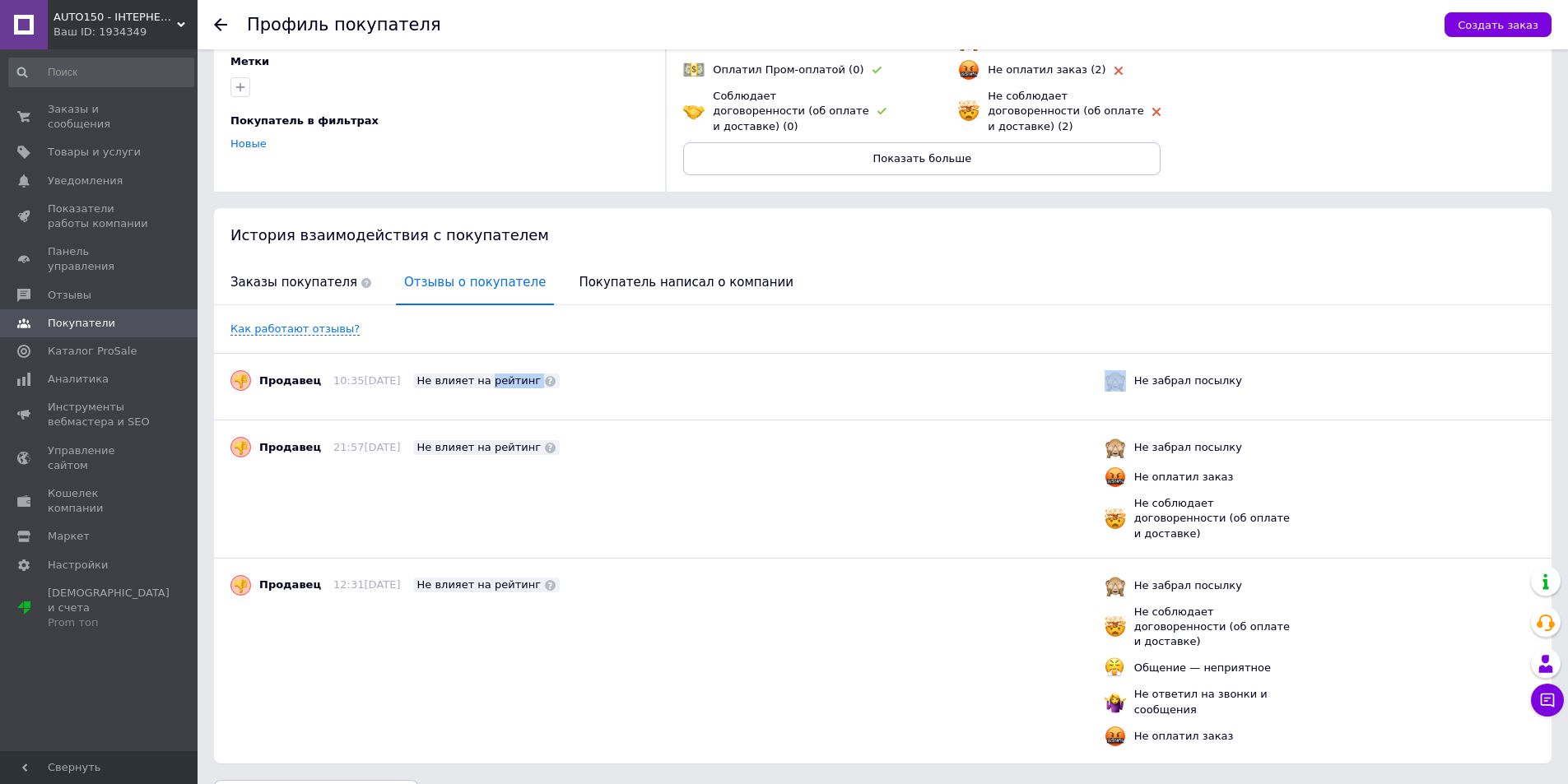
drag, startPoint x: 617, startPoint y: 364, endPoint x: 322, endPoint y: 363, distance: 295.0
click at [322, 370] on div "Продавец 10:35, 30.11.2024 Не влияет на рейтинг" at bounding box center [661, 379] width 862 height 20
drag, startPoint x: 322, startPoint y: 462, endPoint x: 269, endPoint y: 453, distance: 53.8
click at [269, 456] on div "Продавец 21:57, 21.09.2024 Не влияет на рейтинг Не забрал посылку Не оплатил за…" at bounding box center [883, 489] width 1305 height 105
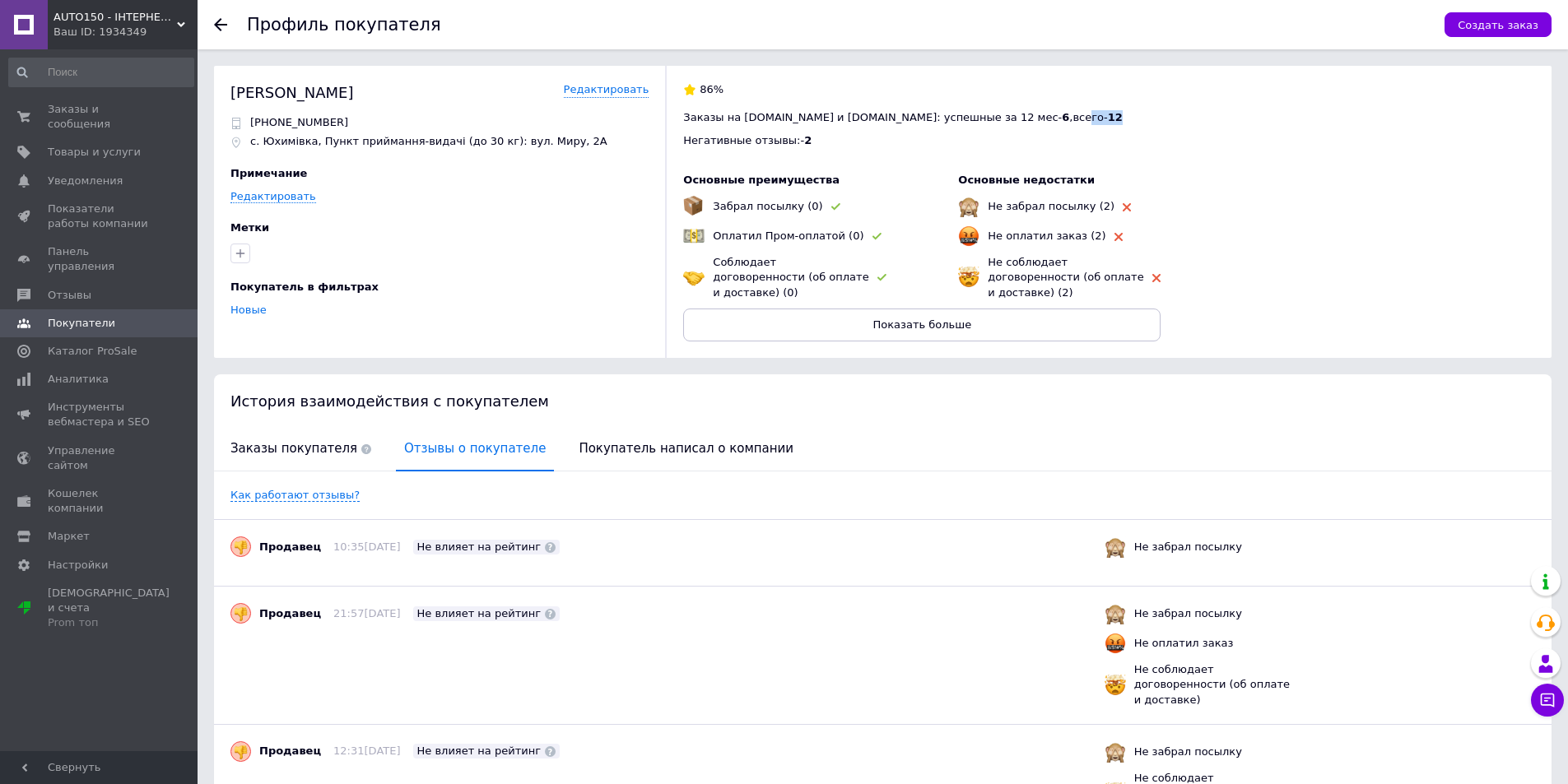
drag, startPoint x: 990, startPoint y: 117, endPoint x: 1035, endPoint y: 115, distance: 45.0
click at [1035, 115] on div "Заказы на Prom.ua и Bigl.ua: успешные за 12 мес - 6 , всего - 12" at bounding box center [1109, 117] width 851 height 15
click at [224, 20] on icon at bounding box center [220, 25] width 14 height 14
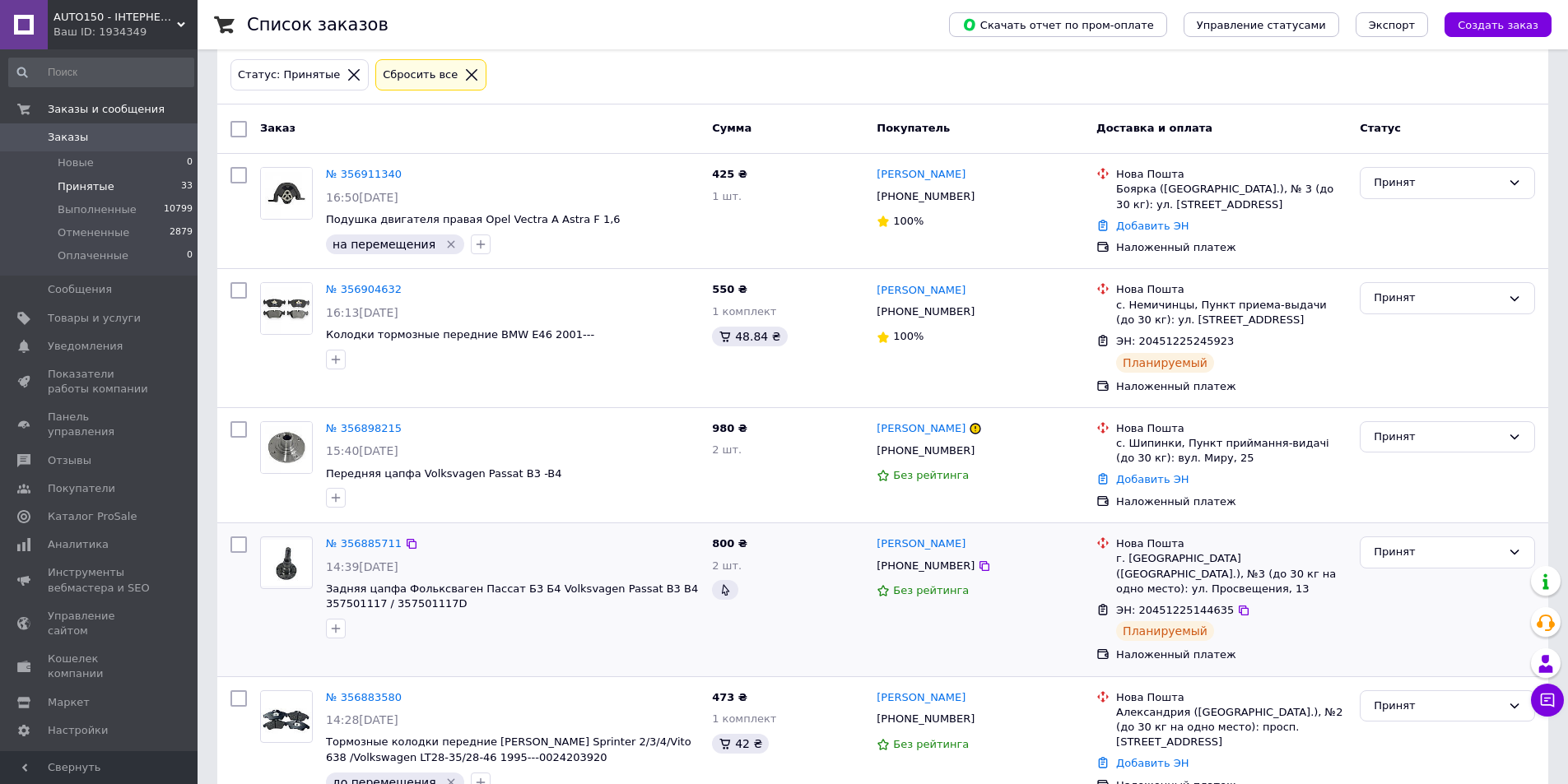
scroll to position [329, 0]
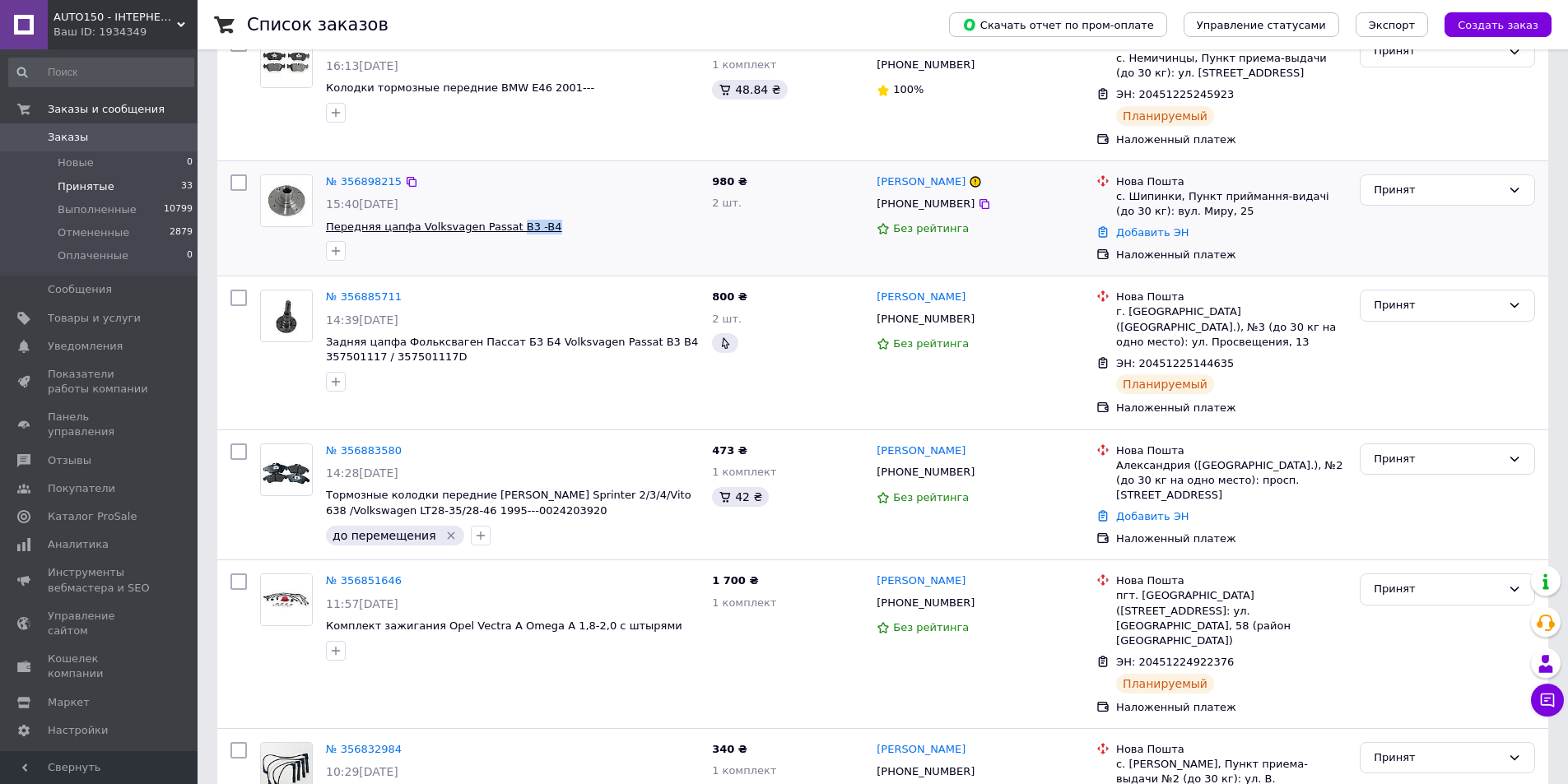
drag, startPoint x: 543, startPoint y: 224, endPoint x: 423, endPoint y: 222, distance: 120.0
click at [424, 222] on span "Передняя цапфа Volksvagen Passat B3 -B4" at bounding box center [513, 227] width 373 height 16
click at [946, 181] on link "[PERSON_NAME]" at bounding box center [921, 182] width 89 height 16
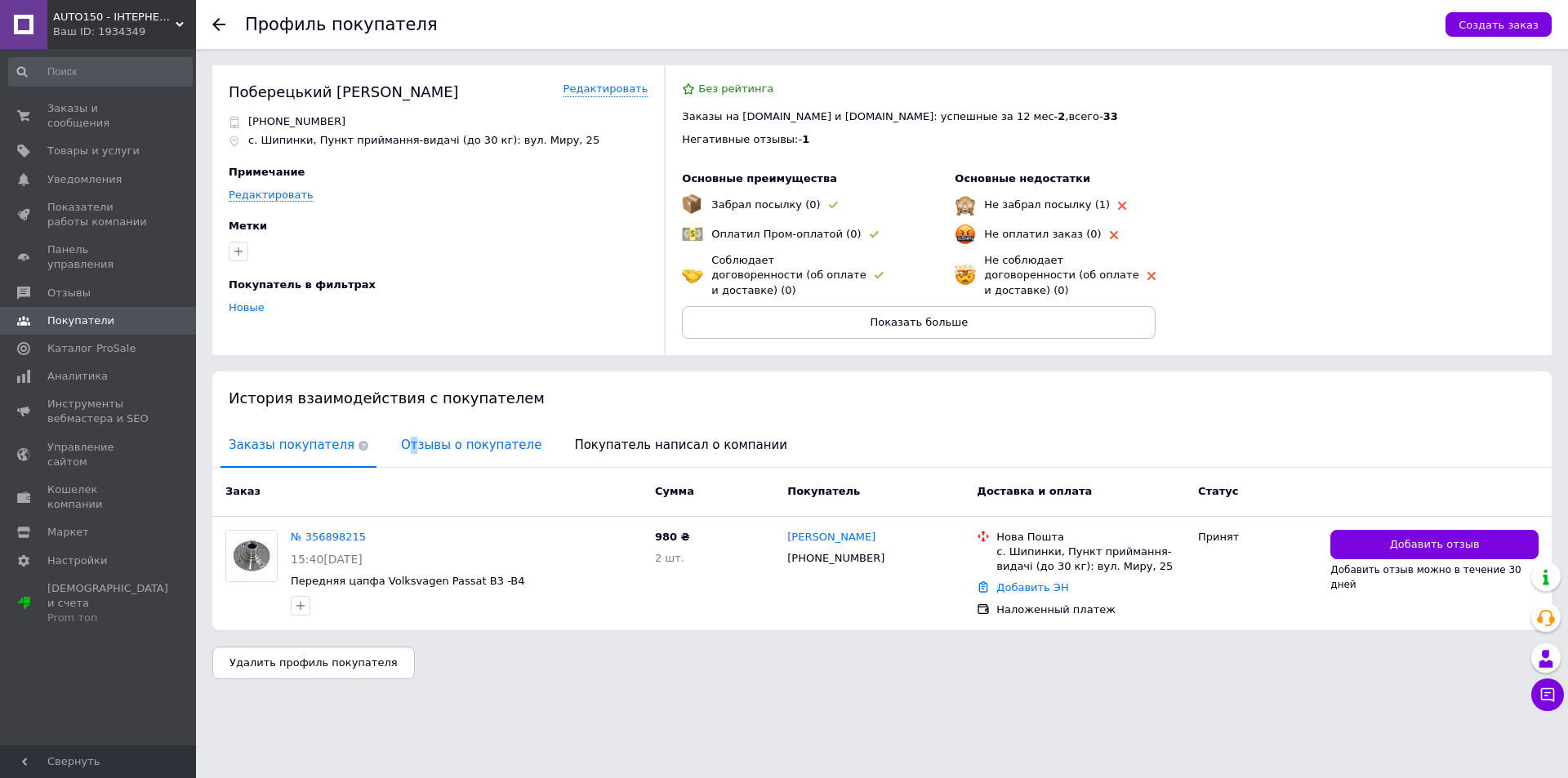
click at [394, 438] on span "Отзывы о покупателе" at bounding box center [471, 445] width 157 height 41
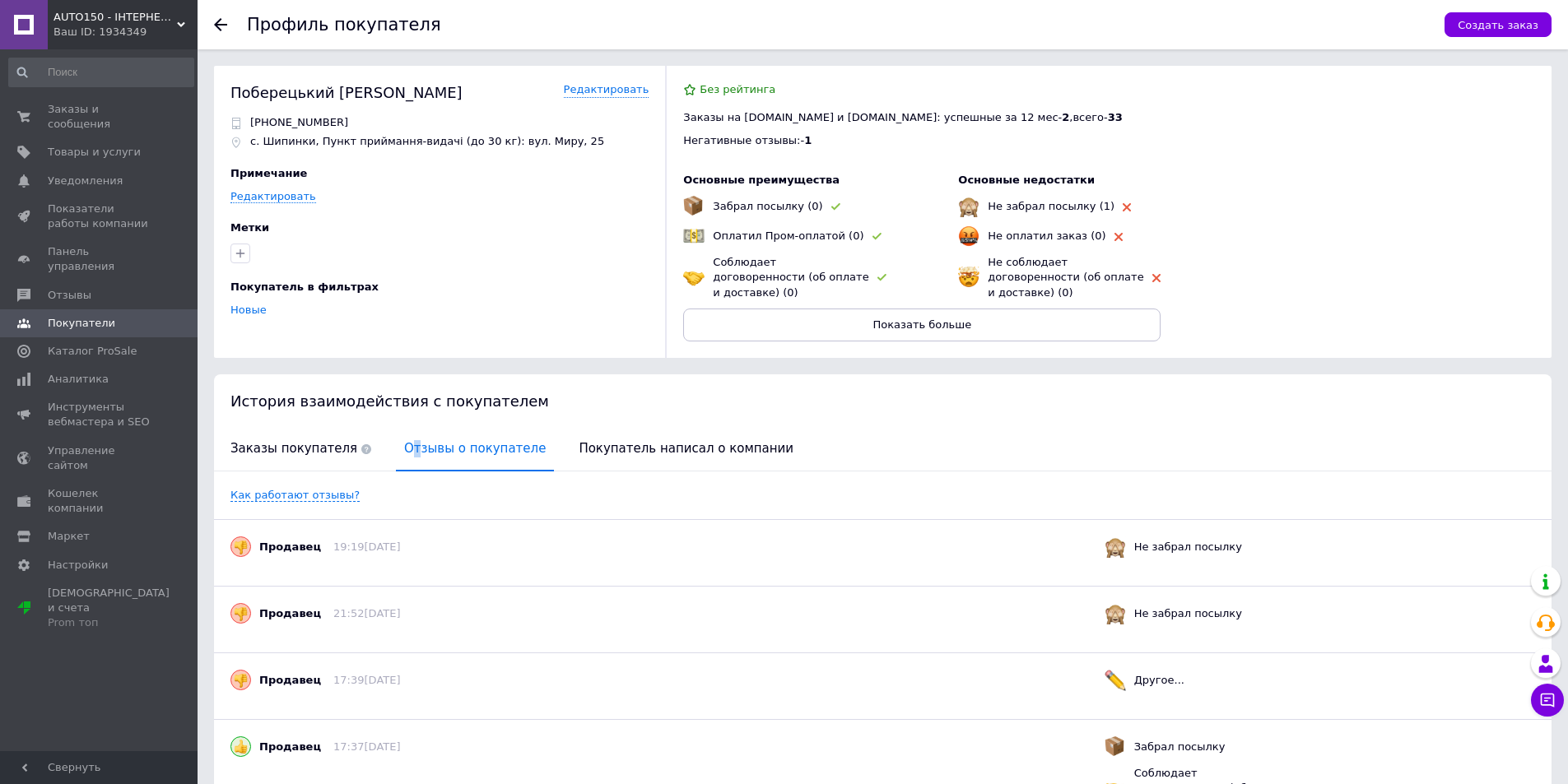
scroll to position [147, 0]
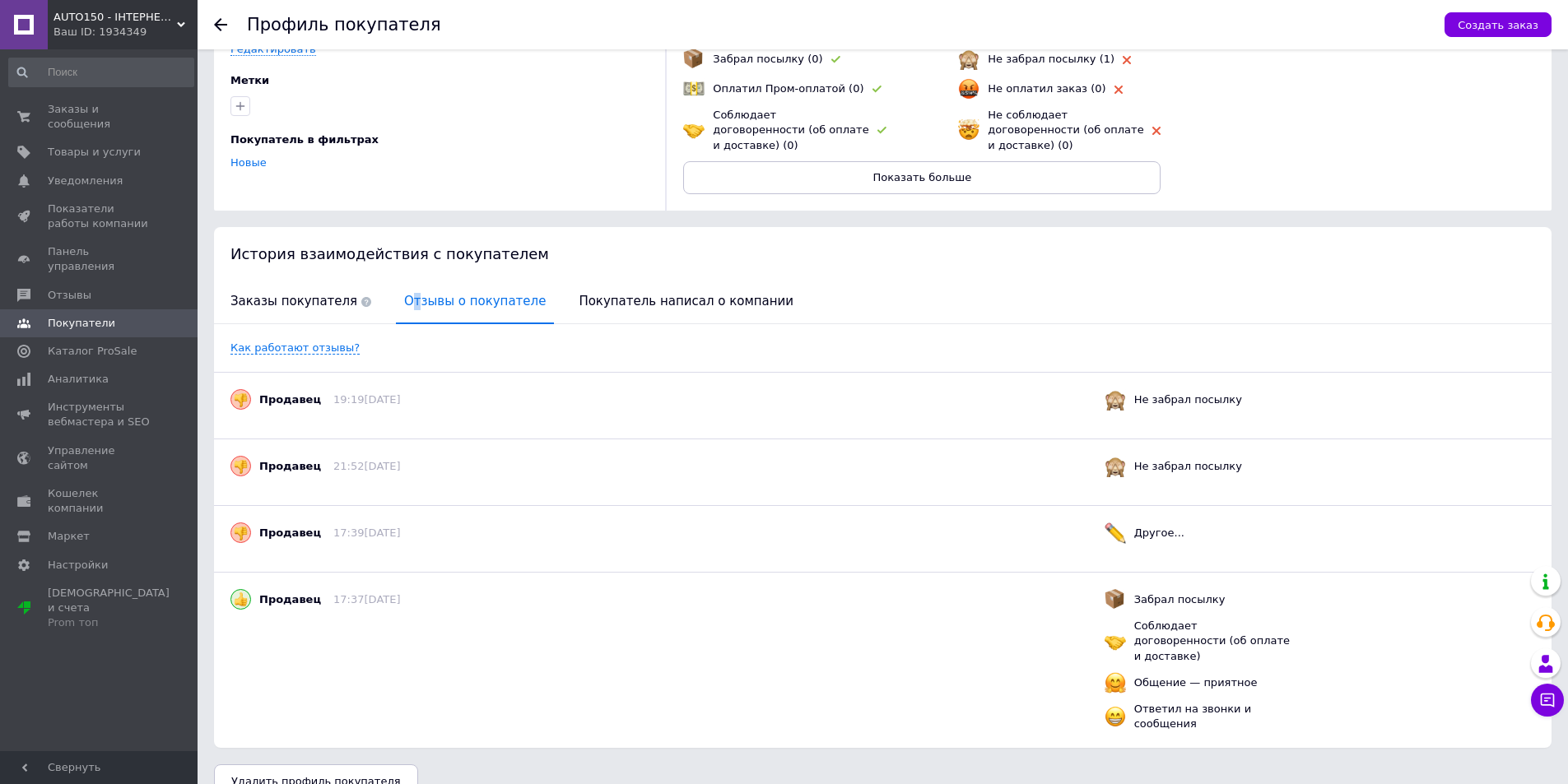
drag, startPoint x: 391, startPoint y: 514, endPoint x: 424, endPoint y: 504, distance: 34.5
click at [398, 506] on div "Продавец 17:39, 01.03.2023 Другое..." at bounding box center [883, 539] width 1338 height 67
click at [602, 293] on span "Покупатель написал о компании" at bounding box center [685, 301] width 231 height 42
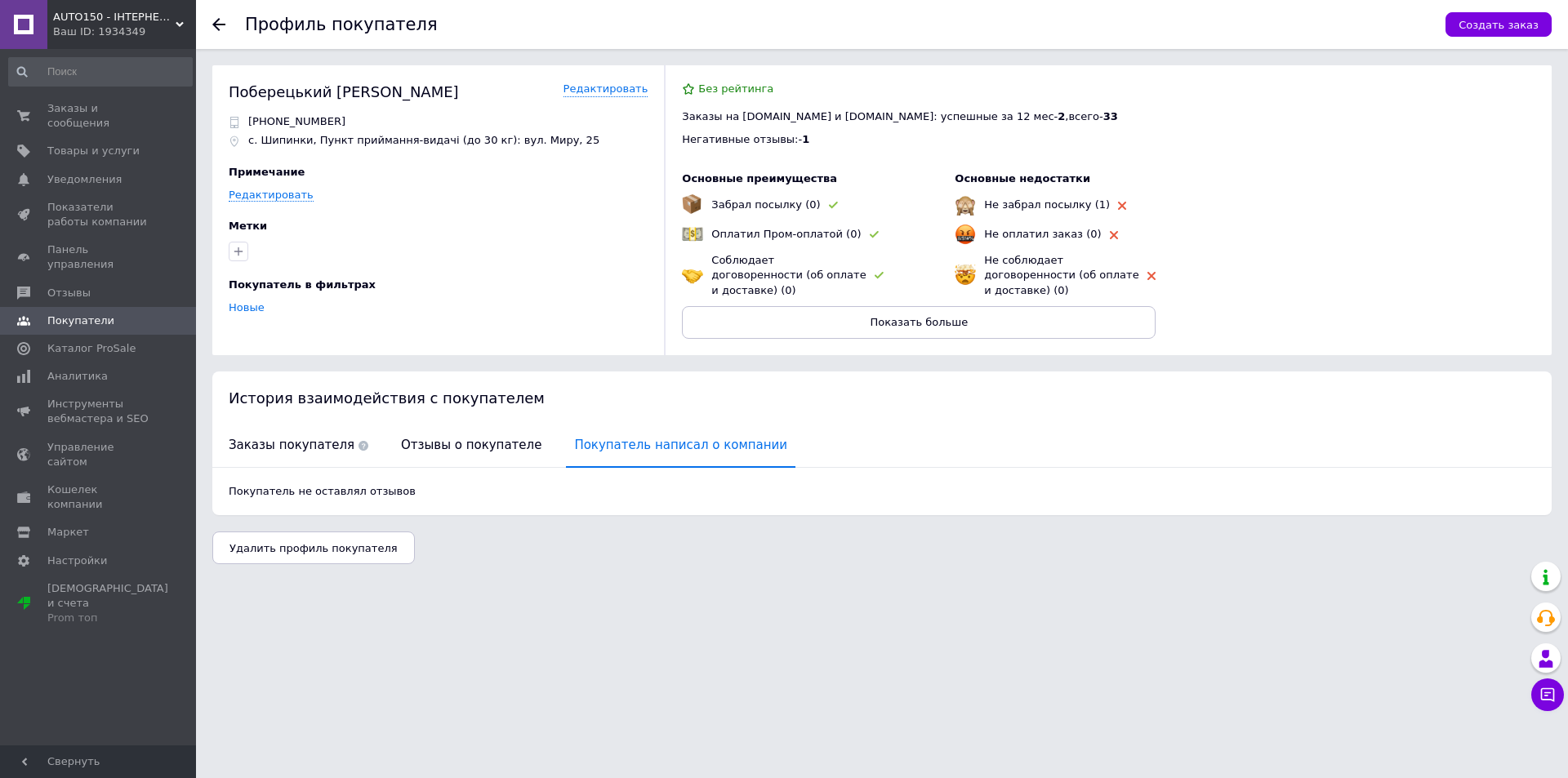
click at [269, 468] on div "Покупатель не оставлял отзывов" at bounding box center [881, 491] width 1339 height 47
click at [280, 437] on span "Заказы покупателя" at bounding box center [299, 445] width 156 height 41
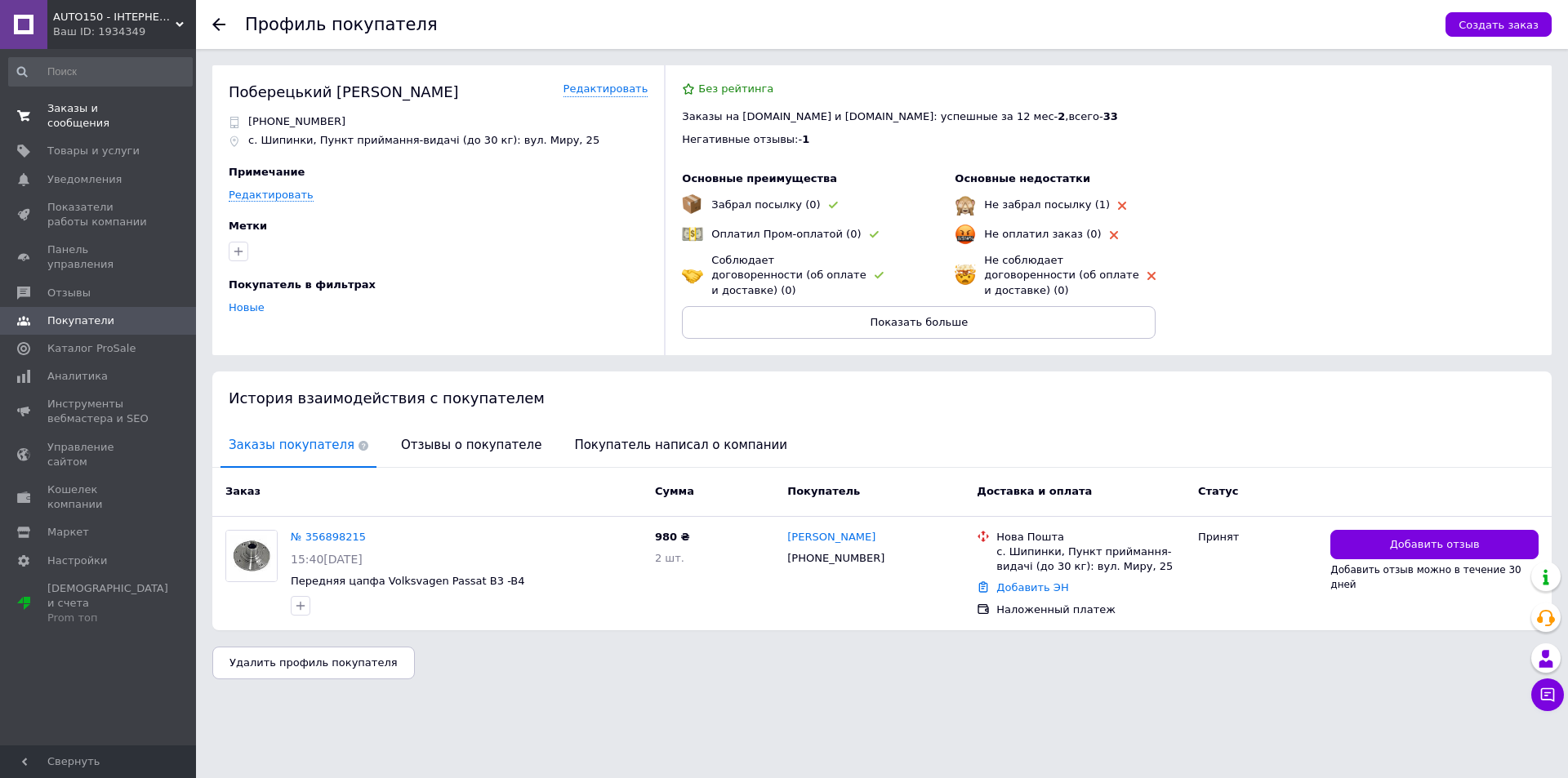
click at [117, 107] on span "Заказы и сообщения" at bounding box center [99, 116] width 104 height 30
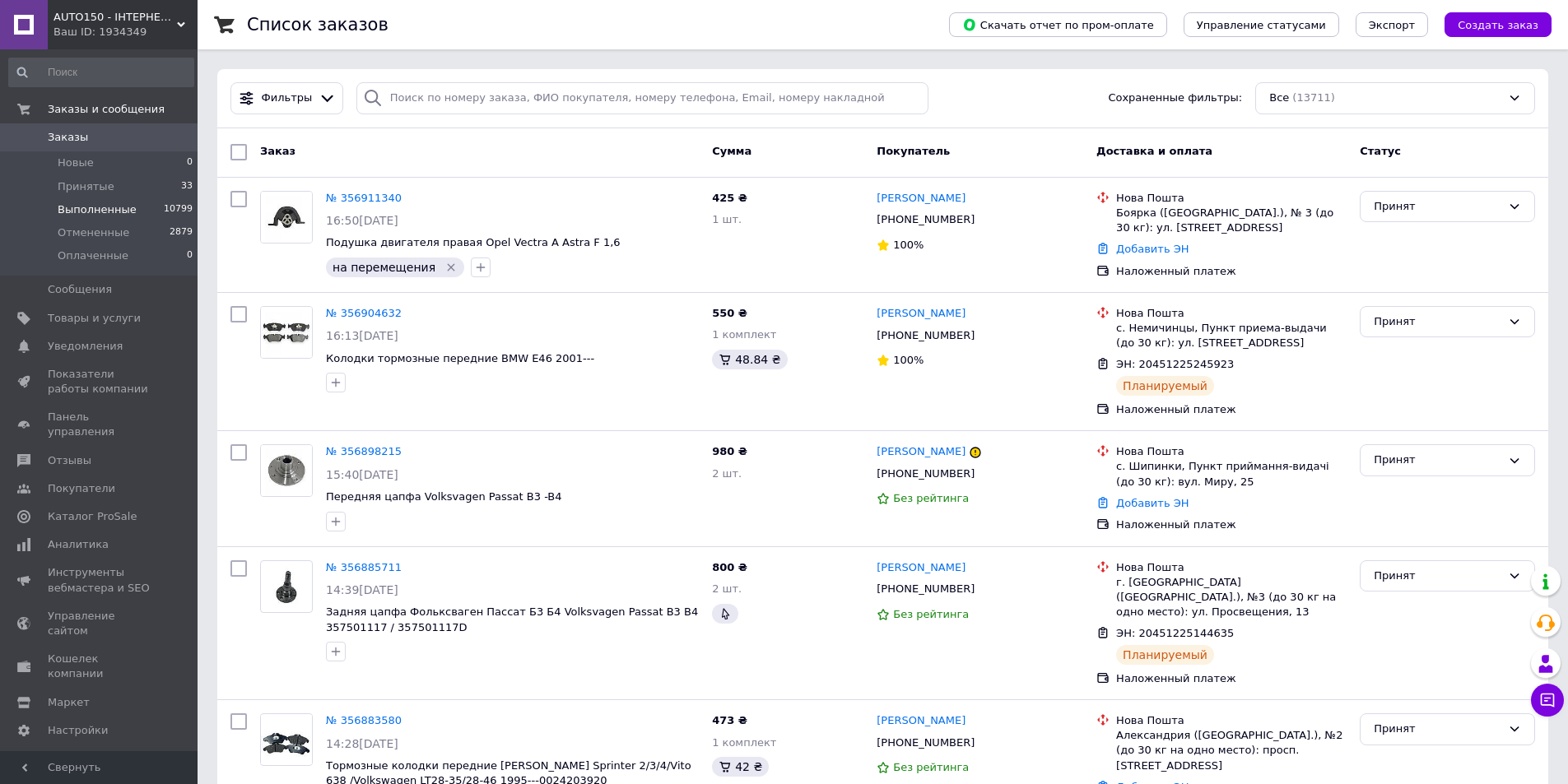
click at [154, 201] on li "Выполненные 10799" at bounding box center [101, 210] width 203 height 23
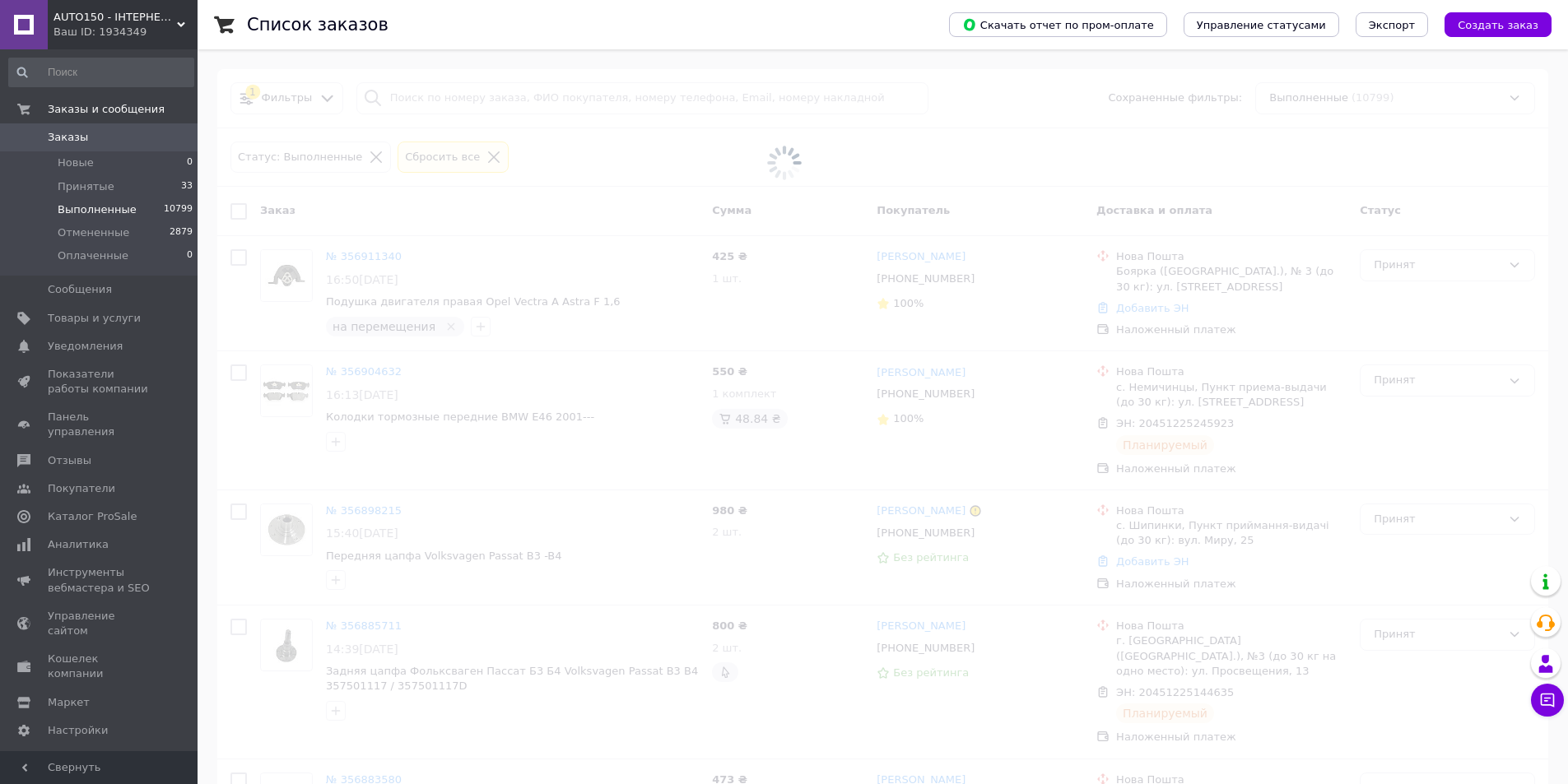
click at [156, 198] on li "Выполненные 10799" at bounding box center [101, 210] width 203 height 23
click at [154, 189] on li "Принятые 33" at bounding box center [101, 187] width 203 height 23
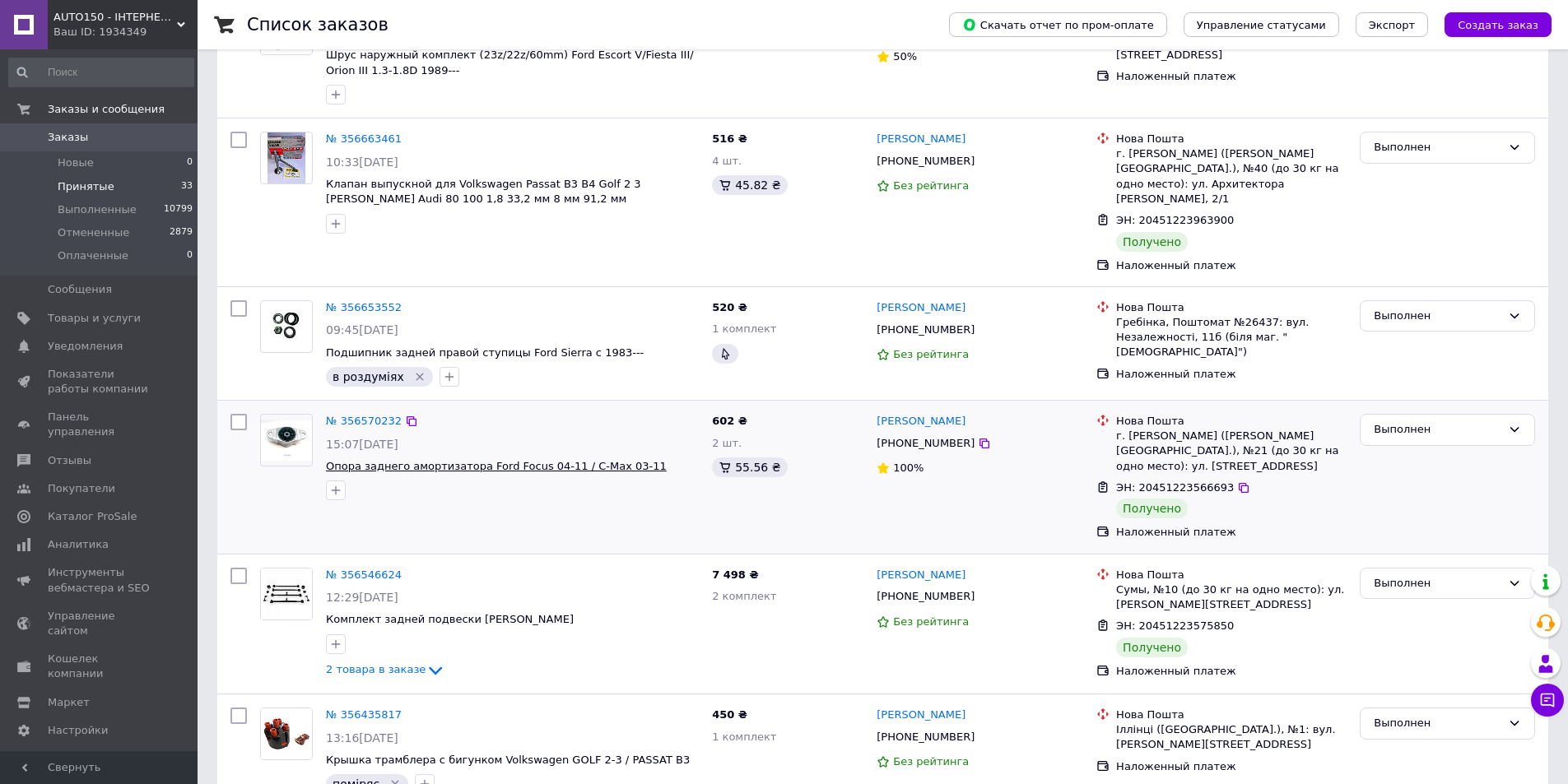
scroll to position [329, 0]
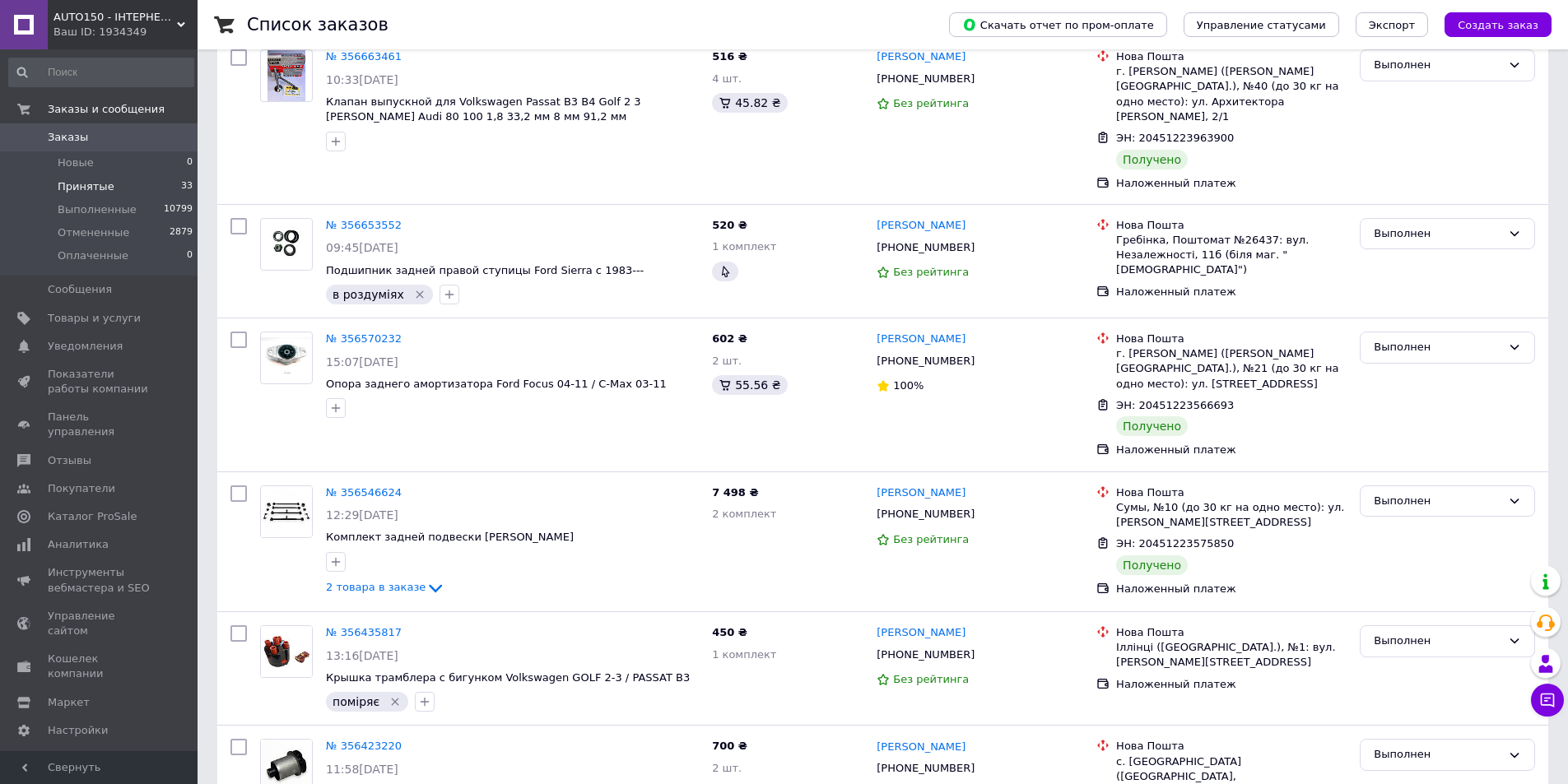
click at [91, 186] on span "Принятые" at bounding box center [85, 186] width 56 height 15
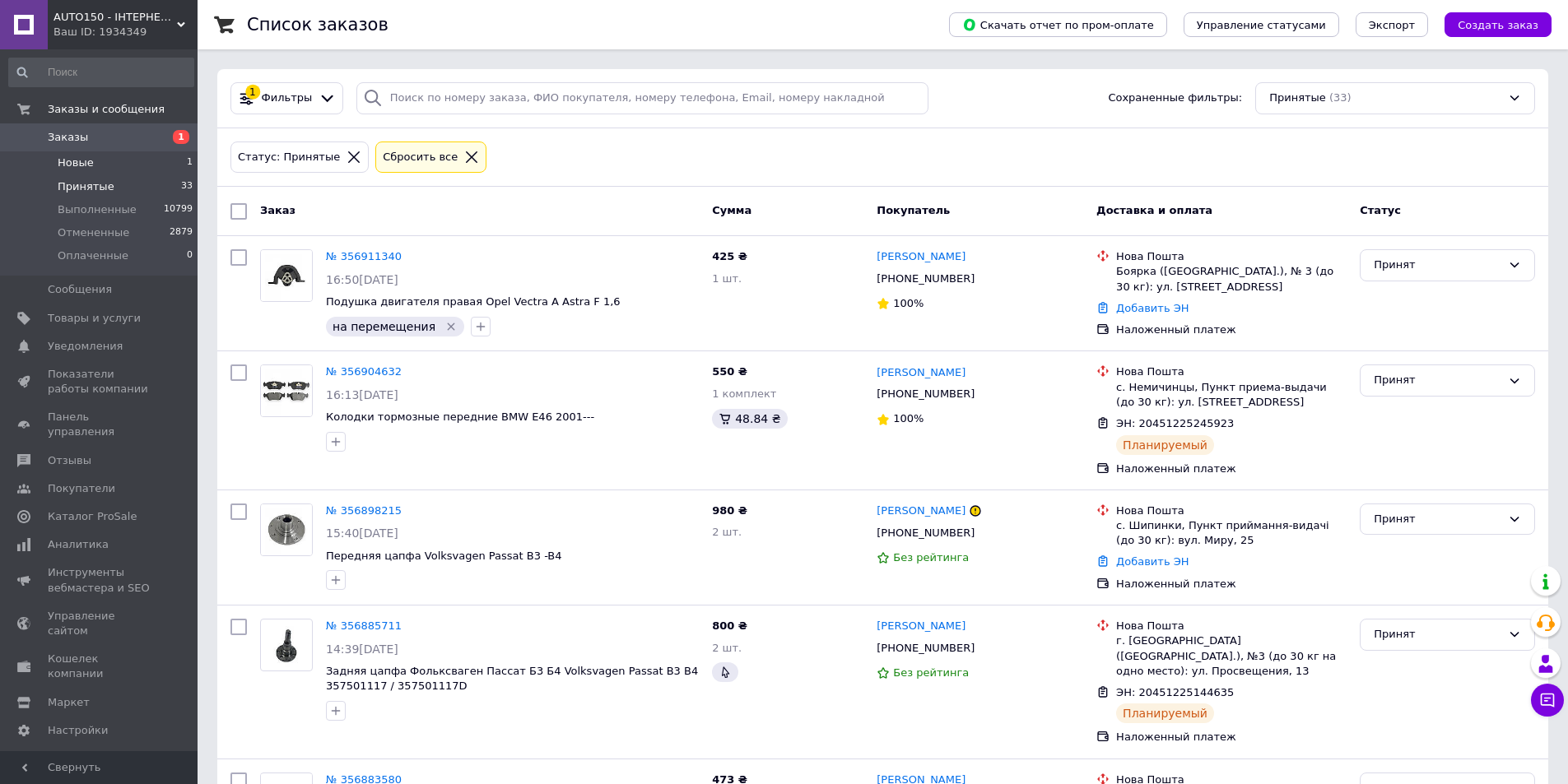
click at [117, 163] on li "Новые 1" at bounding box center [101, 163] width 203 height 23
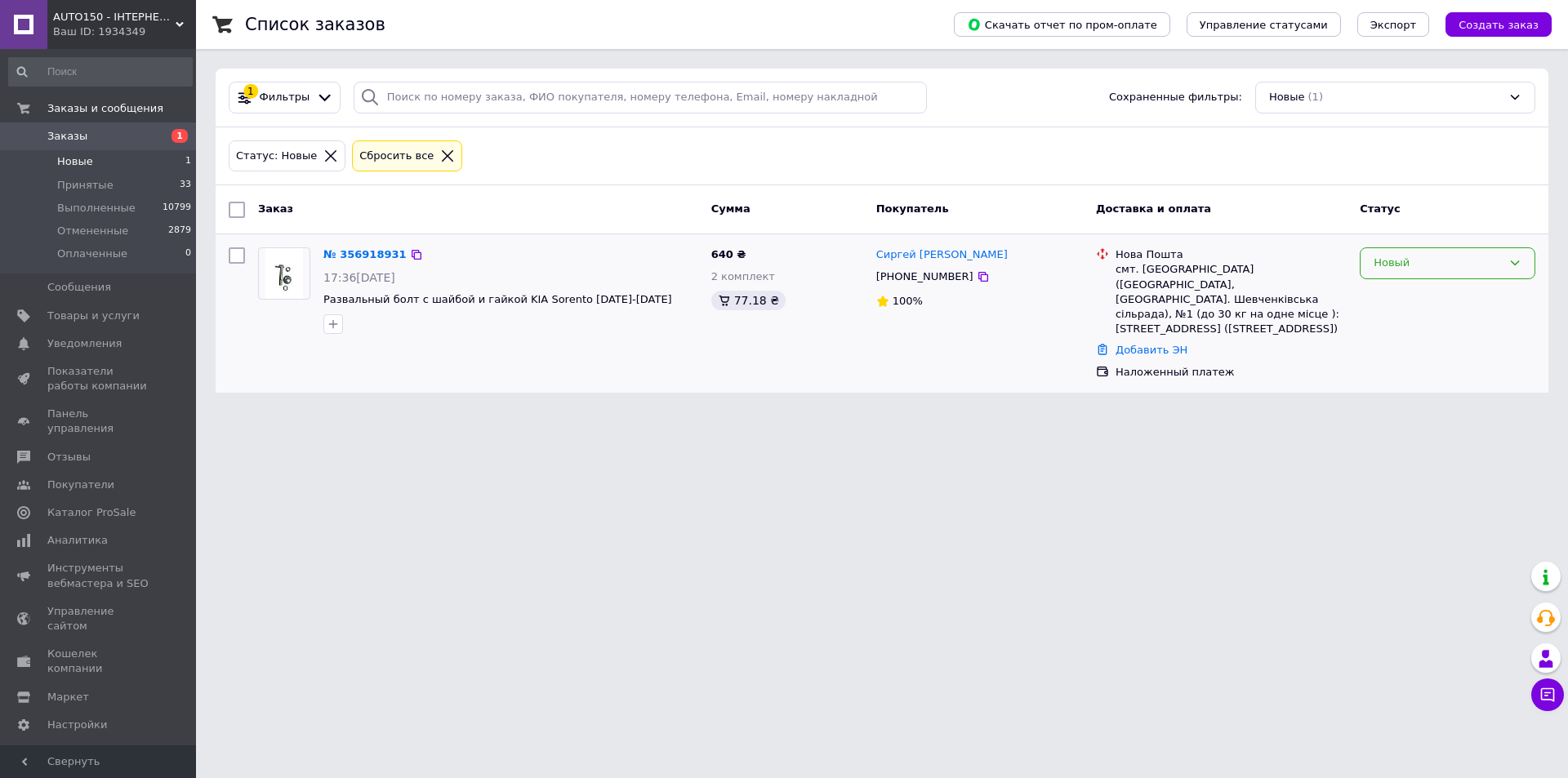
click at [1450, 257] on div "Новый" at bounding box center [1437, 263] width 128 height 17
click at [1440, 291] on li "Принят" at bounding box center [1447, 297] width 174 height 30
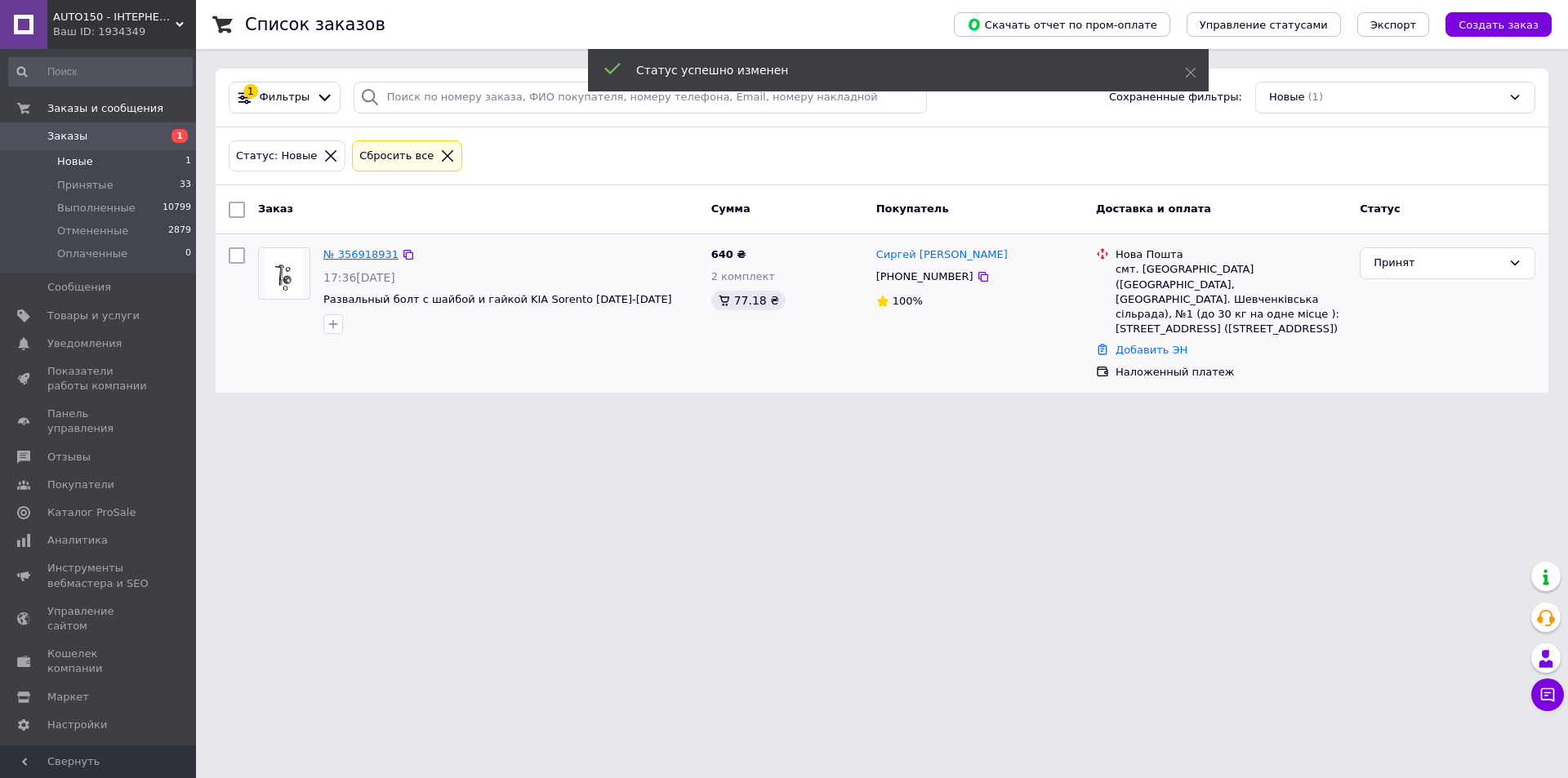
click at [330, 250] on link "№ 356918931" at bounding box center [361, 254] width 75 height 13
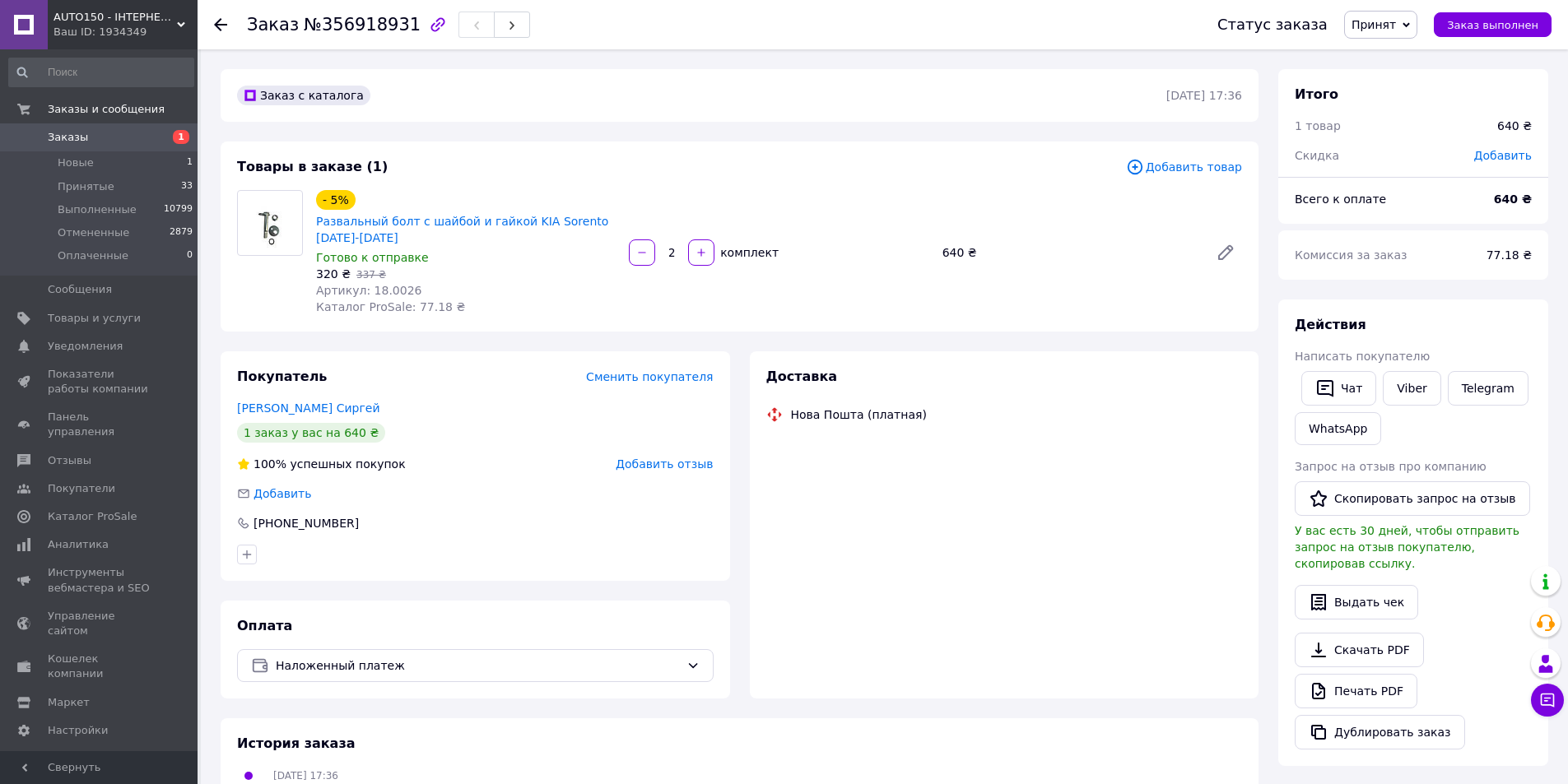
click at [387, 294] on span "Артикул: 18.0026" at bounding box center [369, 290] width 106 height 14
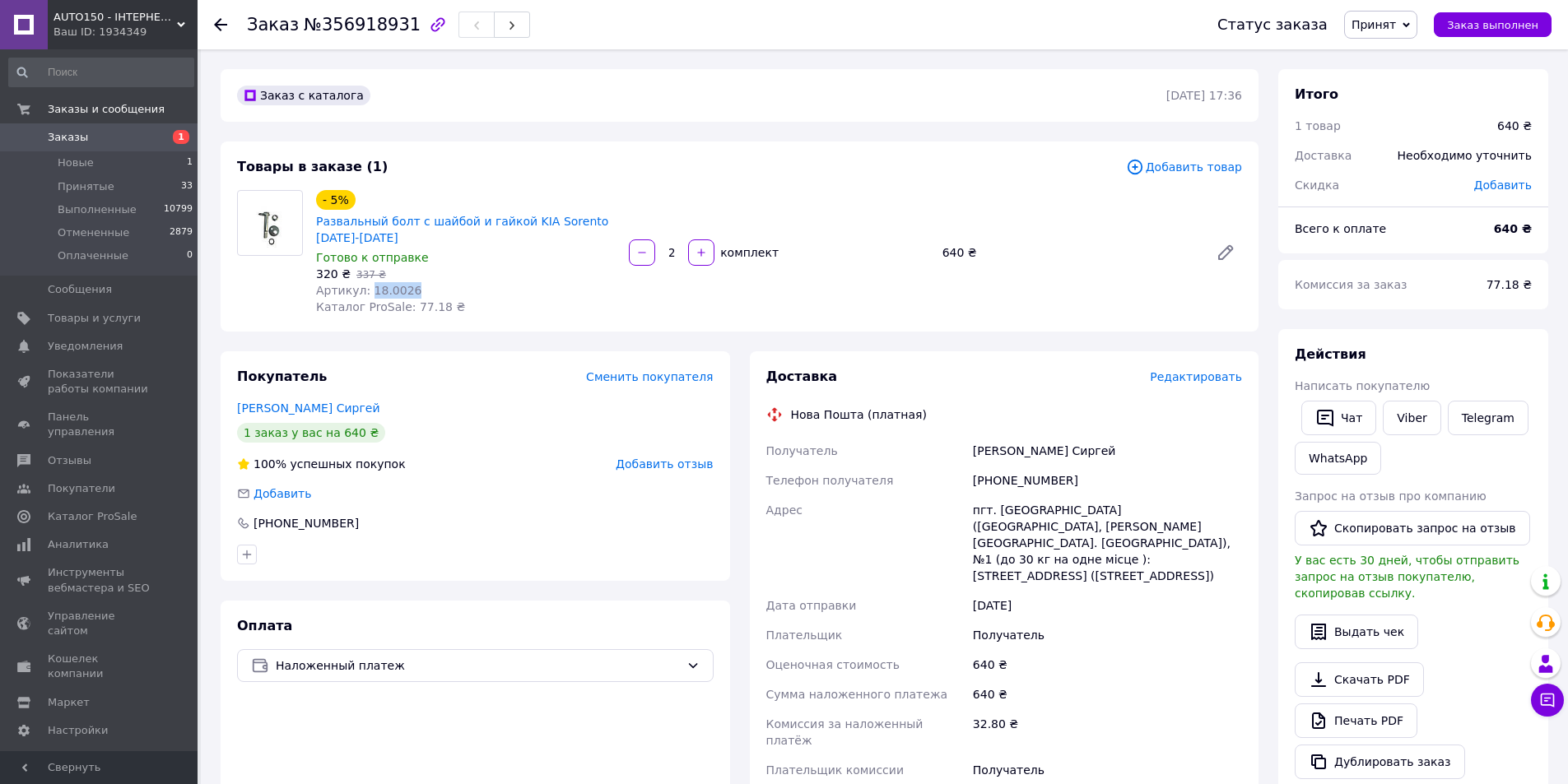
click at [387, 294] on span "Артикул: 18.0026" at bounding box center [369, 290] width 106 height 14
copy span "18.0026"
click at [991, 452] on div "Пелых Сиргей" at bounding box center [1108, 450] width 276 height 30
click at [1007, 477] on div "[PHONE_NUMBER]" at bounding box center [1108, 480] width 276 height 30
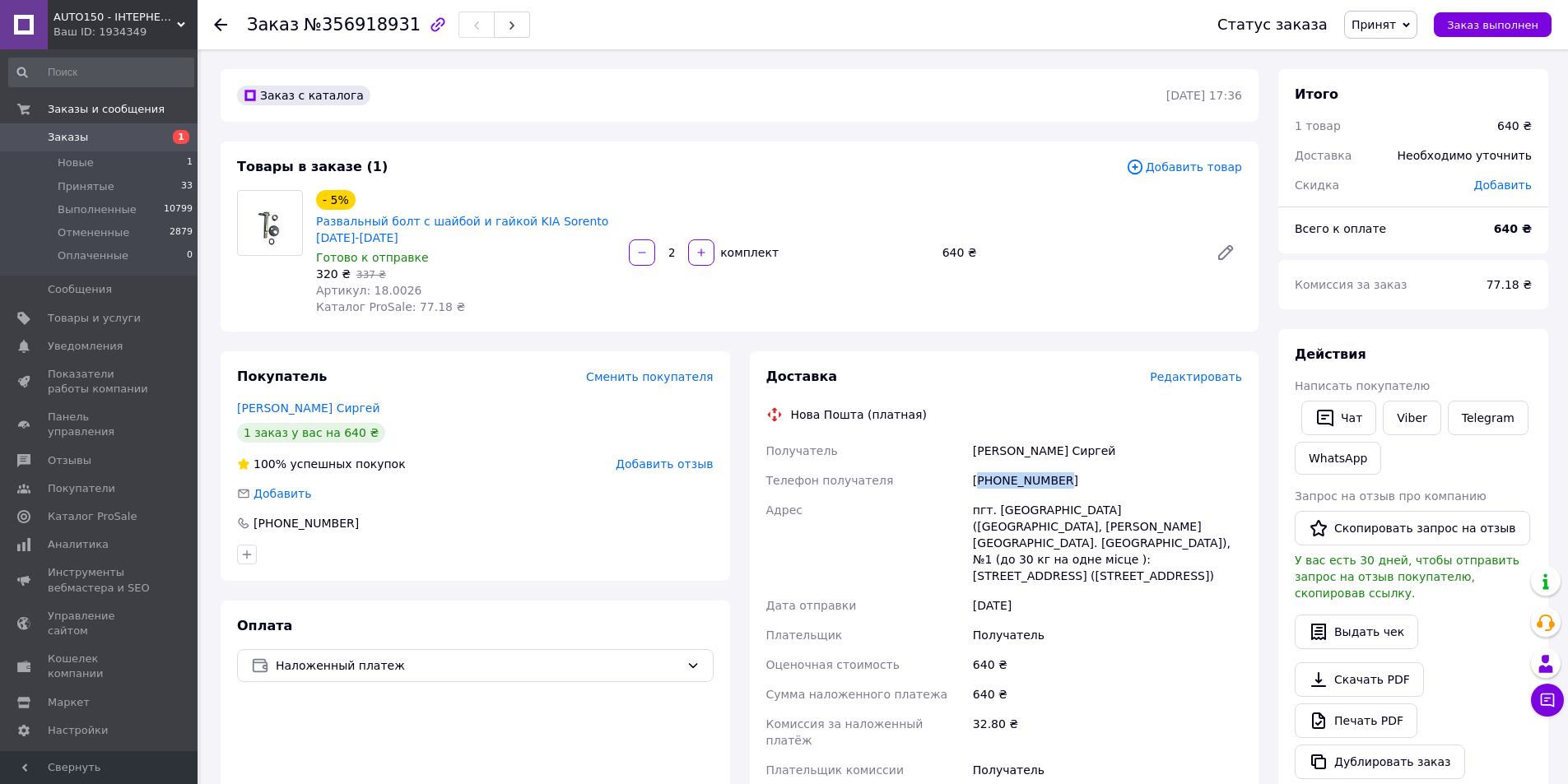
click at [1007, 477] on div "[PHONE_NUMBER]" at bounding box center [1108, 480] width 276 height 30
copy div "[PHONE_NUMBER]"
click at [132, 191] on li "Принятые 33" at bounding box center [101, 187] width 203 height 23
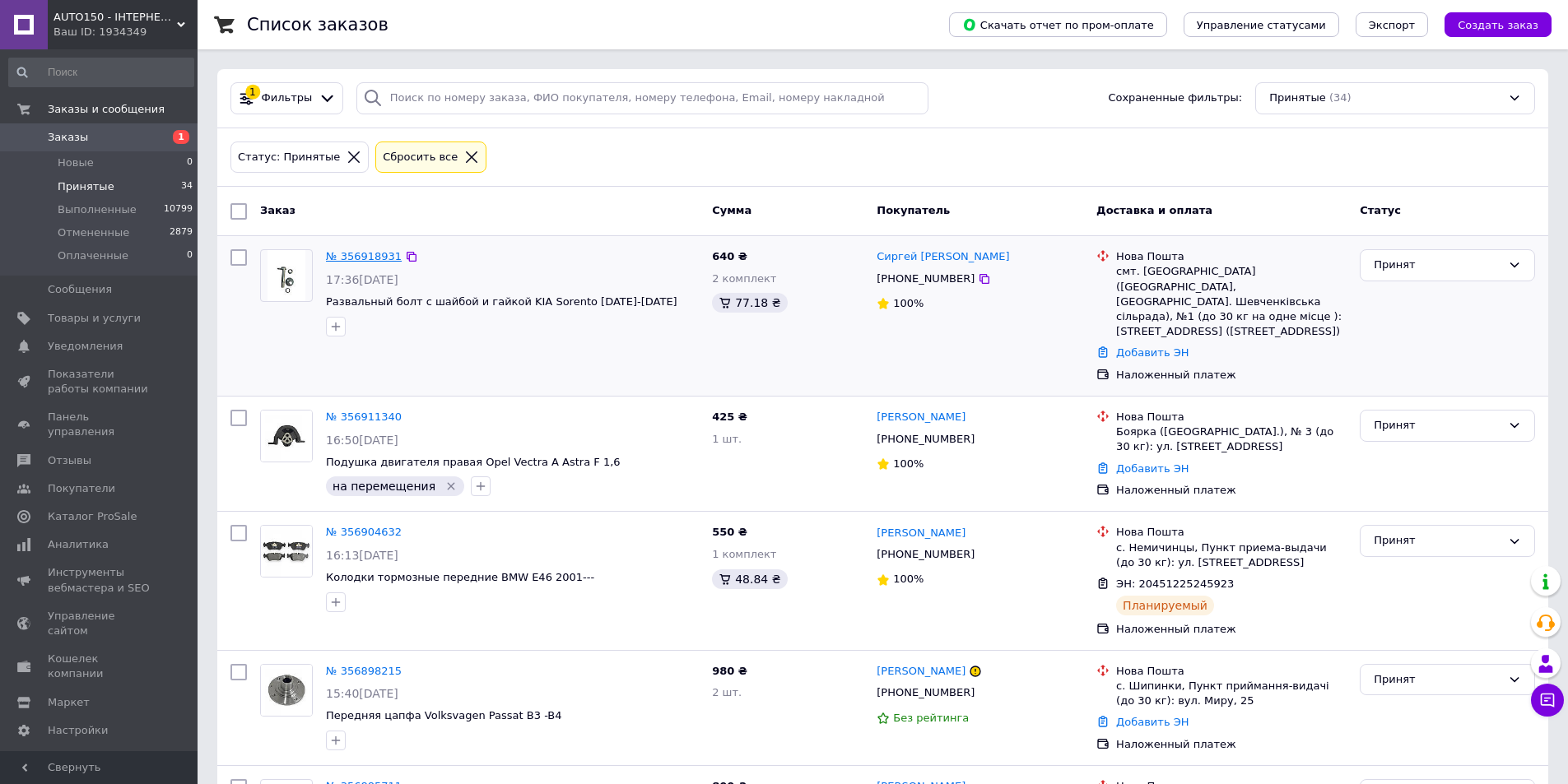
click at [358, 261] on link "№ 356918931" at bounding box center [364, 256] width 76 height 13
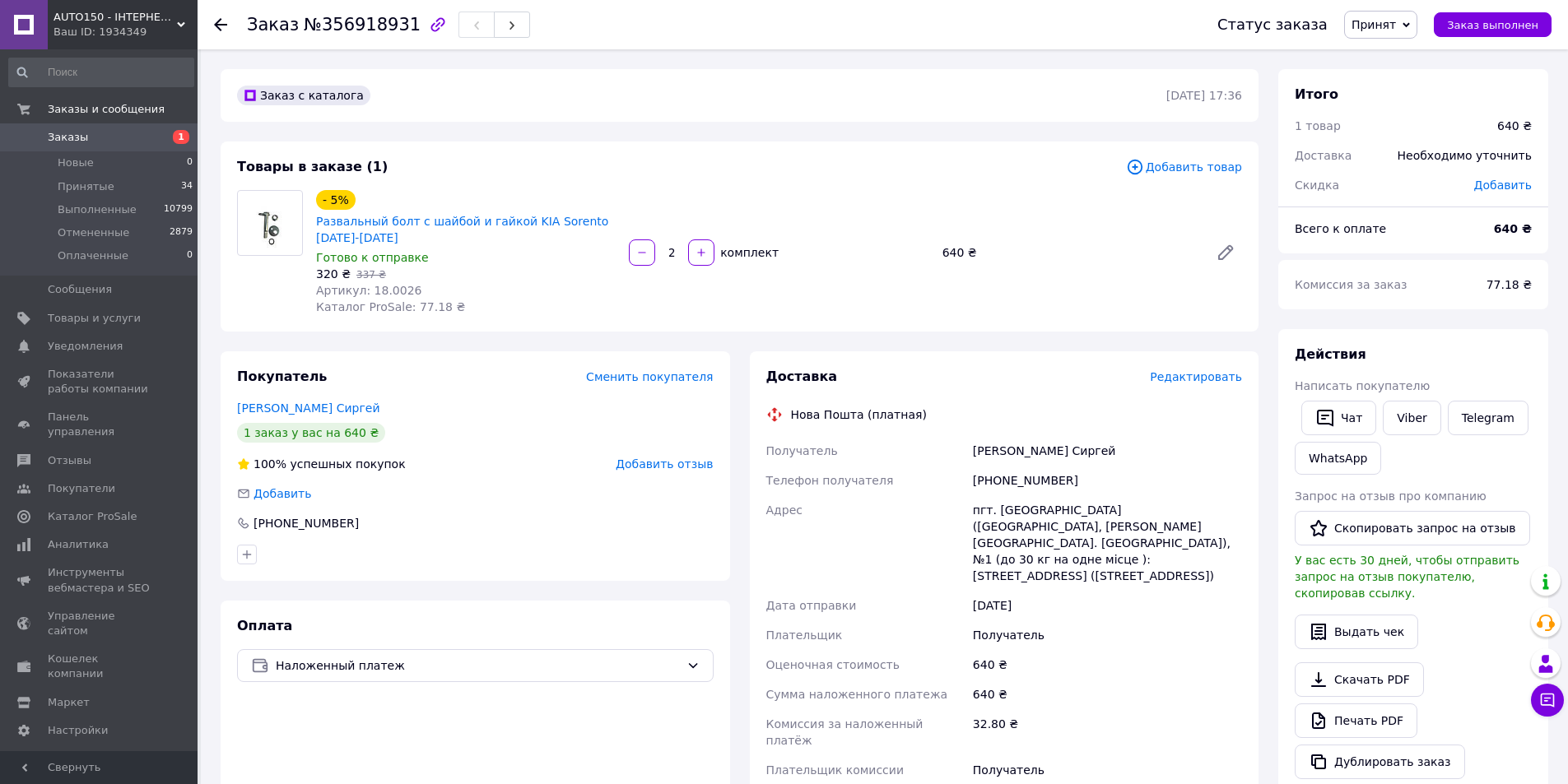
click at [988, 445] on div "Пелых Сиргей" at bounding box center [1108, 450] width 276 height 30
copy div "Пелых"
click at [1024, 450] on div "Пелых Сиргей" at bounding box center [1108, 450] width 276 height 30
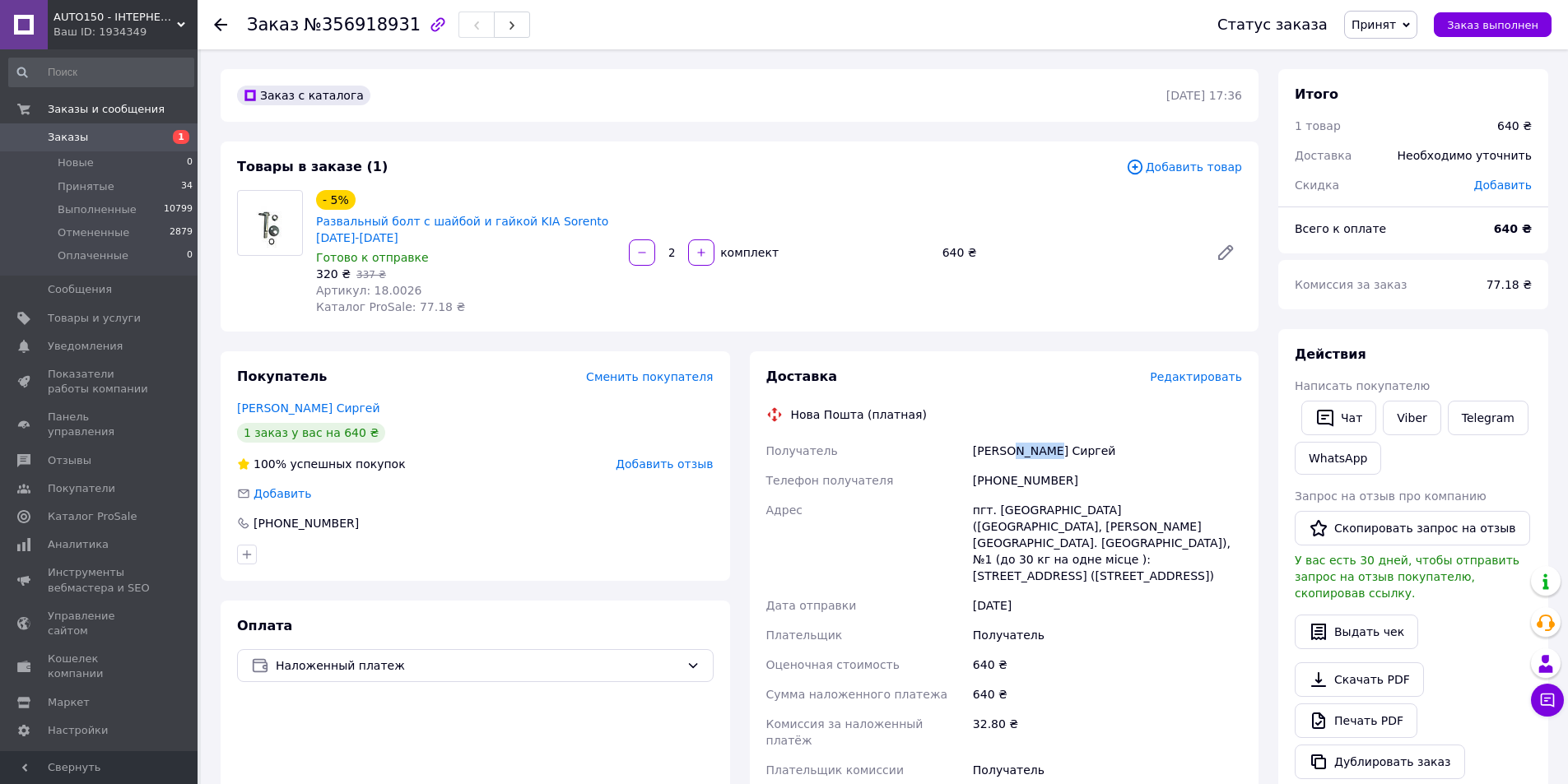
copy div "Сиргей"
click at [1047, 484] on div "[PHONE_NUMBER]" at bounding box center [1108, 480] width 276 height 30
drag, startPoint x: 1047, startPoint y: 484, endPoint x: 965, endPoint y: 478, distance: 82.2
click at [965, 478] on div "Телефон получателя" at bounding box center [866, 480] width 207 height 30
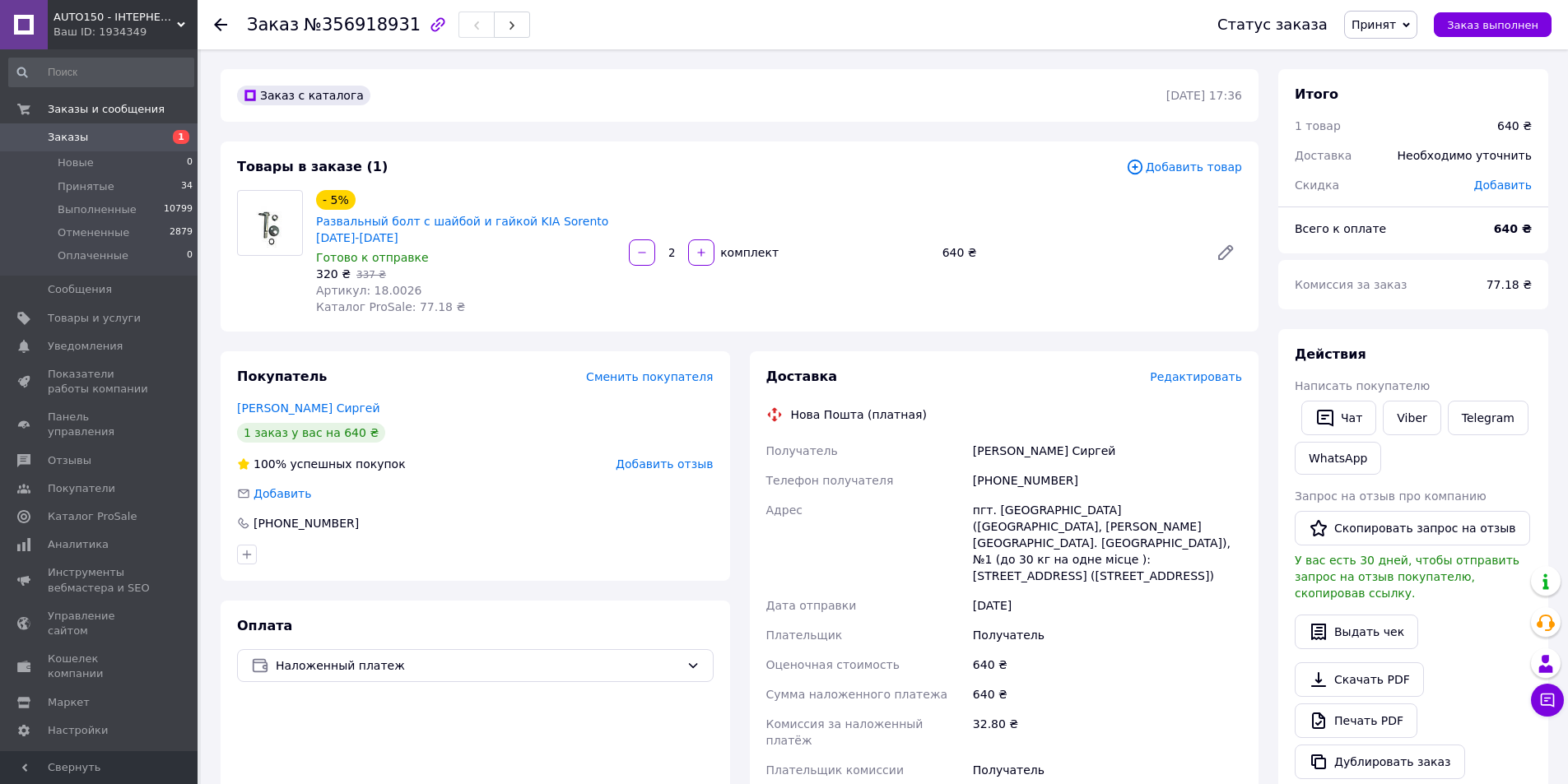
click at [998, 483] on div "[PHONE_NUMBER]" at bounding box center [1108, 480] width 276 height 30
click at [1000, 485] on div "[PHONE_NUMBER]" at bounding box center [1108, 480] width 276 height 30
copy div "[PHONE_NUMBER]"
click at [397, 300] on span "Каталог ProSale: 77.18 ₴" at bounding box center [390, 307] width 149 height 14
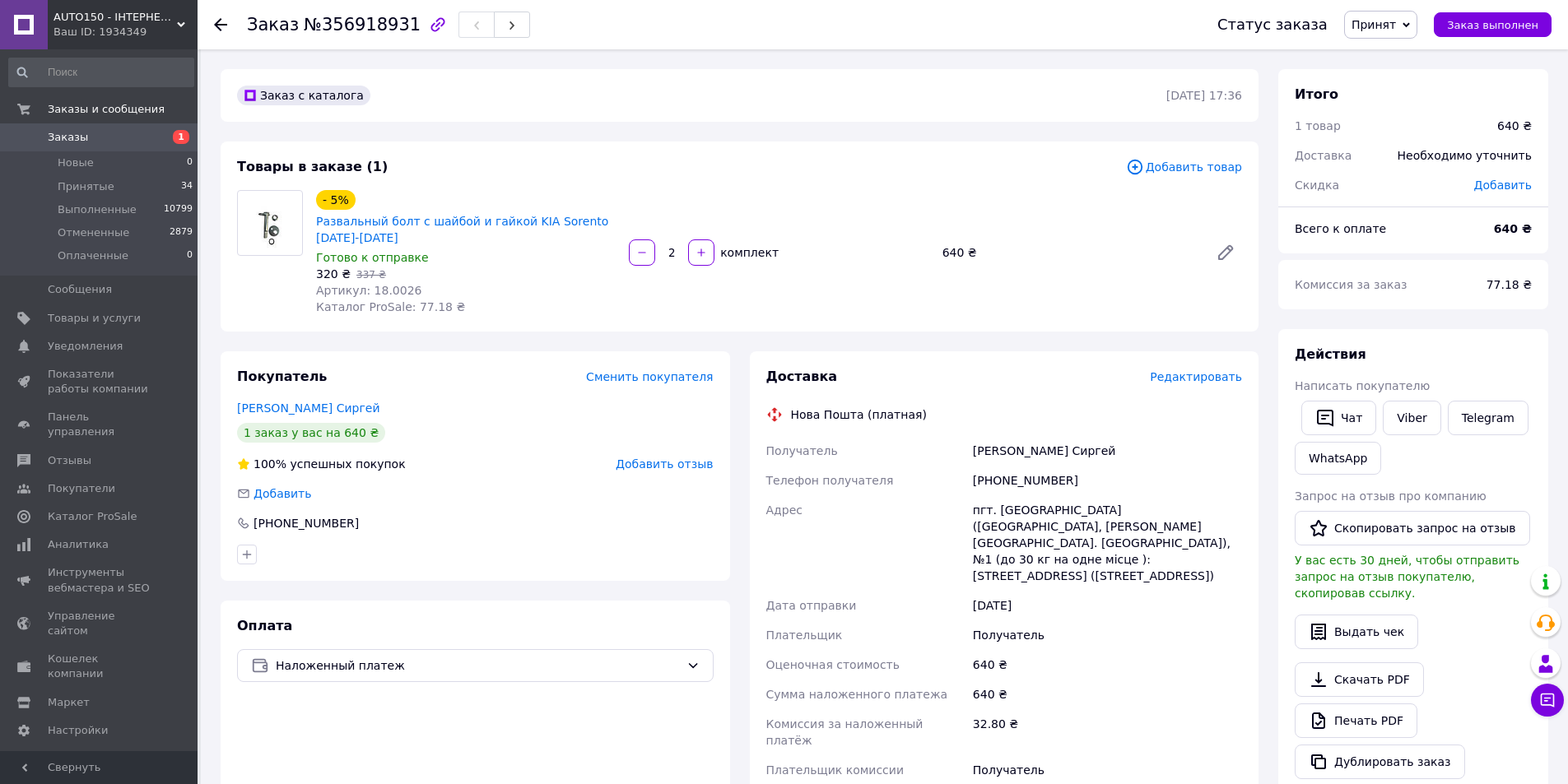
click at [392, 290] on span "Артикул: 18.0026" at bounding box center [369, 290] width 106 height 14
copy span "18.0026"
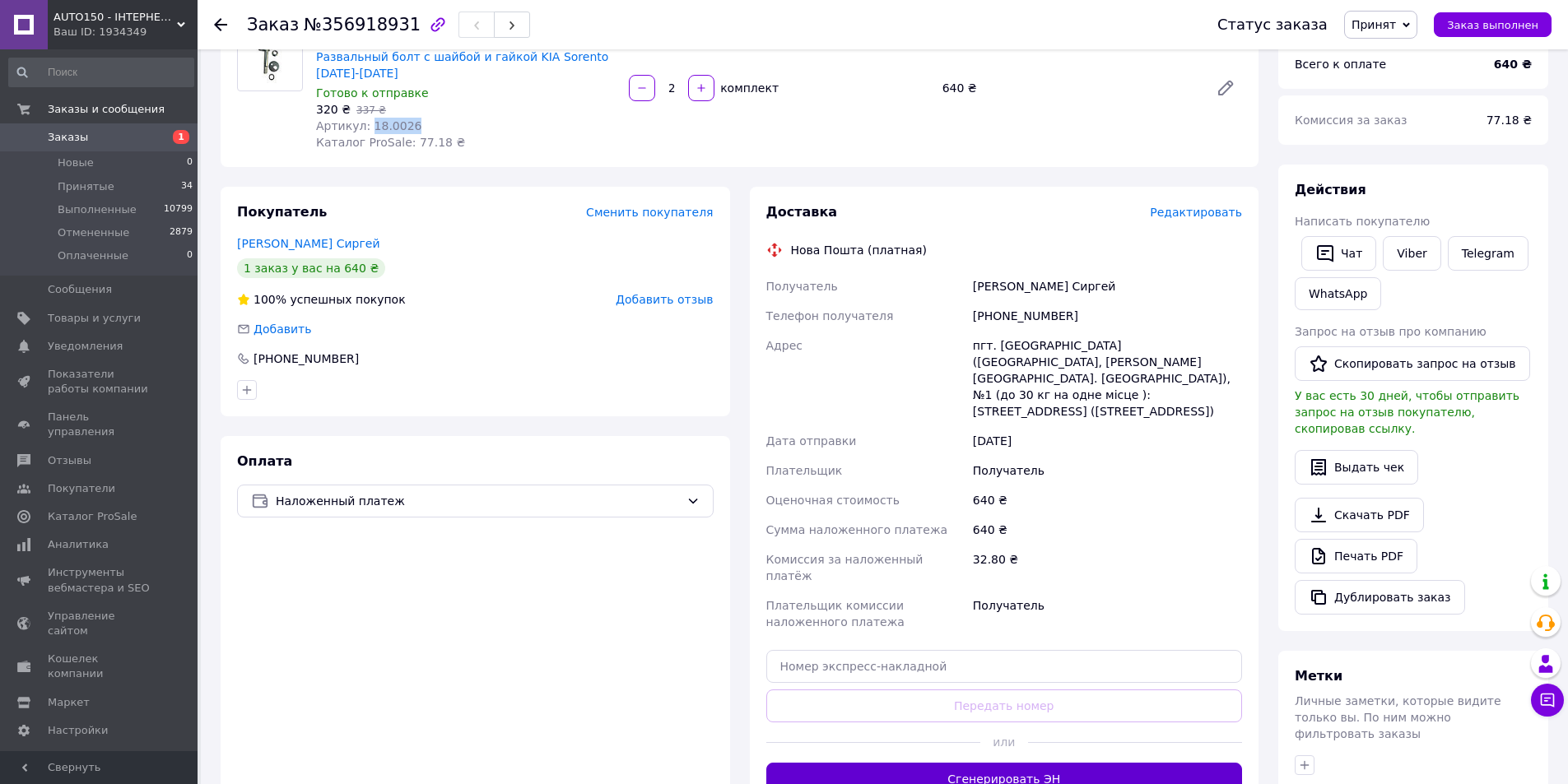
click at [1028, 763] on button "Сгенерировать ЭН" at bounding box center [1004, 779] width 477 height 33
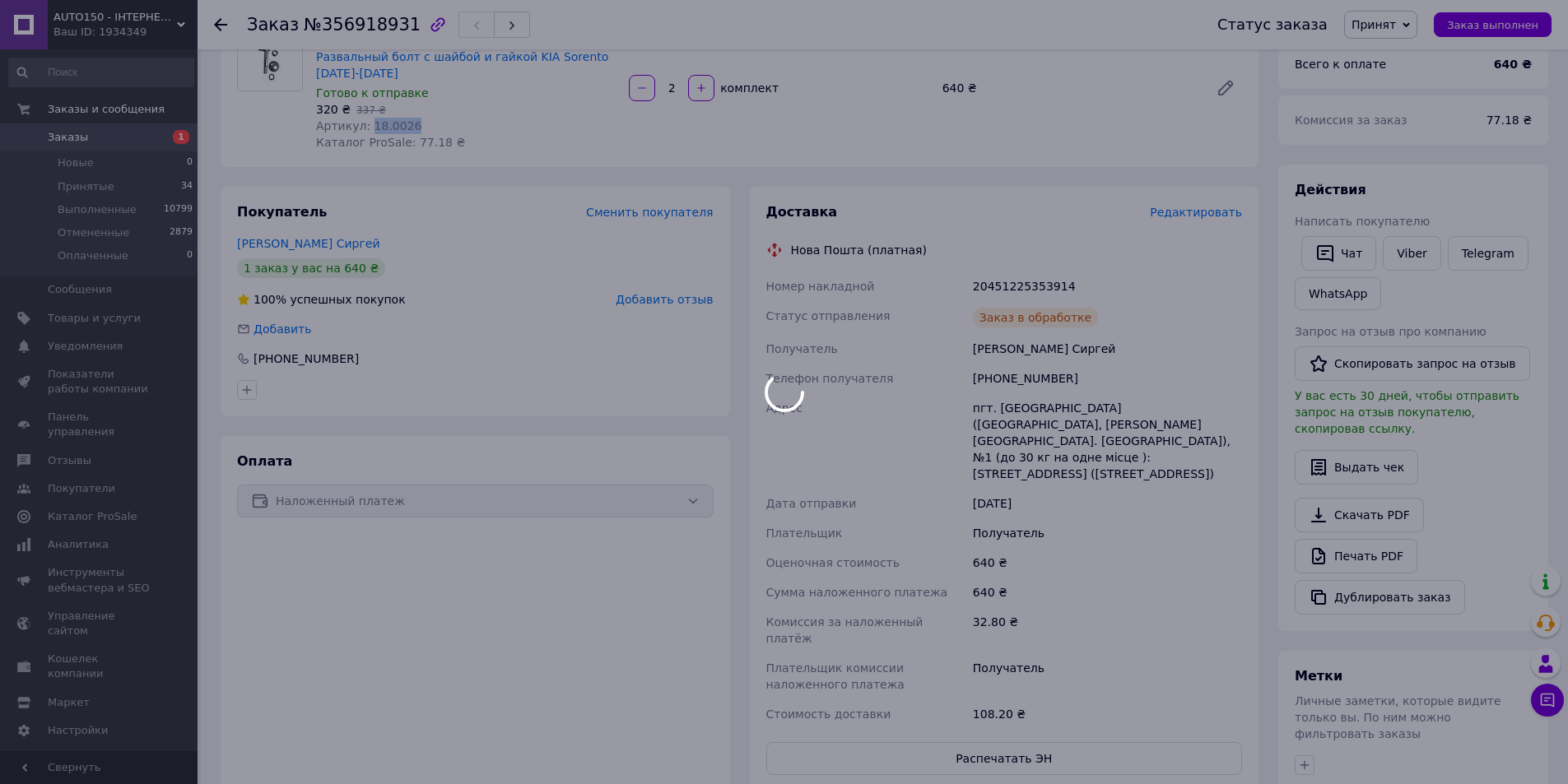
click at [1003, 282] on div at bounding box center [784, 392] width 1568 height 784
click at [1003, 282] on div "20451225353914" at bounding box center [1108, 286] width 276 height 30
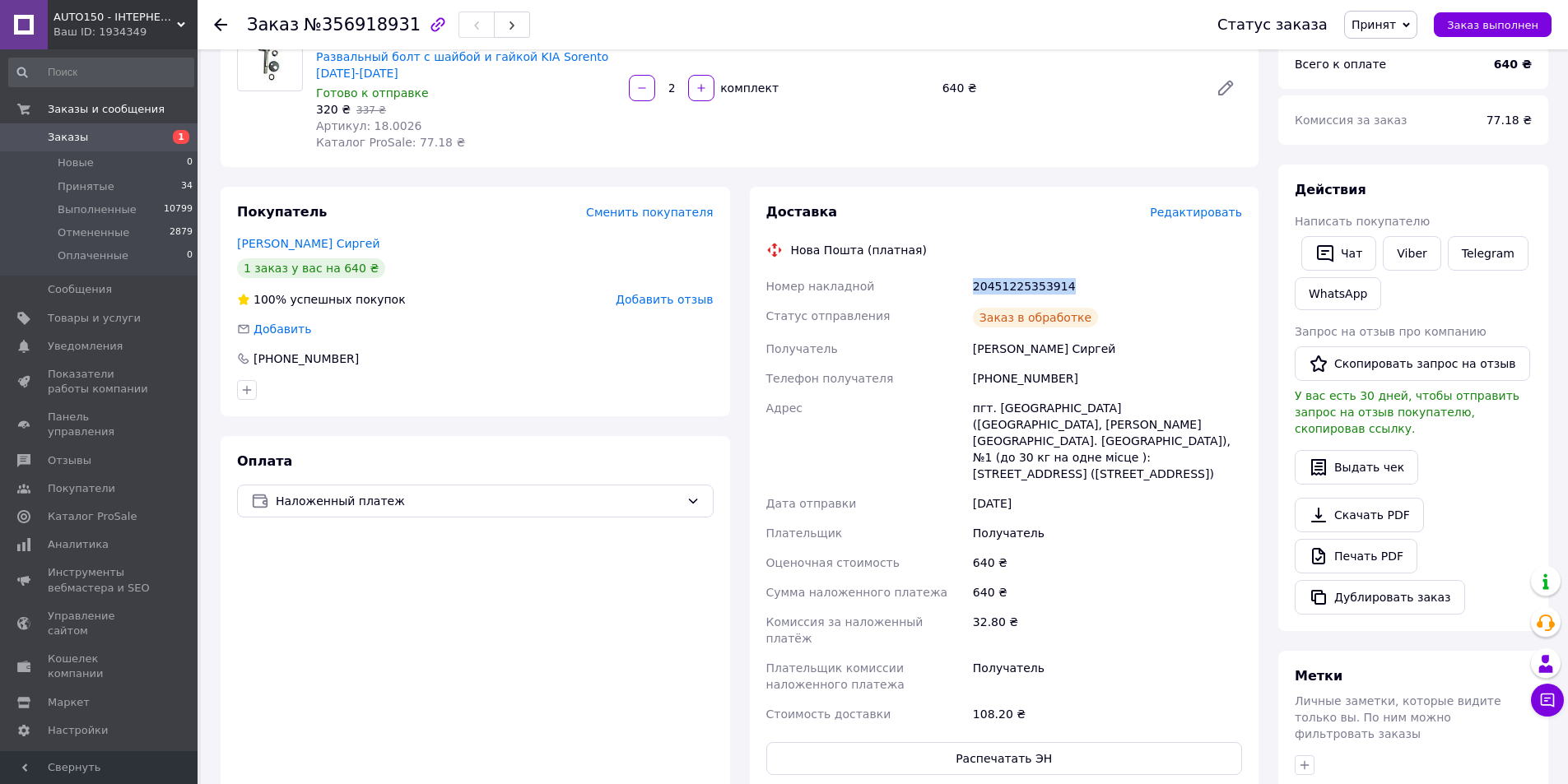
click at [1003, 282] on div "20451225353914" at bounding box center [1108, 286] width 276 height 30
copy div "20451225353914"
click at [154, 195] on li "Принятые 34" at bounding box center [101, 187] width 203 height 23
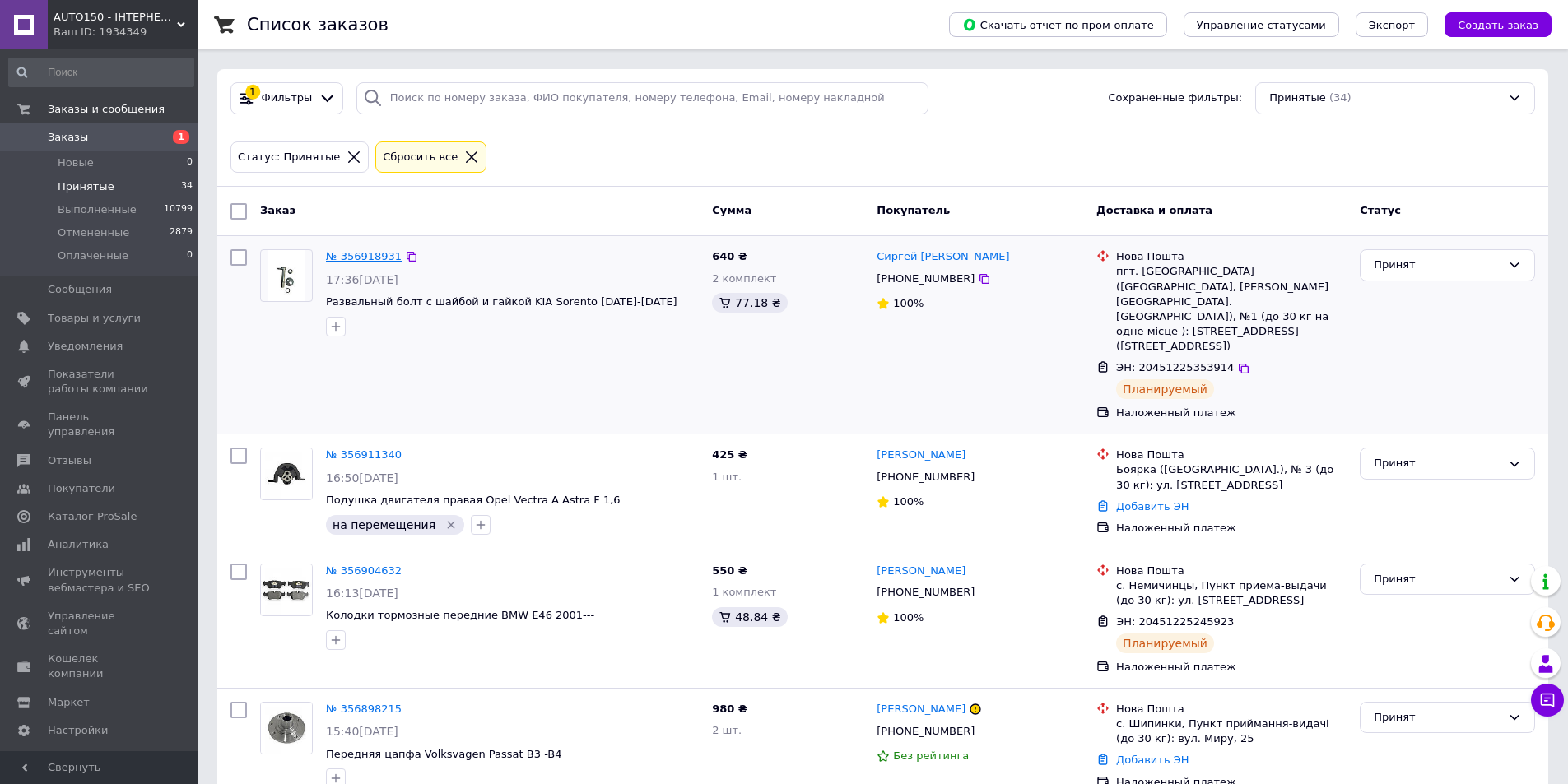
click at [333, 251] on link "№ 356918931" at bounding box center [364, 256] width 76 height 13
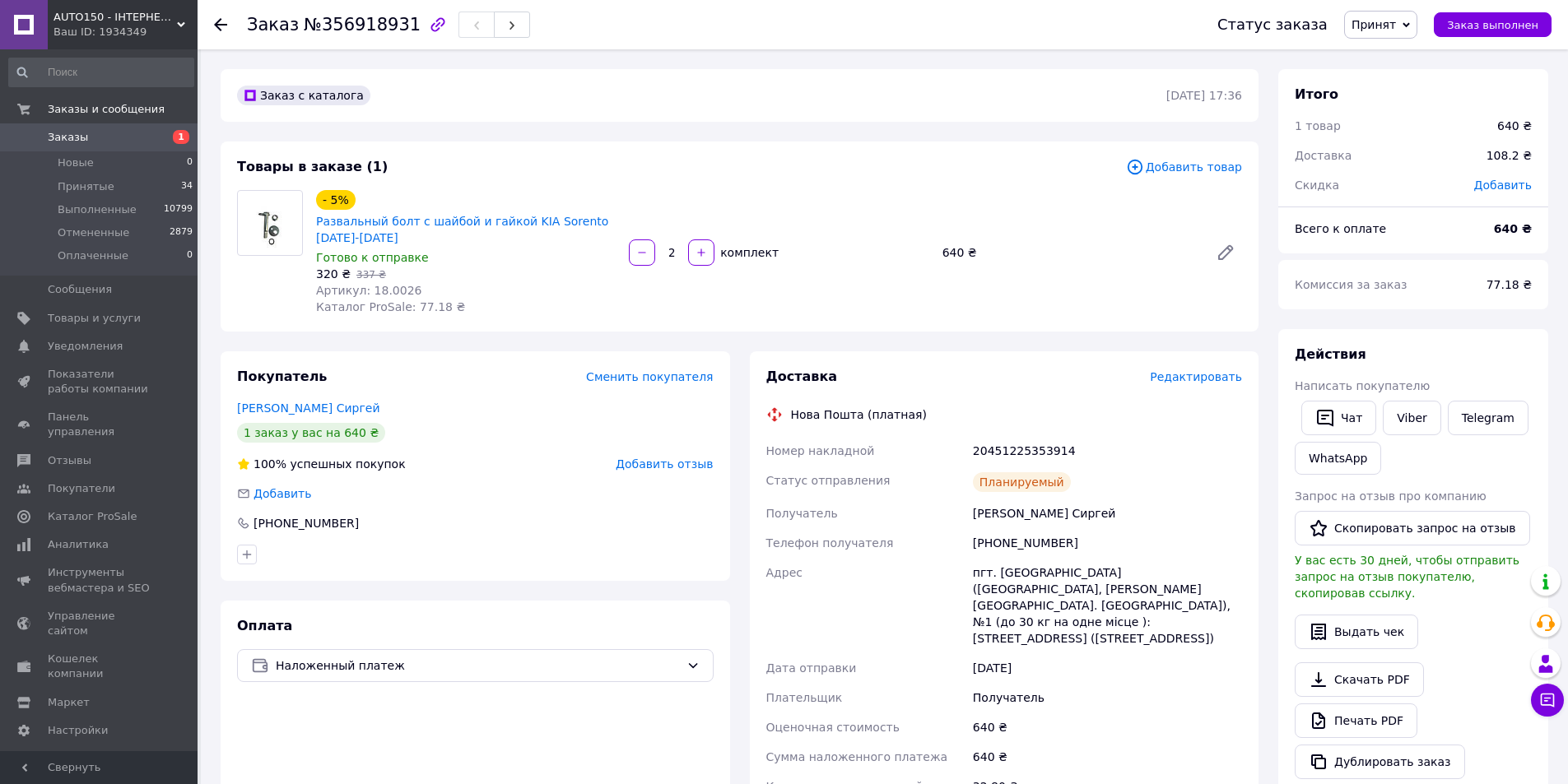
click at [1210, 374] on span "Редактировать" at bounding box center [1195, 376] width 92 height 14
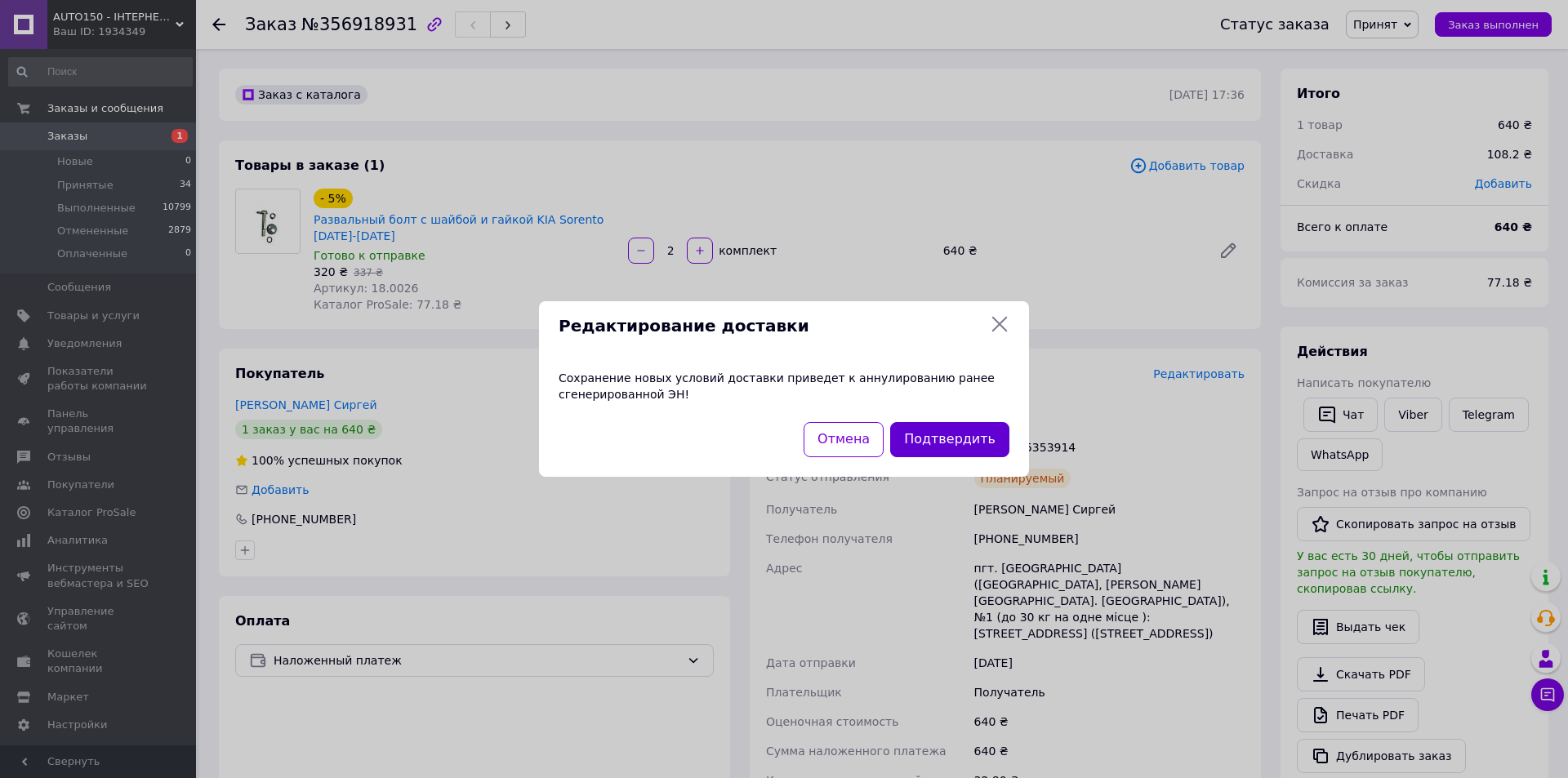
click at [969, 445] on button "Подтвердить" at bounding box center [950, 439] width 119 height 35
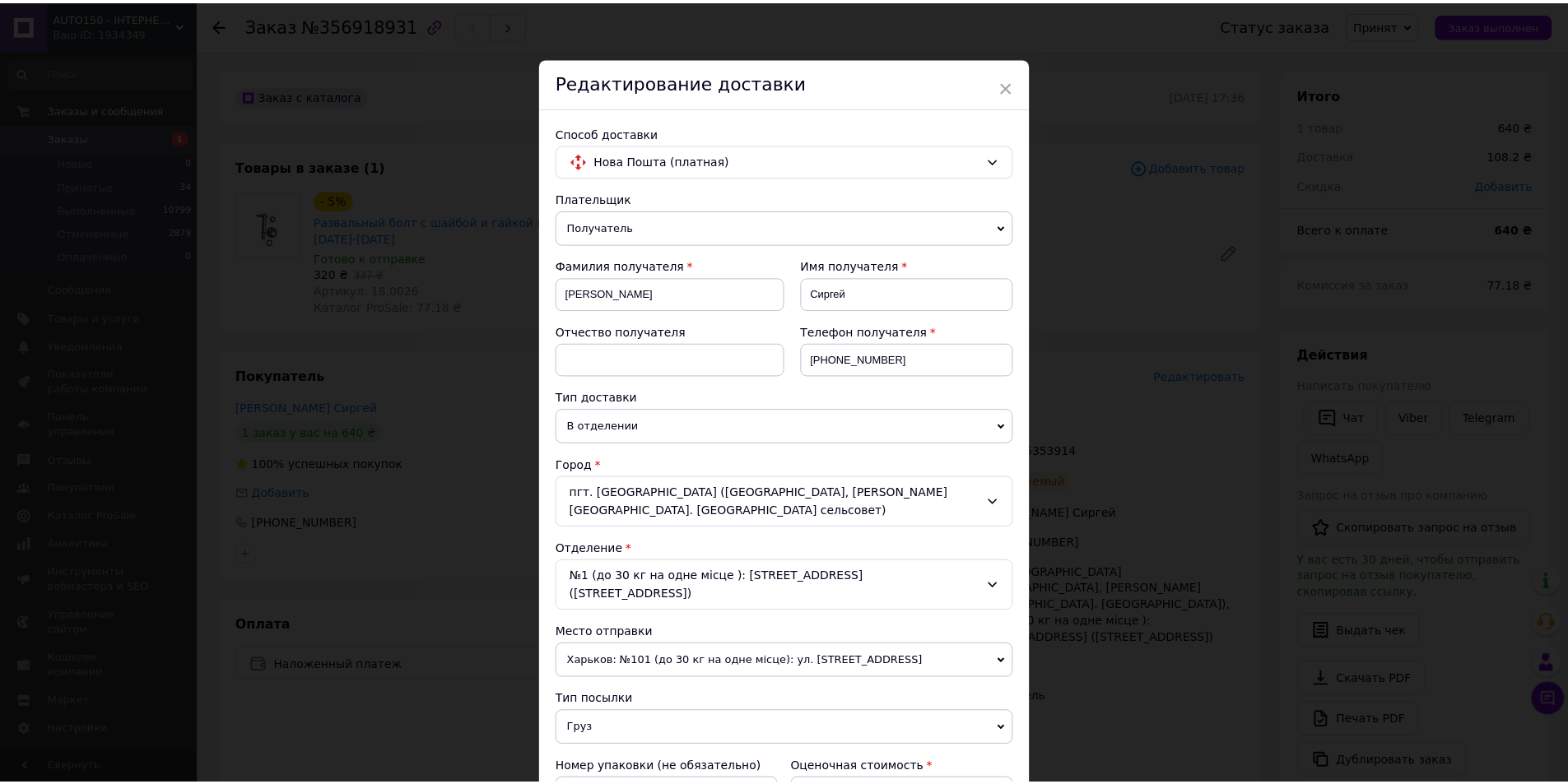
scroll to position [489, 0]
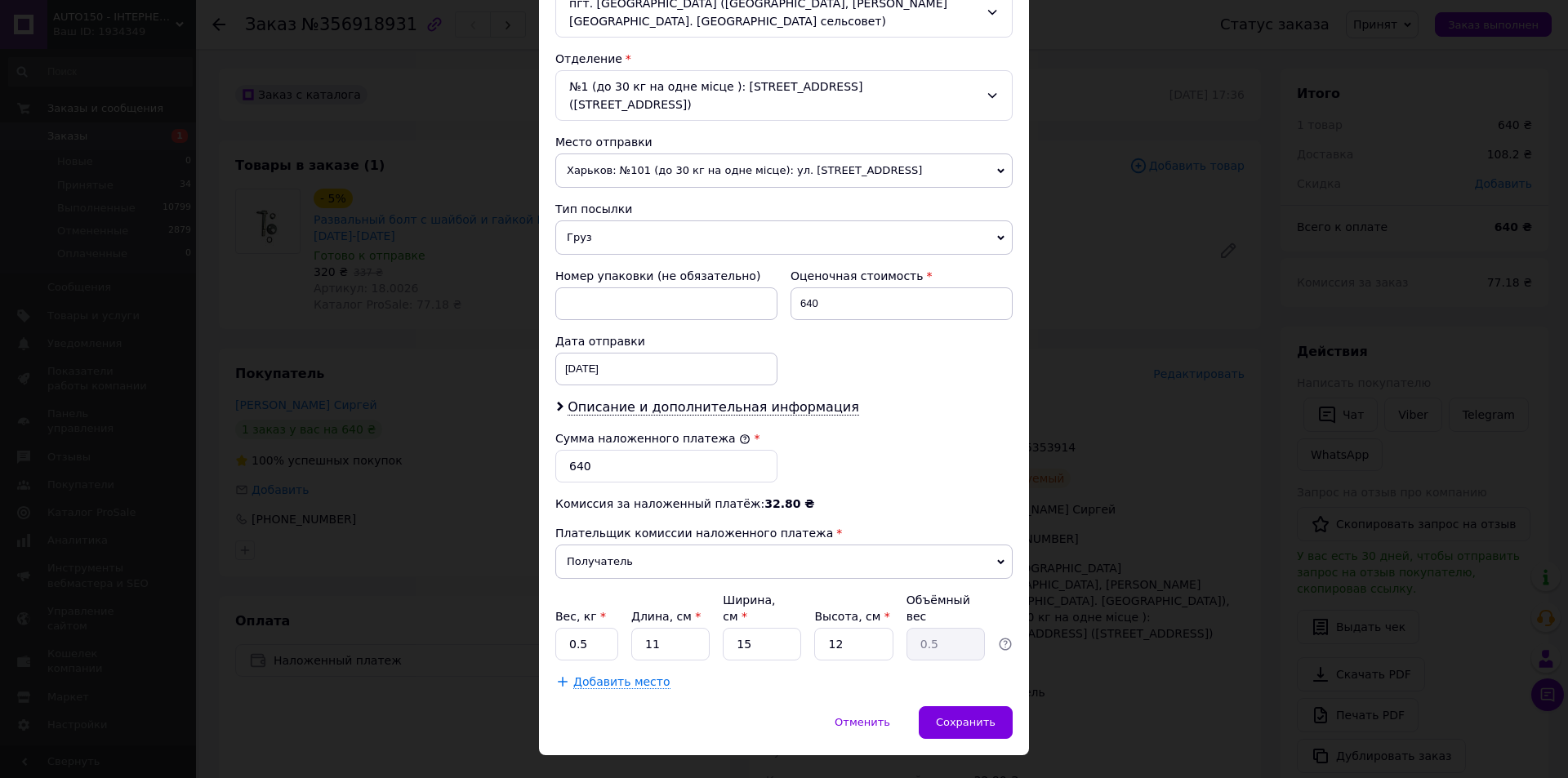
click at [952, 667] on div "Способ доставки Нова Пошта (платная) Плательщик Получатель Отправитель Фамилия …" at bounding box center [784, 164] width 490 height 1085
click at [953, 706] on div "Сохранить" at bounding box center [965, 722] width 93 height 33
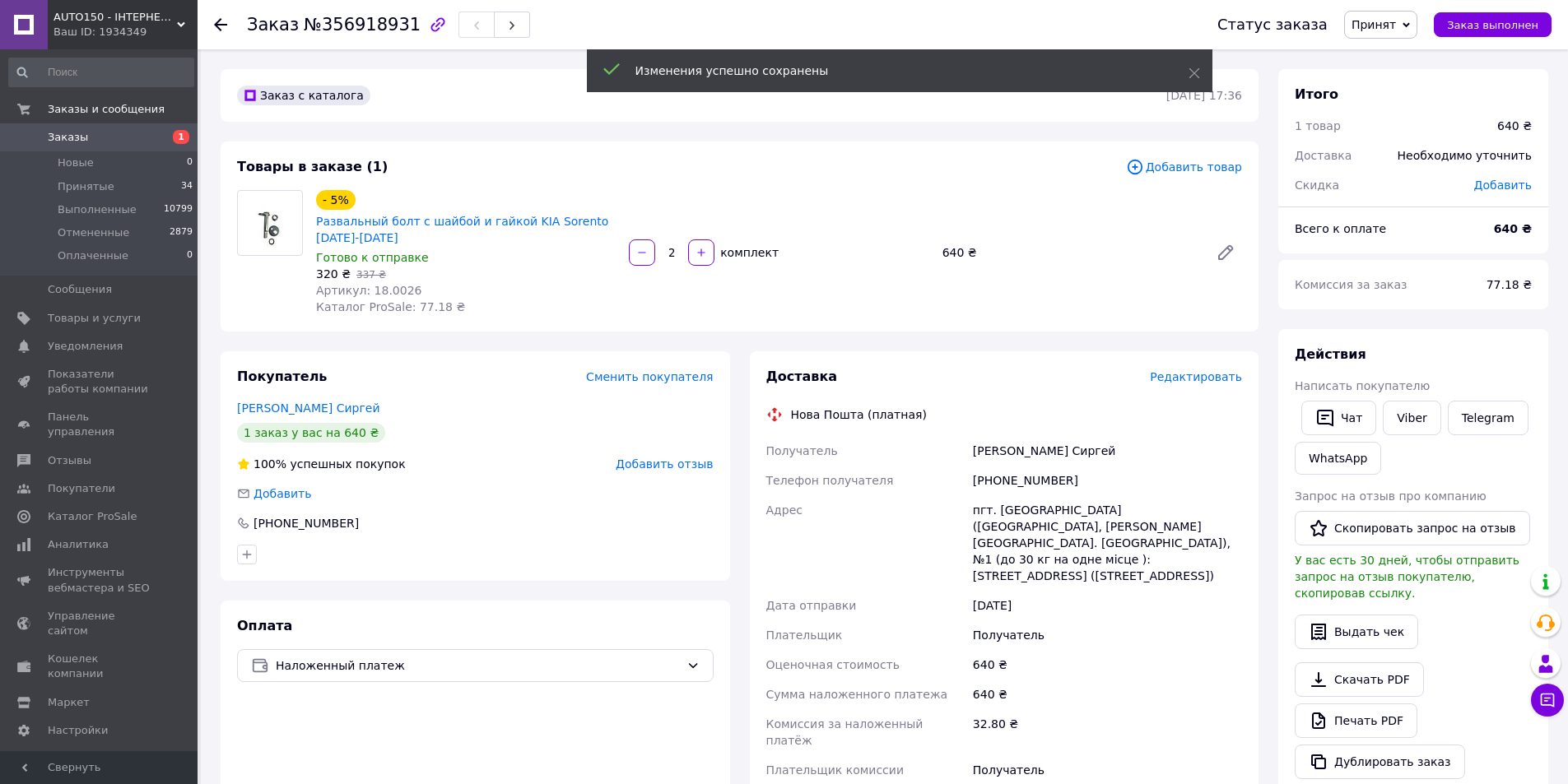
click at [1072, 516] on div "пгт. [GEOGRAPHIC_DATA] ([GEOGRAPHIC_DATA], [PERSON_NAME][GEOGRAPHIC_DATA]. [GEO…" at bounding box center [1108, 542] width 276 height 95
click at [1072, 515] on div "пгт. [GEOGRAPHIC_DATA] ([GEOGRAPHIC_DATA], [PERSON_NAME][GEOGRAPHIC_DATA]. [GEO…" at bounding box center [1108, 542] width 276 height 95
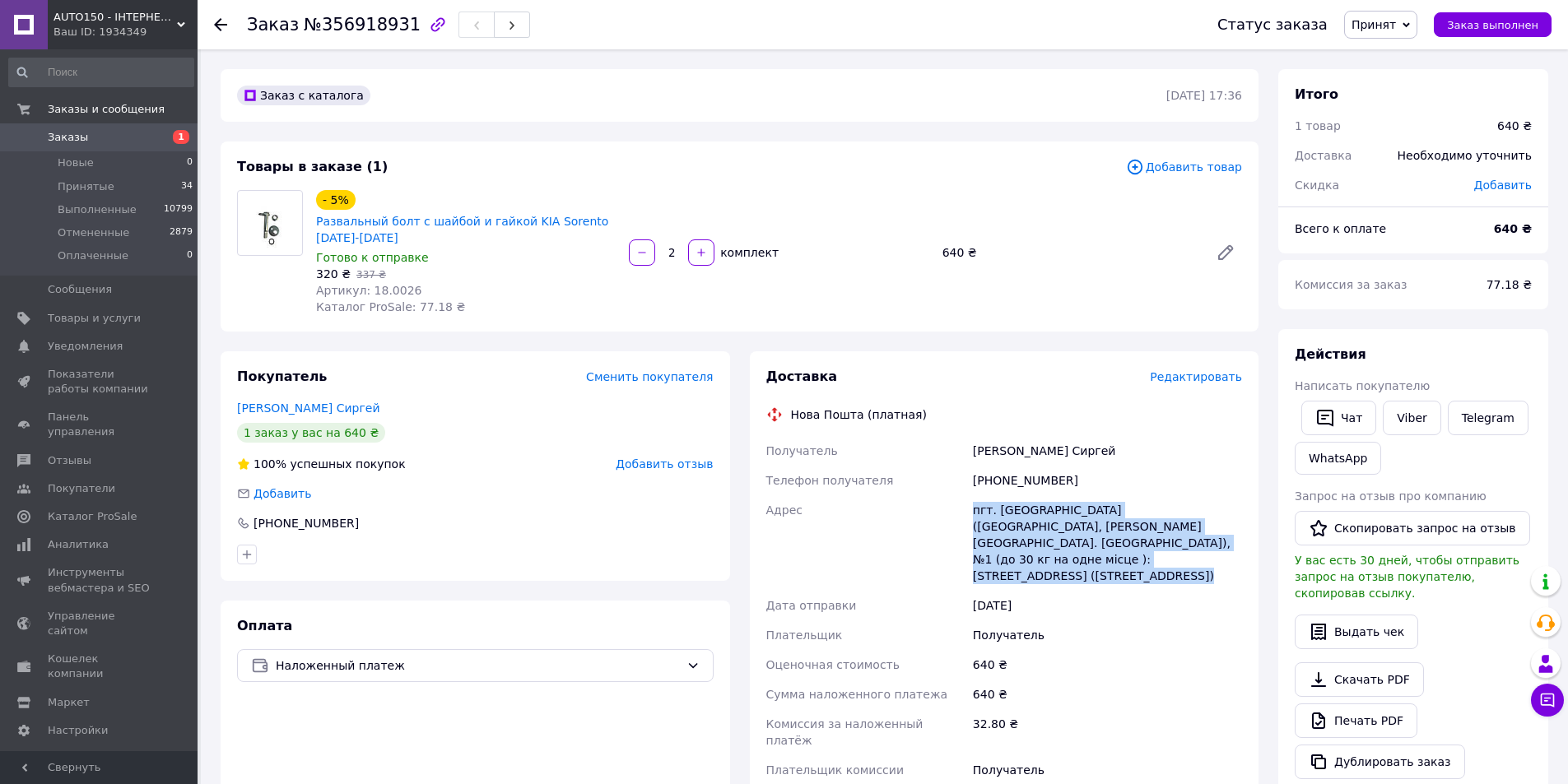
copy div "пгт. [GEOGRAPHIC_DATA] ([GEOGRAPHIC_DATA], [PERSON_NAME][GEOGRAPHIC_DATA]. [GEO…"
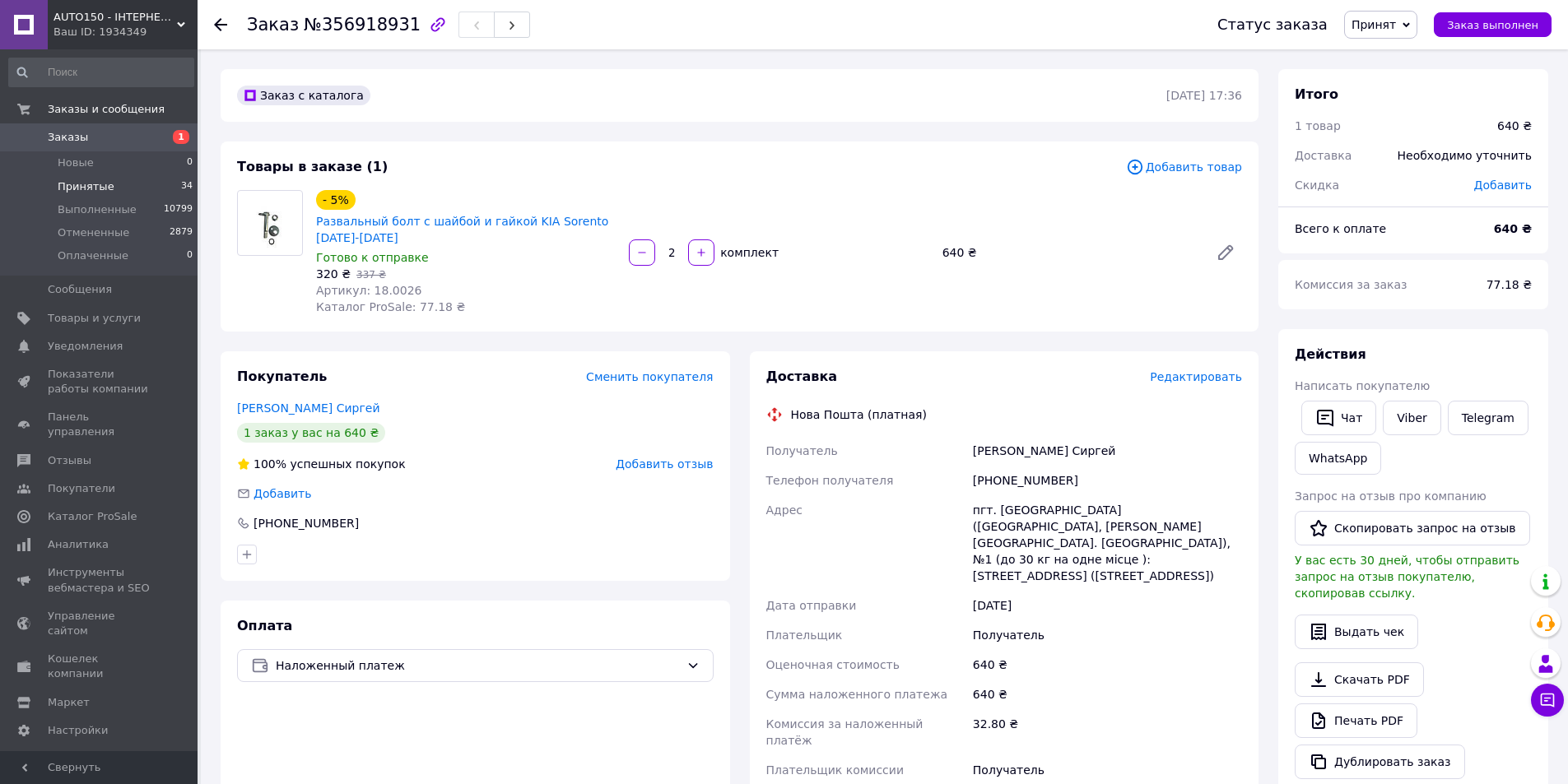
click at [100, 190] on span "Принятые" at bounding box center [85, 186] width 56 height 15
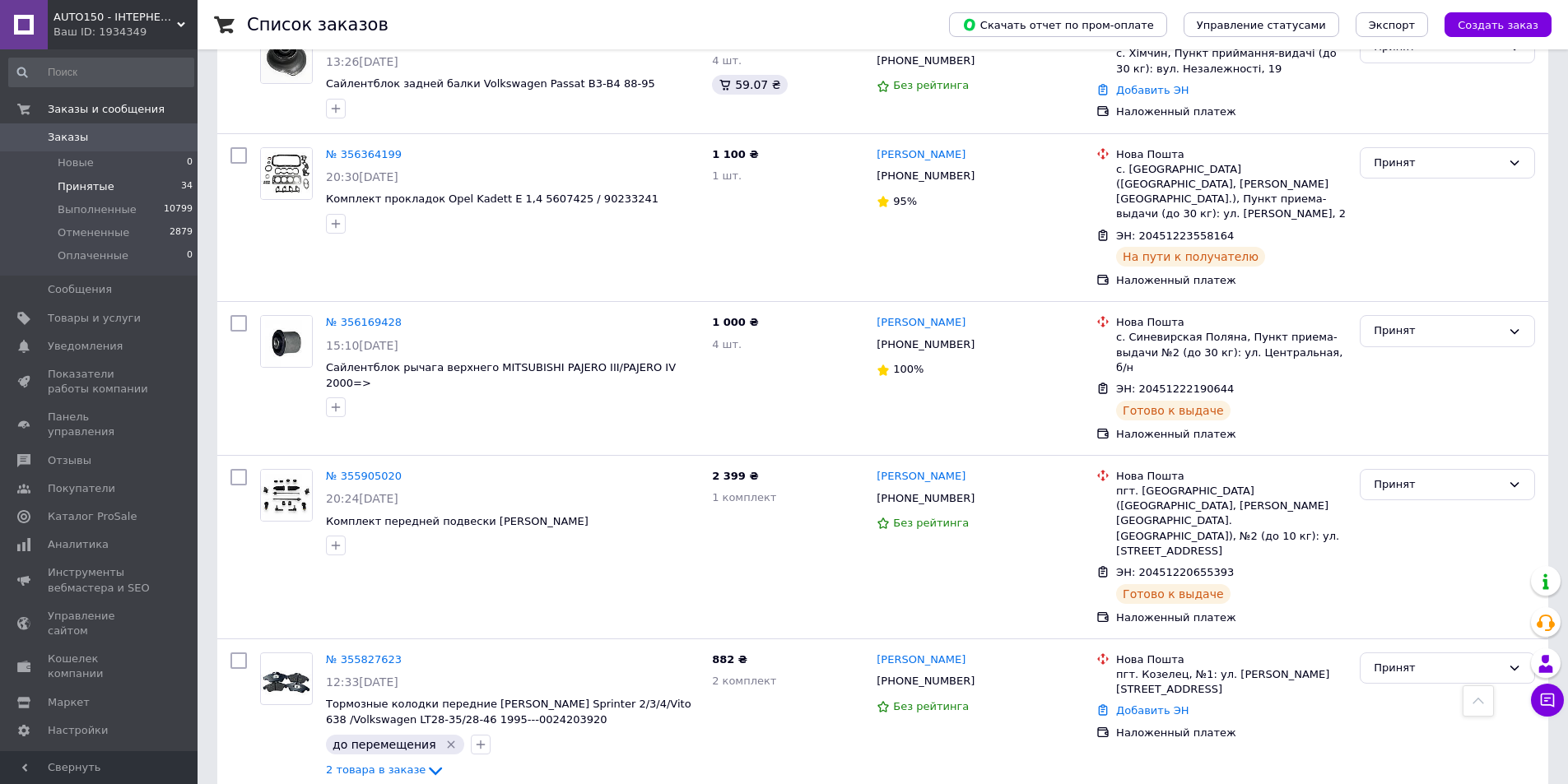
scroll to position [4242, 0]
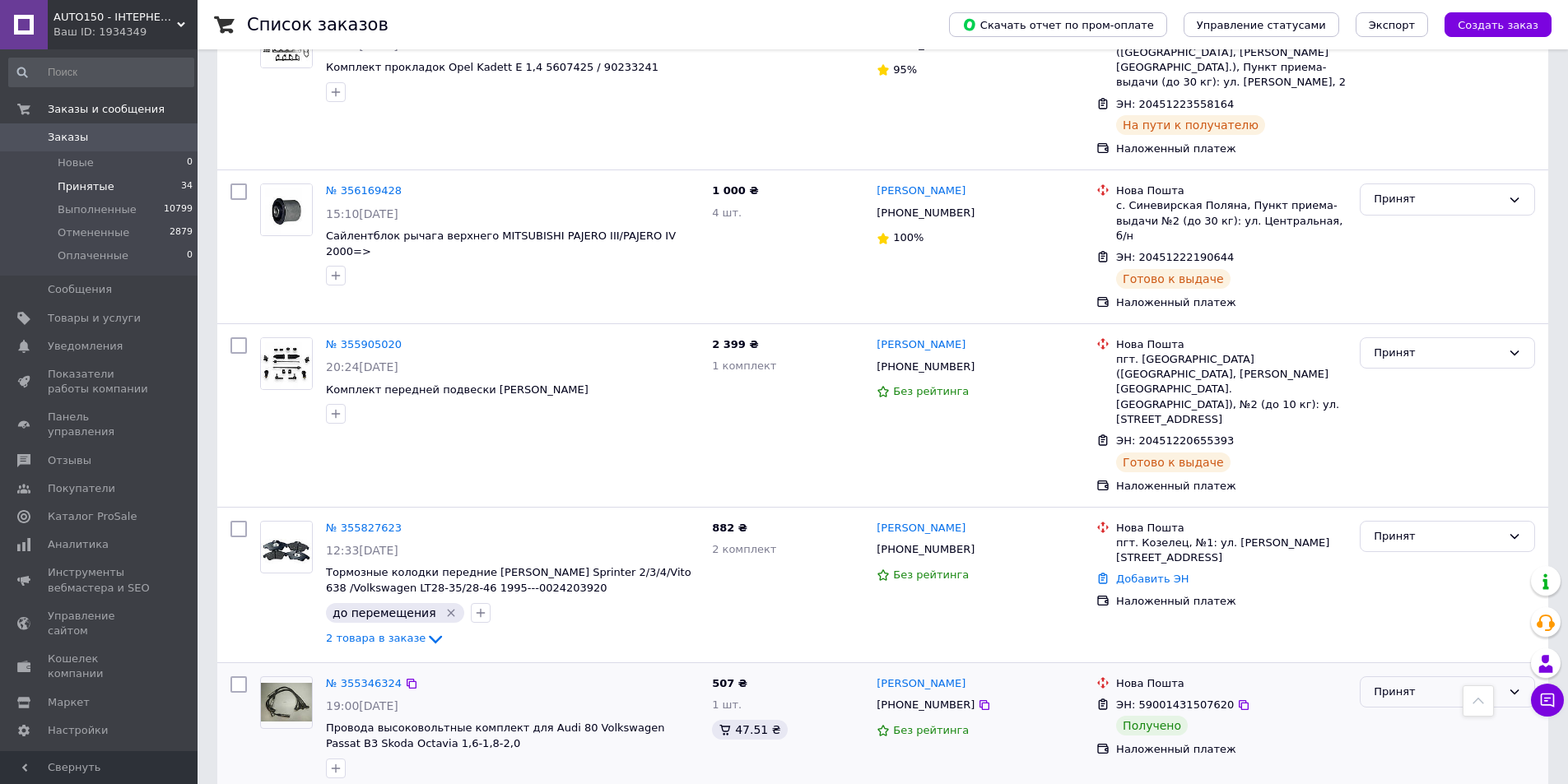
click at [1446, 676] on div "Принят" at bounding box center [1447, 692] width 176 height 32
click at [1419, 710] on li "Выполнен" at bounding box center [1447, 725] width 174 height 30
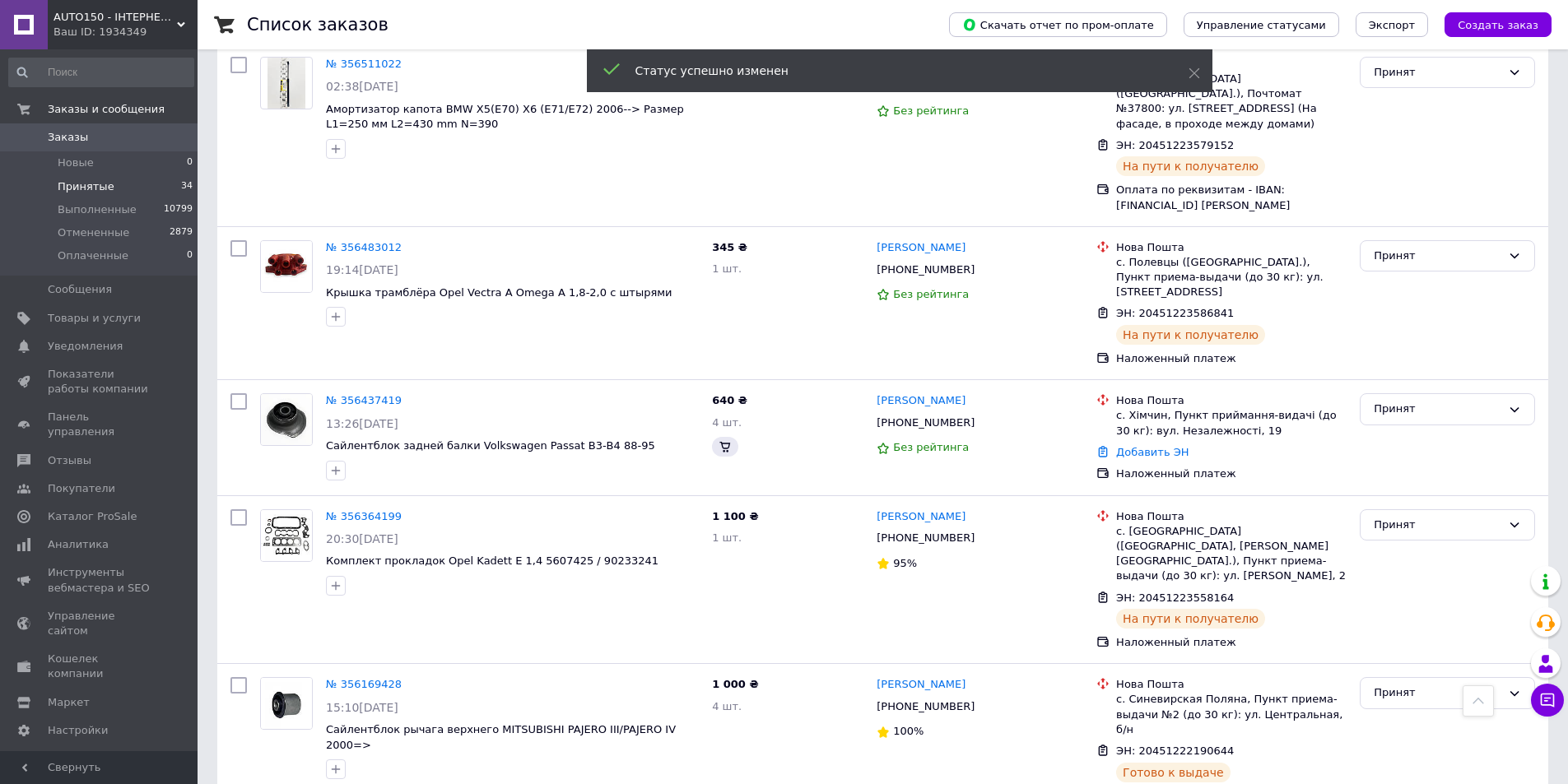
scroll to position [3502, 0]
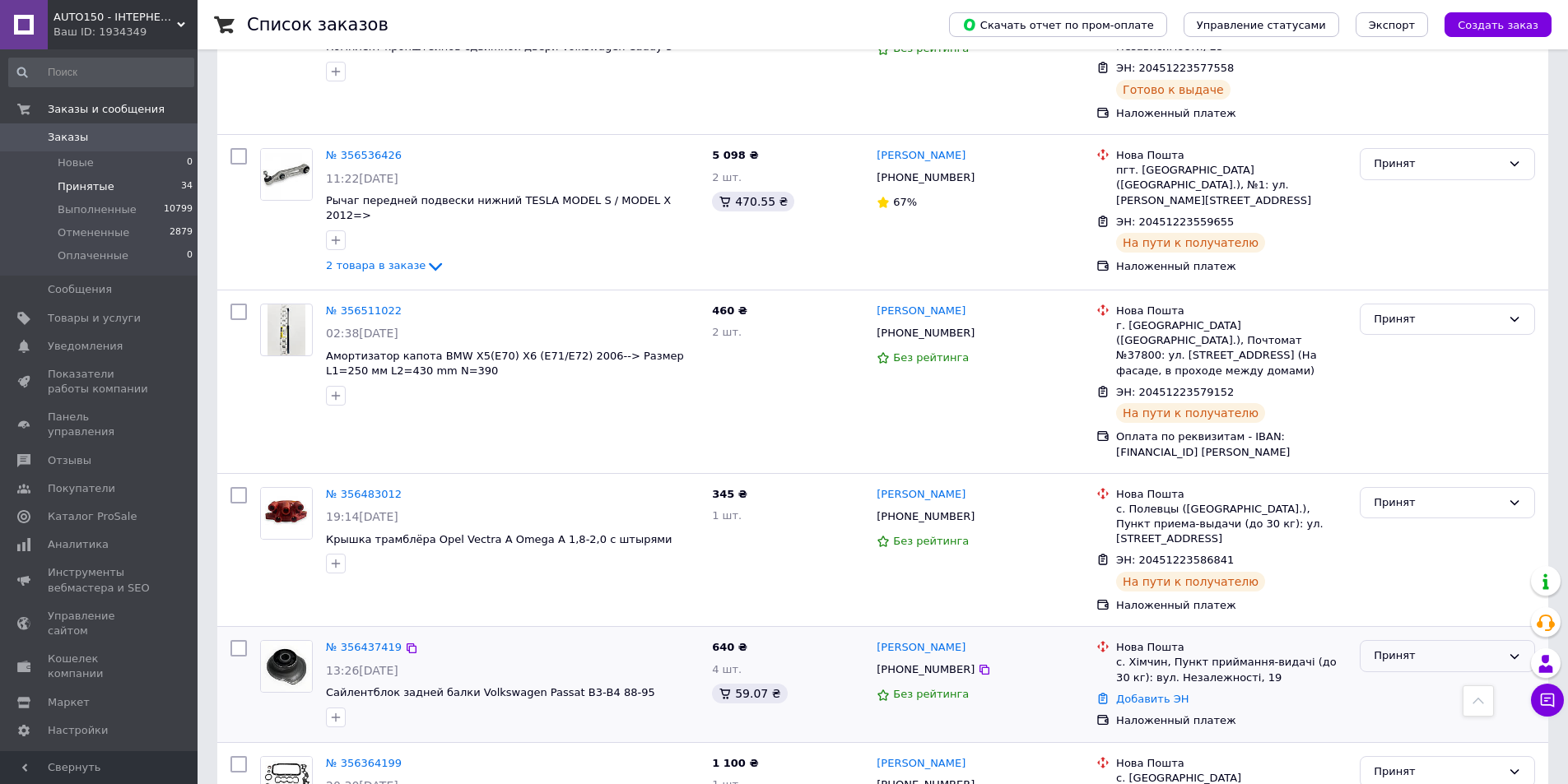
click at [1406, 647] on div "Принят" at bounding box center [1437, 656] width 127 height 17
click at [1414, 675] on li "Выполнен" at bounding box center [1447, 690] width 174 height 30
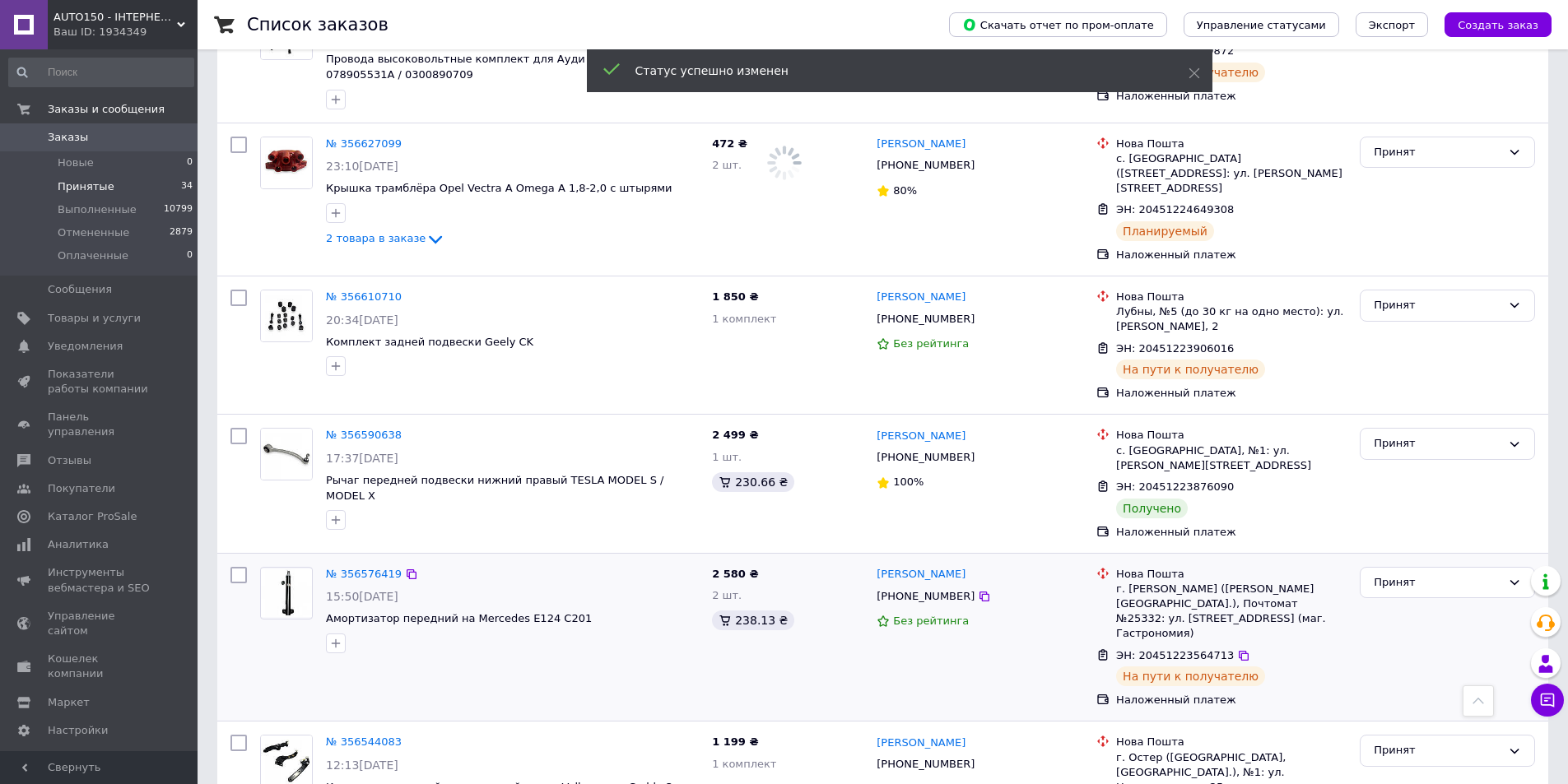
scroll to position [2515, 0]
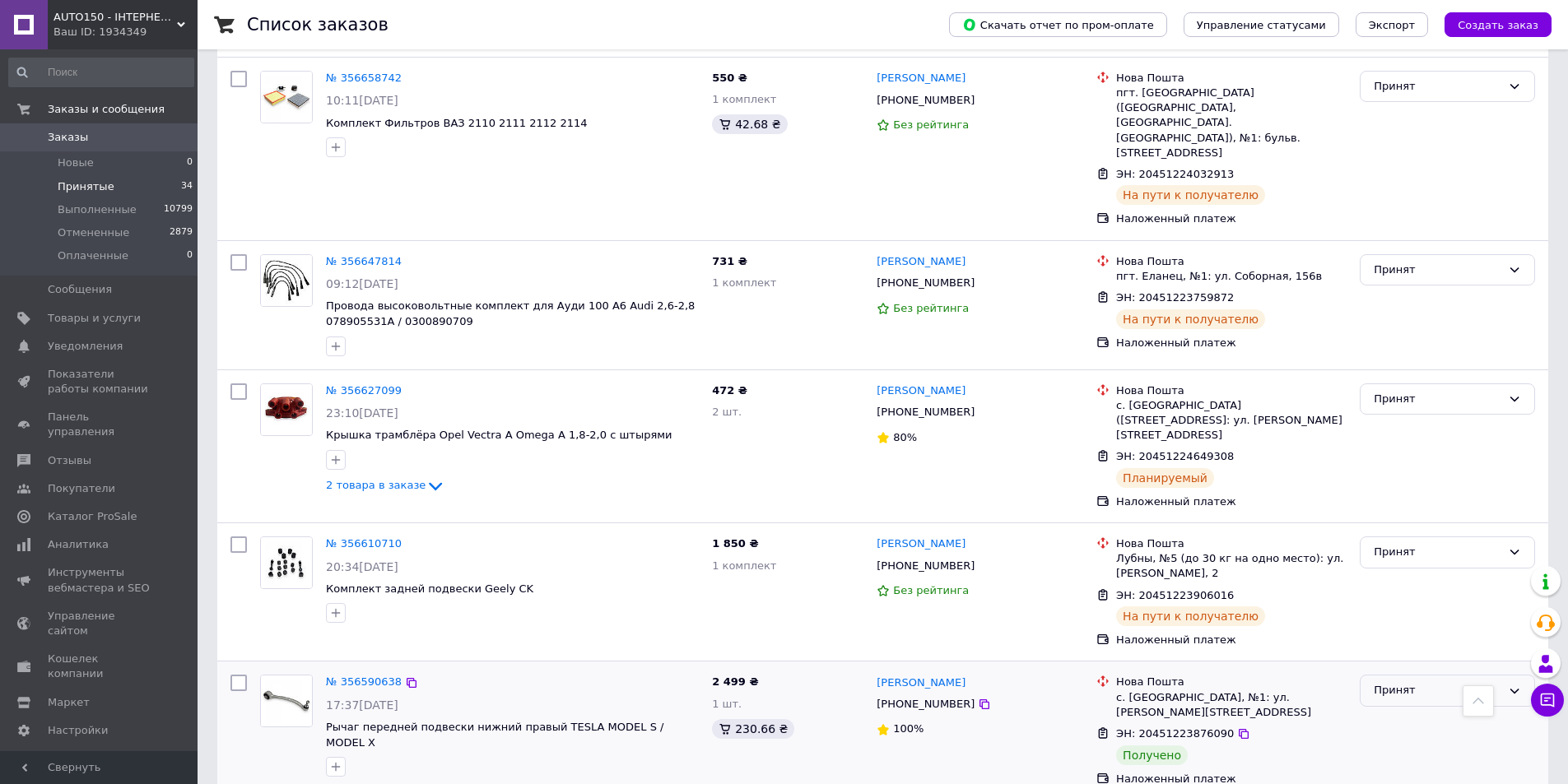
click at [1379, 674] on div "Принят" at bounding box center [1447, 690] width 176 height 32
click at [1397, 710] on li "Выполнен" at bounding box center [1447, 725] width 174 height 30
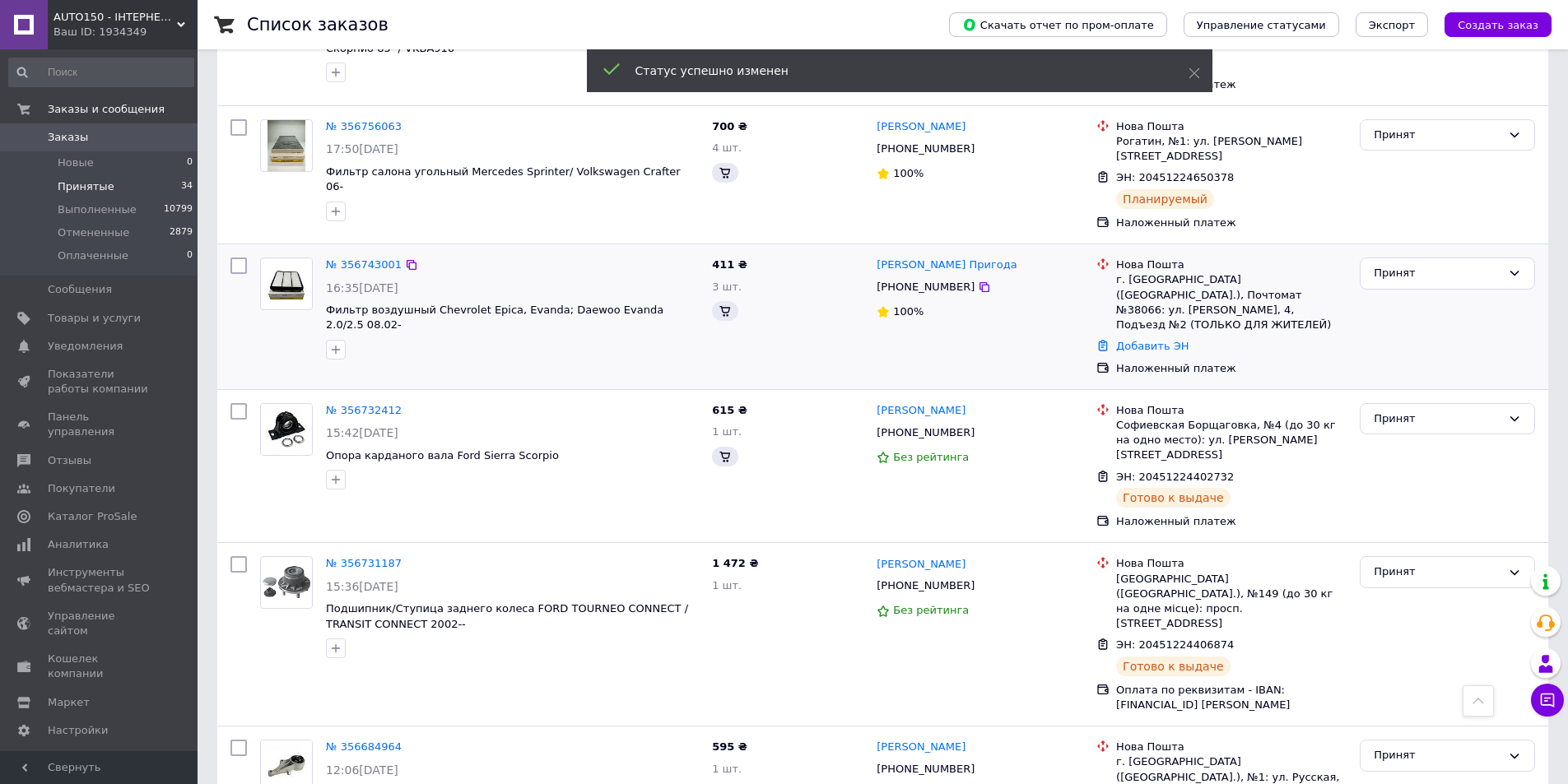
scroll to position [1445, 0]
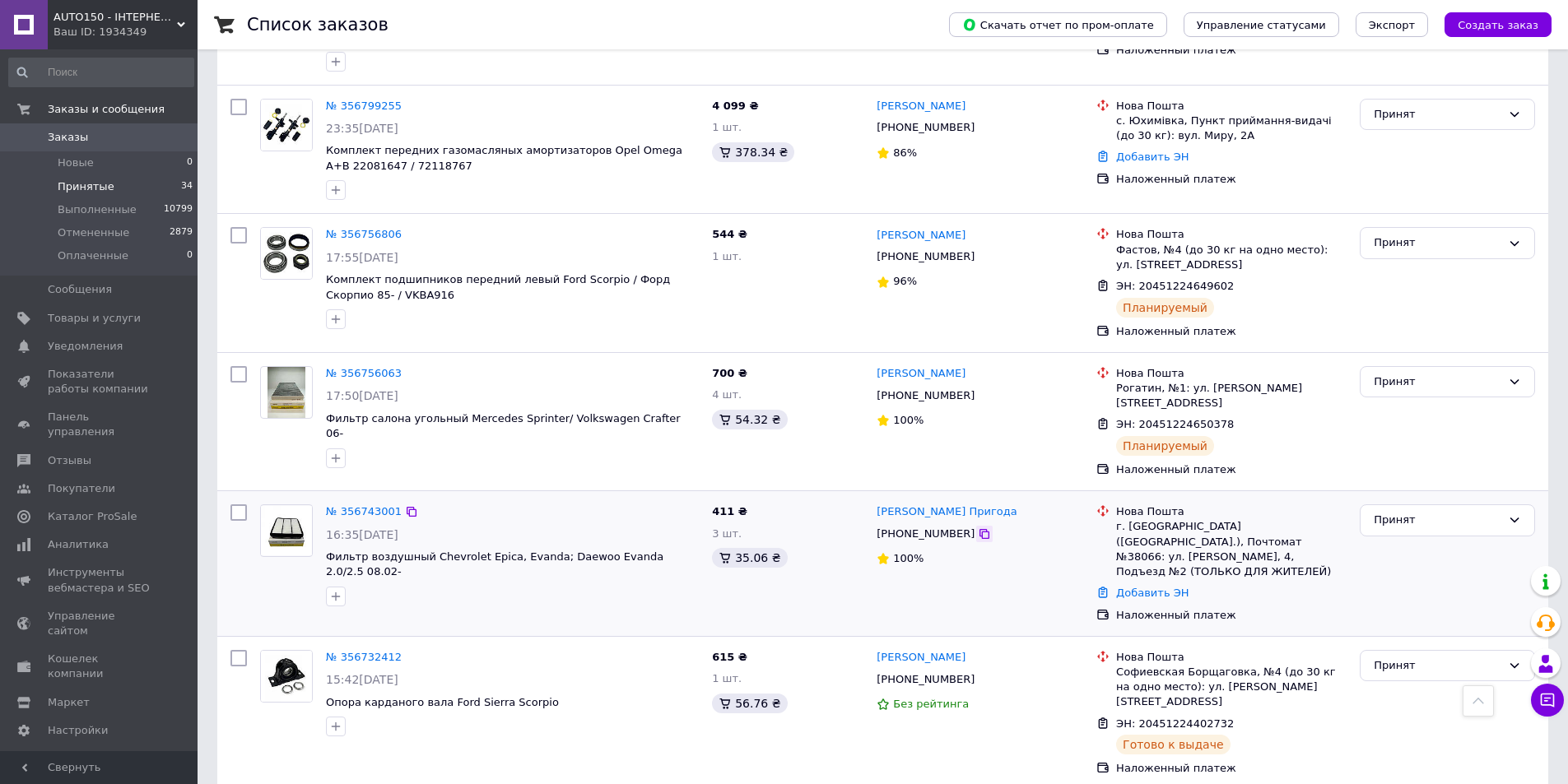
click at [978, 527] on icon at bounding box center [984, 534] width 14 height 14
click at [1148, 582] on div "Добавить ЭН" at bounding box center [1231, 593] width 237 height 22
click at [1148, 586] on link "Добавить ЭН" at bounding box center [1152, 592] width 73 height 13
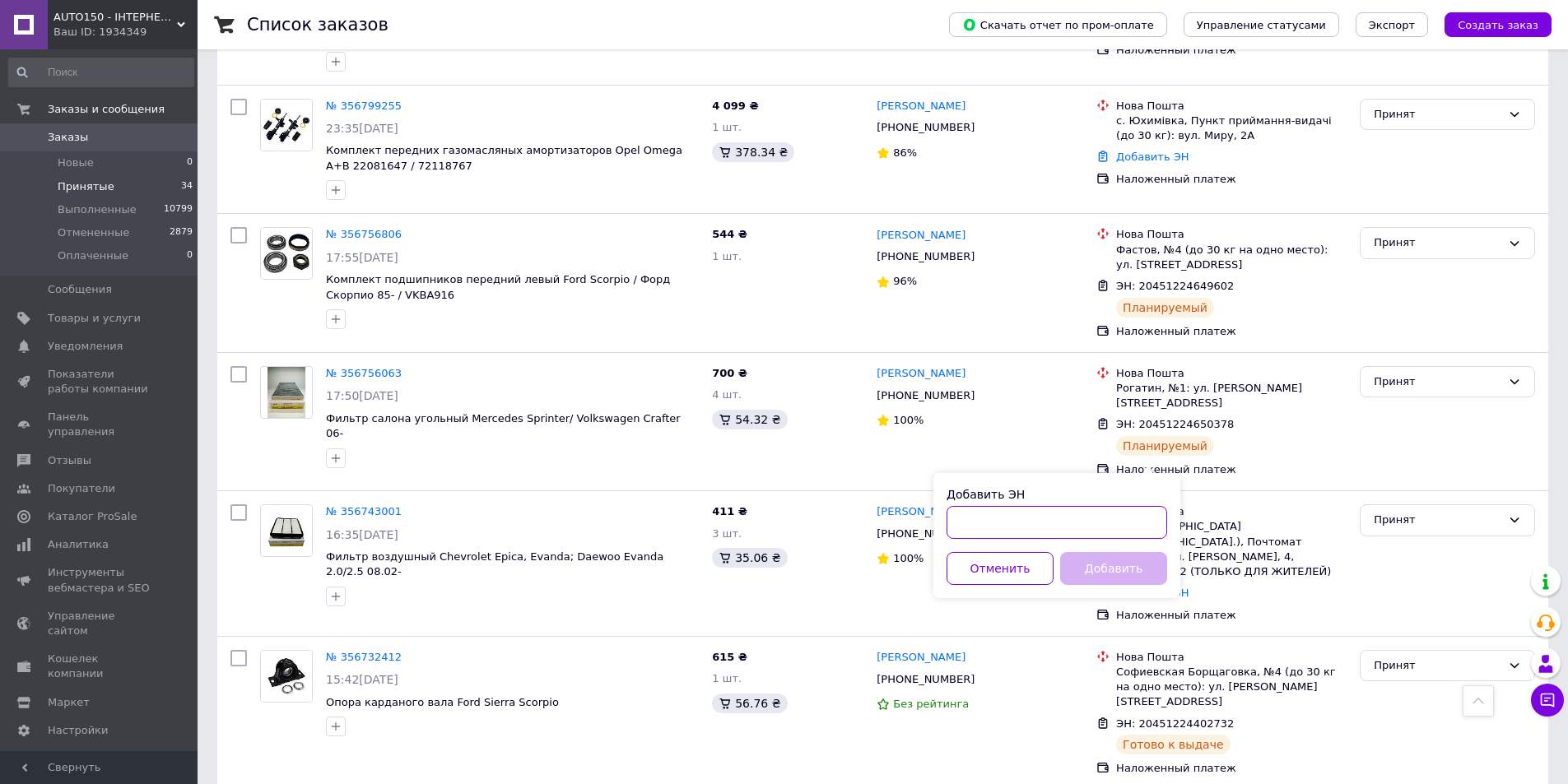
click at [1068, 521] on input "Добавить ЭН" at bounding box center [1056, 522] width 220 height 33
paste input "20451225307896"
type input "20451225307896"
click at [1107, 564] on button "Добавить" at bounding box center [1114, 569] width 107 height 33
